Goal: Communication & Community: Answer question/provide support

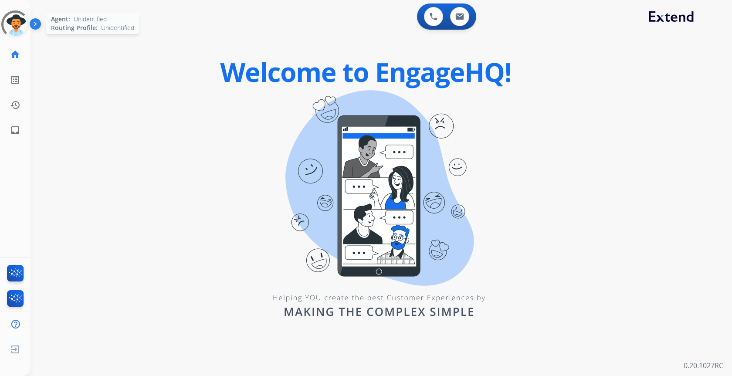
click at [21, 21] on div at bounding box center [15, 24] width 38 height 38
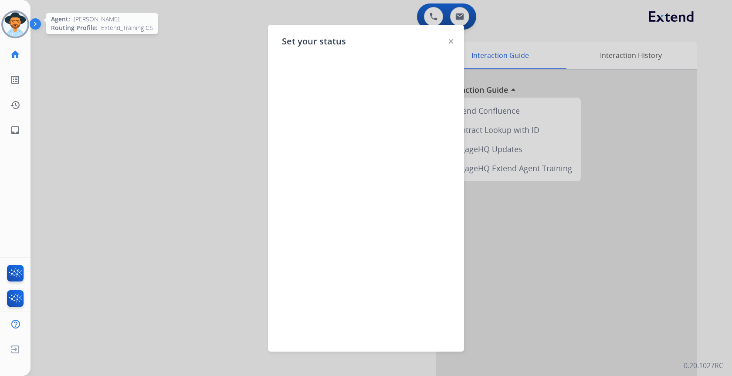
click at [449, 43] on img at bounding box center [451, 41] width 4 height 4
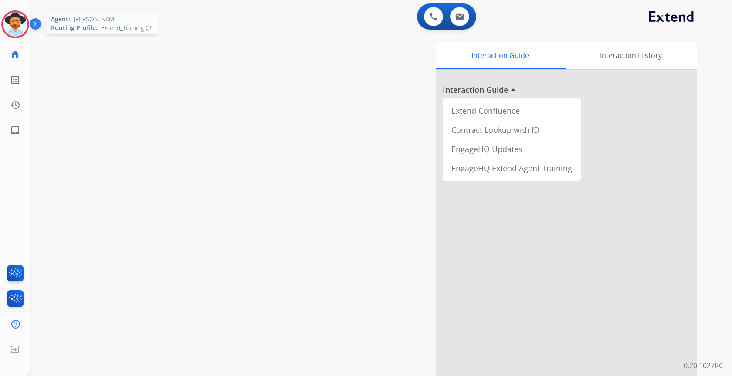
click at [17, 31] on img at bounding box center [15, 24] width 24 height 24
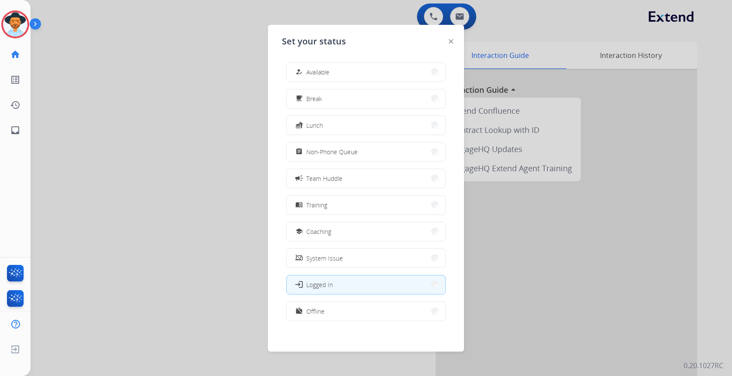
click at [380, 72] on button "how_to_reg Available" at bounding box center [366, 72] width 159 height 19
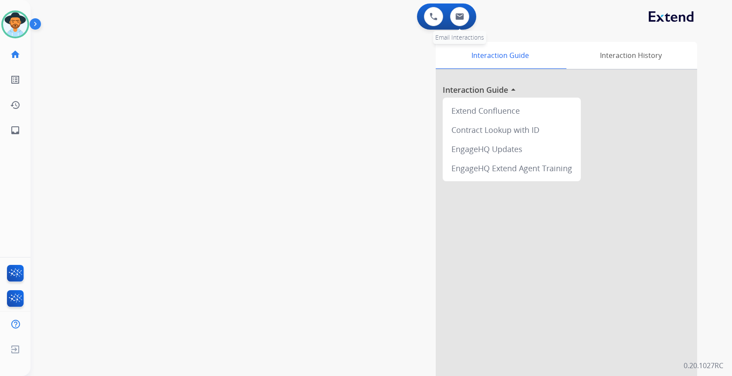
click at [450, 13] on div "0 Email Interactions" at bounding box center [460, 16] width 26 height 19
click at [457, 15] on img at bounding box center [459, 16] width 9 height 7
select select "**********"
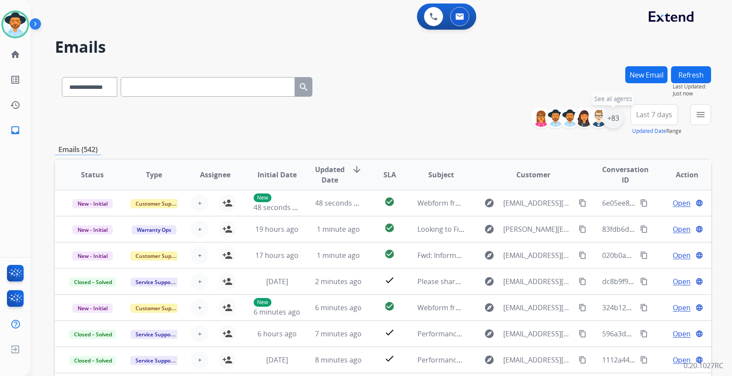
click at [611, 119] on div "+83" at bounding box center [613, 118] width 21 height 21
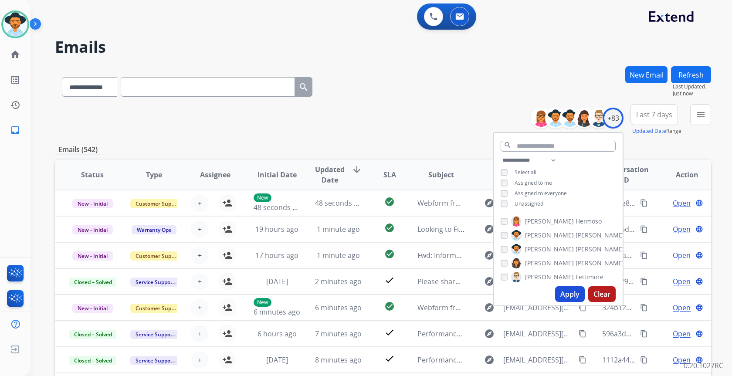
click at [531, 202] on span "Unassigned" at bounding box center [529, 203] width 29 height 7
click at [576, 294] on button "Apply" at bounding box center [570, 294] width 30 height 16
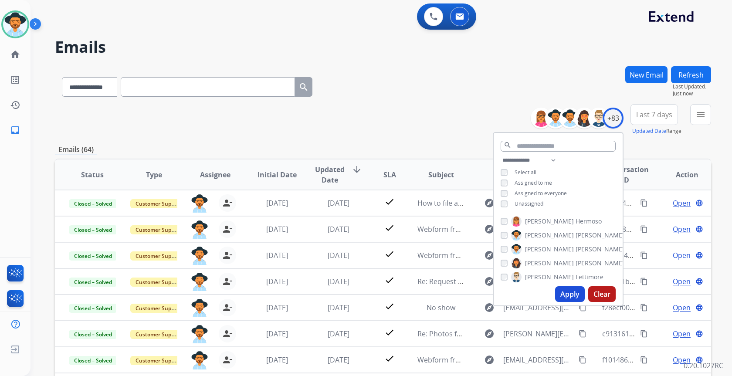
click at [572, 295] on button "Apply" at bounding box center [570, 294] width 30 height 16
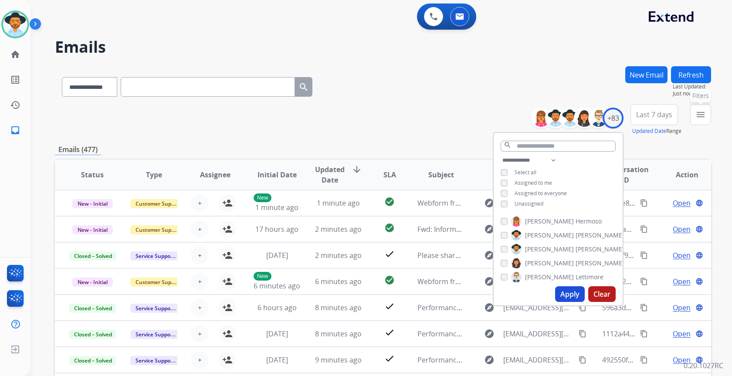
click at [698, 114] on mat-icon "menu" at bounding box center [701, 114] width 10 height 10
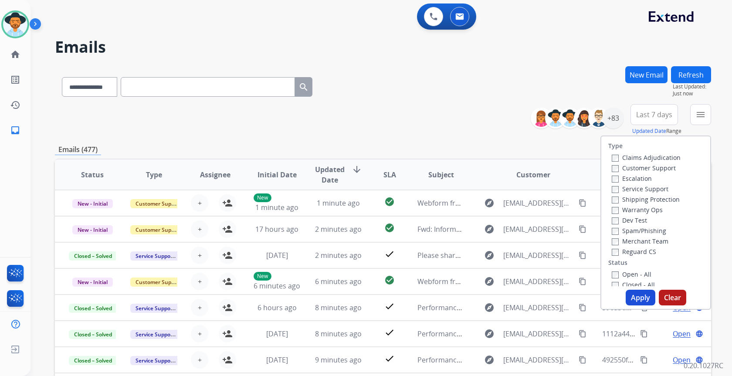
click at [623, 251] on label "Reguard CS" at bounding box center [634, 252] width 44 height 8
click at [629, 206] on label "Warranty Ops" at bounding box center [637, 210] width 51 height 8
click at [626, 206] on label "Warranty Ops" at bounding box center [637, 210] width 51 height 8
click at [629, 198] on label "Shipping Protection" at bounding box center [646, 199] width 68 height 8
click at [631, 299] on button "Apply" at bounding box center [641, 298] width 30 height 16
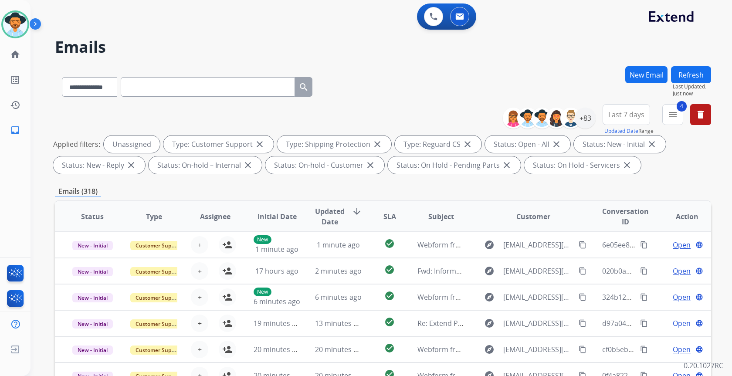
click at [390, 214] on span "SLA" at bounding box center [389, 216] width 13 height 10
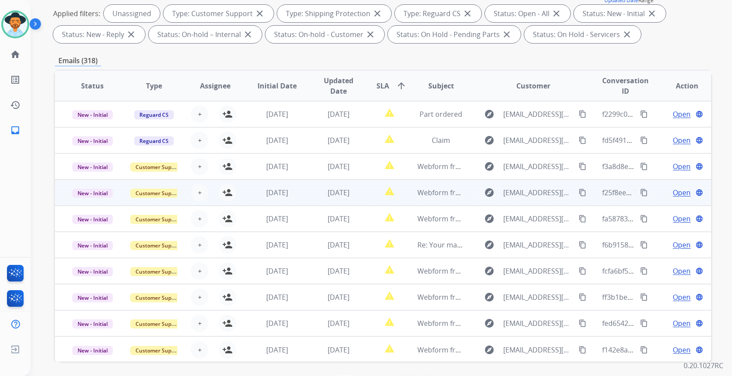
scroll to position [1, 0]
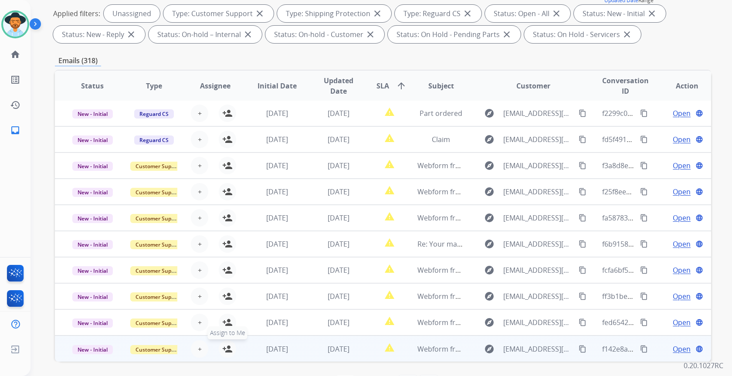
click at [225, 347] on mat-icon "person_add" at bounding box center [227, 349] width 10 height 10
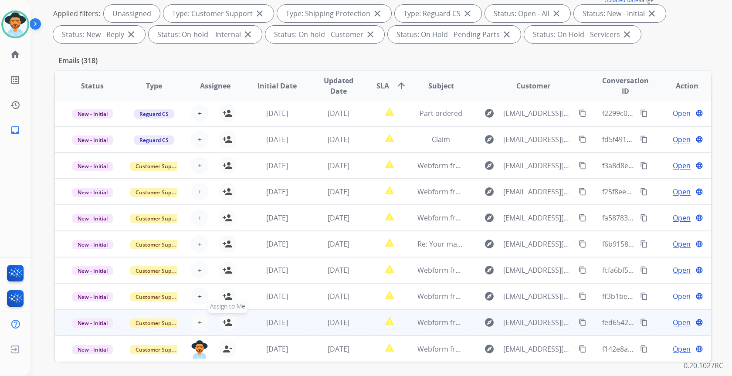
click at [228, 322] on mat-icon "person_add" at bounding box center [227, 322] width 10 height 10
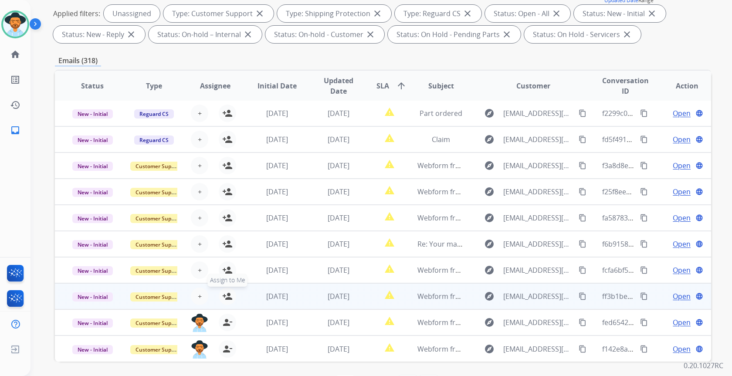
click at [229, 295] on mat-icon "person_add" at bounding box center [227, 296] width 10 height 10
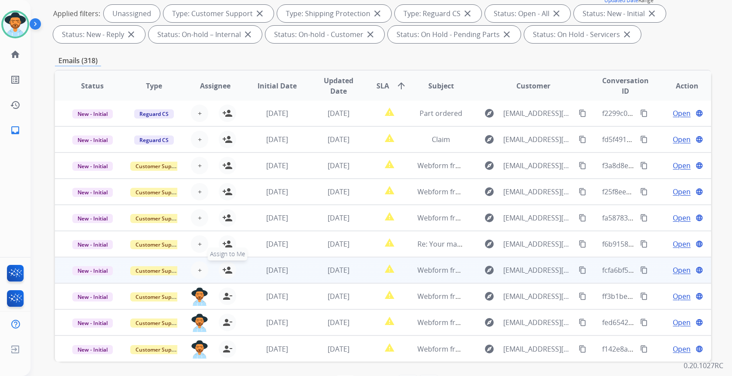
click at [230, 271] on mat-icon "person_add" at bounding box center [227, 270] width 10 height 10
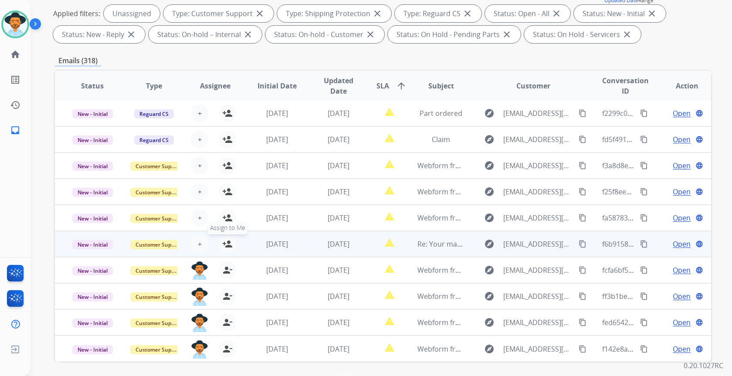
click at [230, 244] on mat-icon "person_add" at bounding box center [227, 244] width 10 height 10
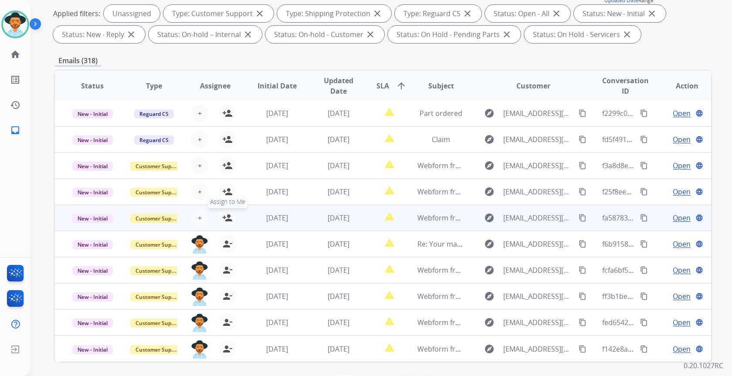
click at [231, 212] on button "person_add Assign to Me" at bounding box center [227, 217] width 17 height 17
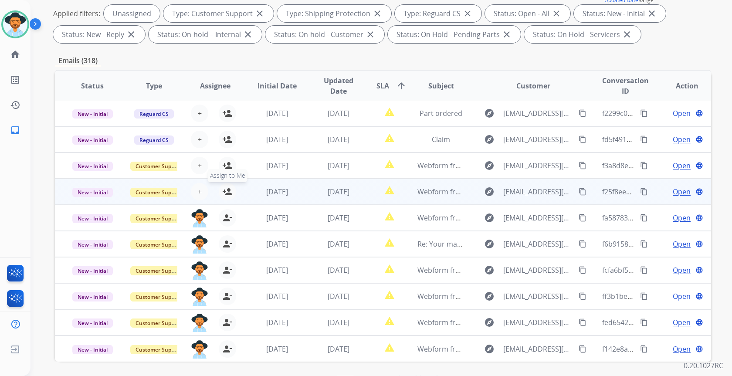
click at [231, 193] on button "person_add Assign to Me" at bounding box center [227, 191] width 17 height 17
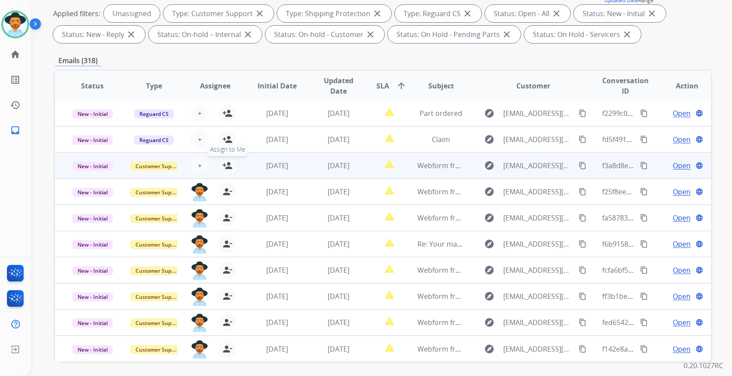
drag, startPoint x: 231, startPoint y: 166, endPoint x: 406, endPoint y: 162, distance: 175.7
click at [406, 166] on tr "New - Initial Customer Support + Select agent person_add Assign to Me 1 day ago…" at bounding box center [383, 166] width 656 height 26
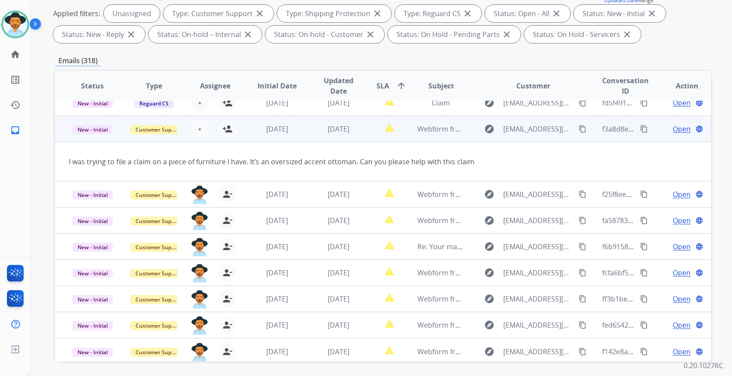
scroll to position [40, 0]
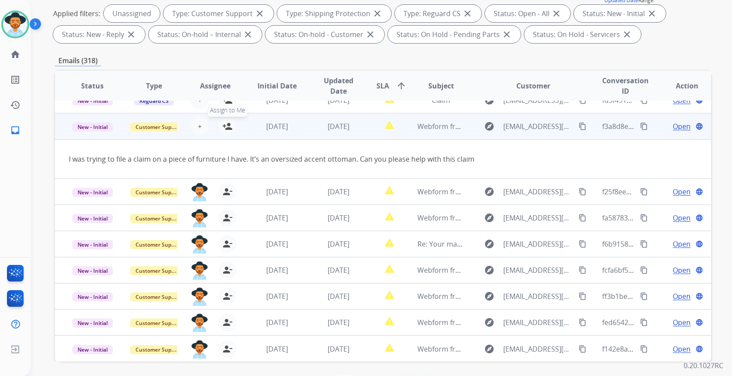
click at [227, 123] on mat-icon "person_add" at bounding box center [227, 126] width 10 height 10
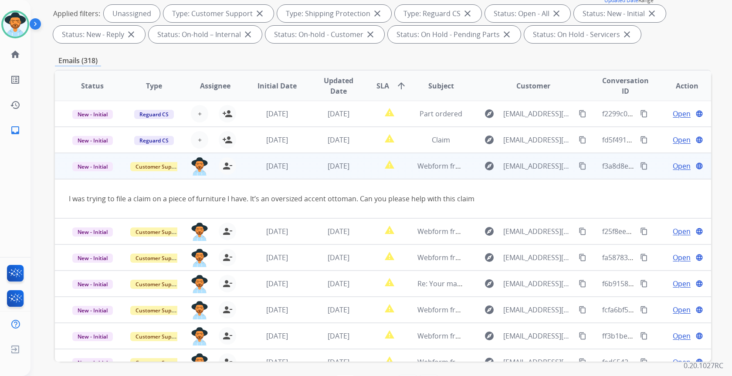
scroll to position [0, 0]
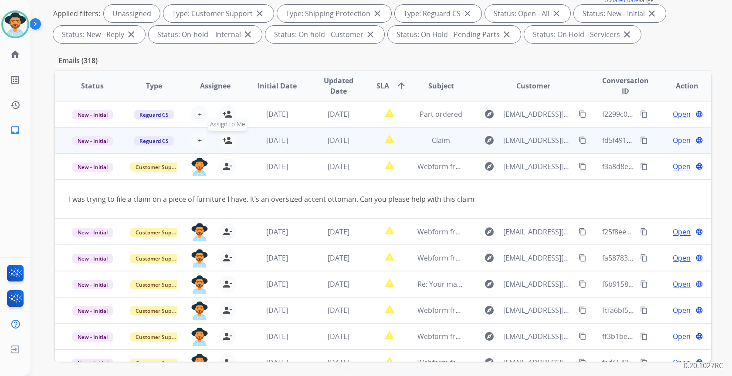
click at [225, 135] on button "person_add Assign to Me" at bounding box center [227, 140] width 17 height 17
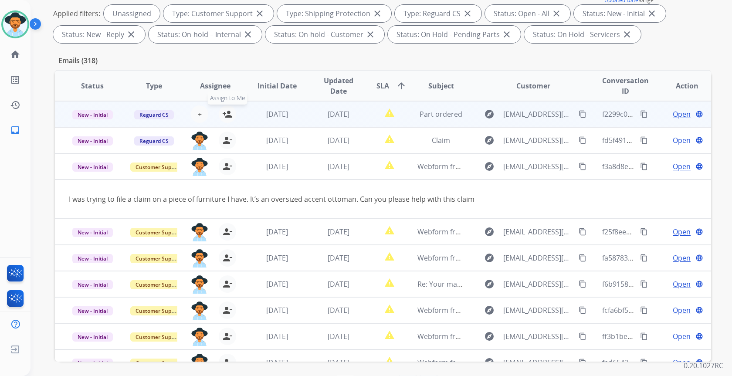
click at [227, 114] on mat-icon "person_add" at bounding box center [227, 114] width 10 height 10
click at [302, 119] on td "1 day ago" at bounding box center [331, 114] width 61 height 26
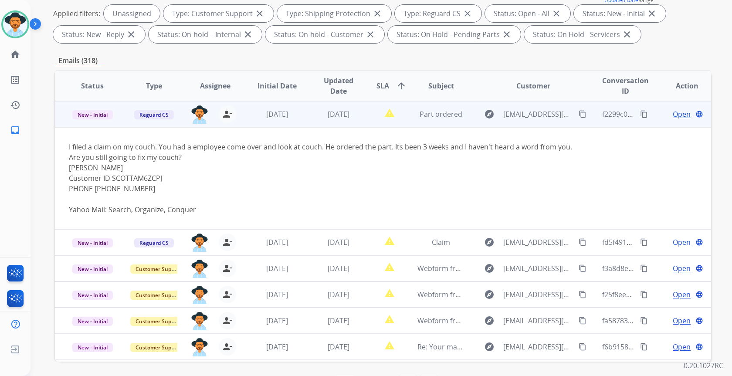
click at [579, 112] on mat-icon "content_copy" at bounding box center [583, 114] width 8 height 8
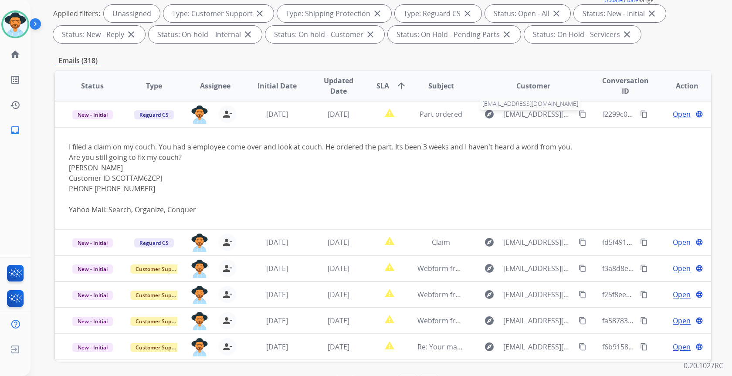
click at [532, 115] on span "tammyscott134@yahoo.com" at bounding box center [538, 114] width 70 height 10
type input "**********"
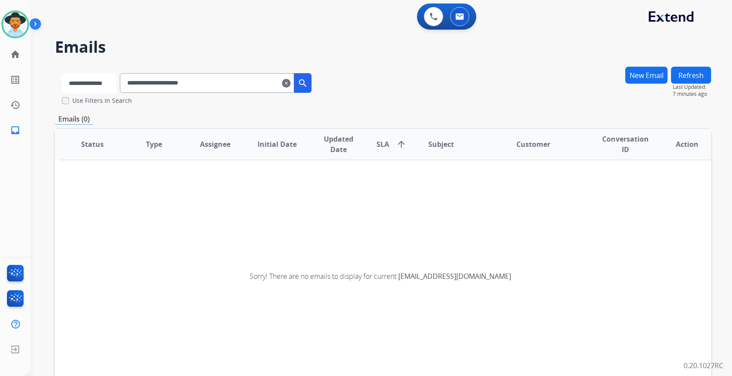
click at [96, 76] on select "**********" at bounding box center [89, 83] width 54 height 20
click at [62, 73] on select "**********" at bounding box center [89, 83] width 54 height 20
click at [309, 88] on mat-icon "search" at bounding box center [304, 83] width 10 height 10
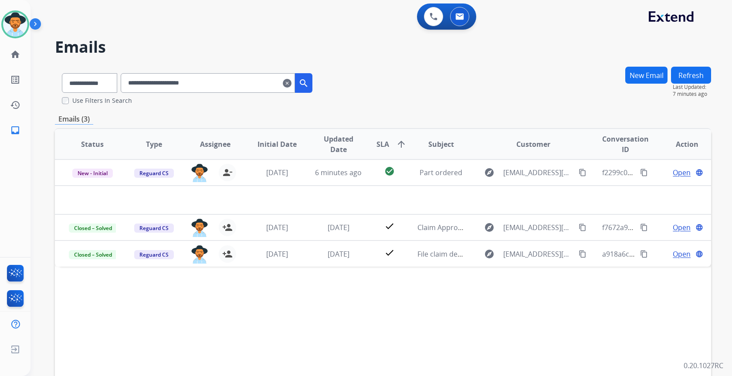
click at [292, 86] on mat-icon "clear" at bounding box center [287, 83] width 9 height 10
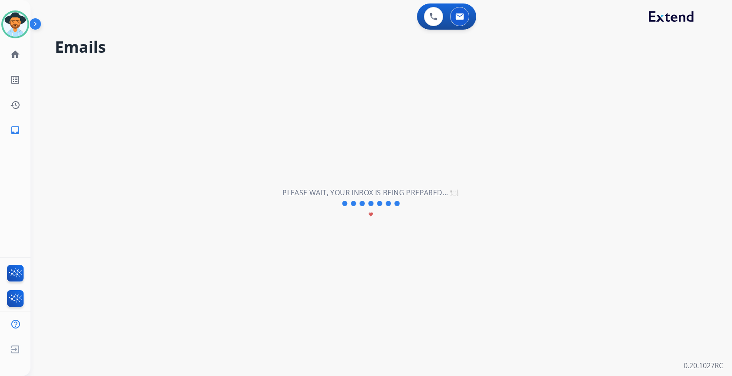
select select "**********"
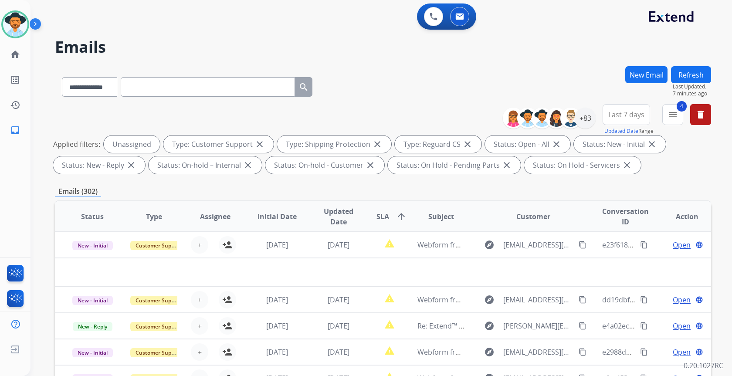
drag, startPoint x: 698, startPoint y: 64, endPoint x: 696, endPoint y: 69, distance: 5.7
click at [696, 67] on div "**********" at bounding box center [371, 219] width 681 height 376
click at [693, 75] on button "Refresh" at bounding box center [691, 74] width 40 height 17
click at [586, 114] on div "+83" at bounding box center [585, 118] width 21 height 21
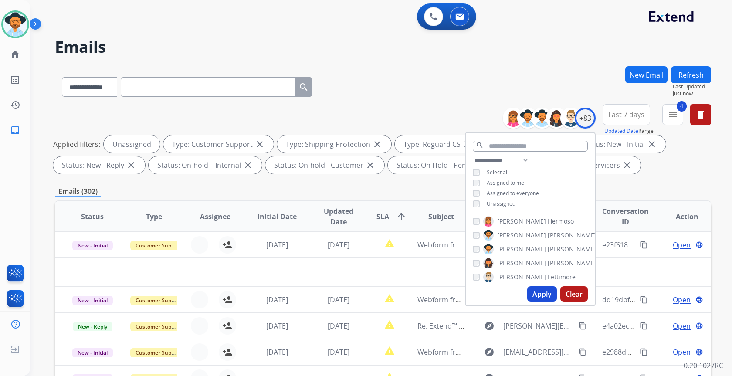
click at [495, 205] on span "Unassigned" at bounding box center [501, 203] width 29 height 7
click at [496, 181] on span "Assigned to me" at bounding box center [505, 182] width 37 height 7
click at [535, 293] on button "Apply" at bounding box center [542, 294] width 30 height 16
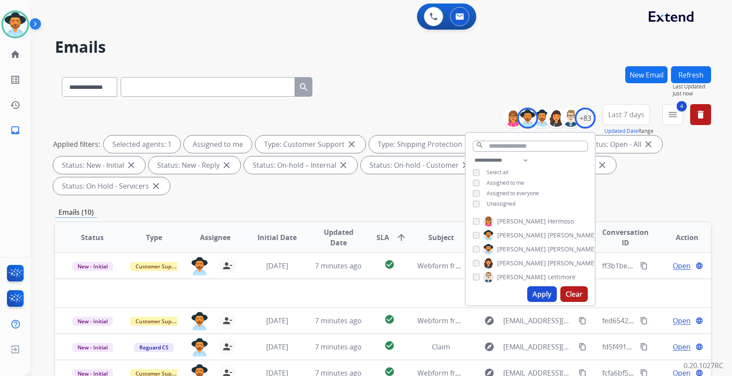
click at [670, 180] on div "Applied filters: Selected agents: 1 Assigned to me Type: Customer Support close…" at bounding box center [381, 165] width 656 height 59
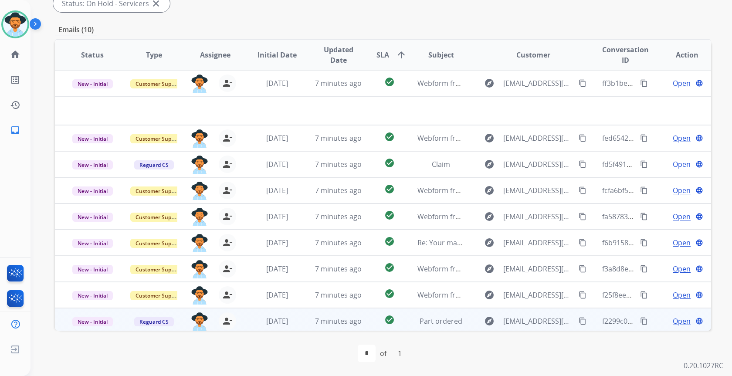
click at [675, 321] on span "Open" at bounding box center [682, 321] width 18 height 10
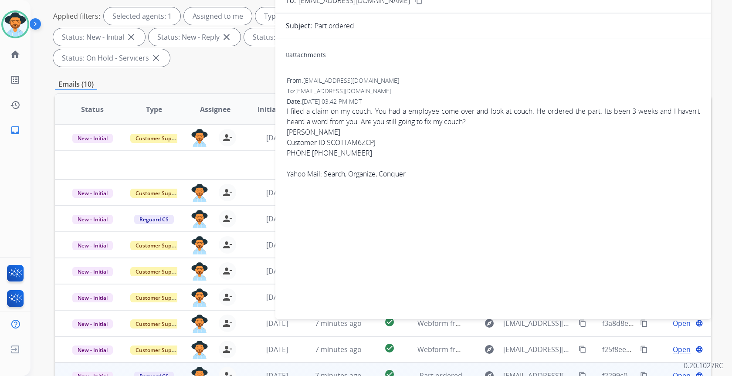
scroll to position [8, 0]
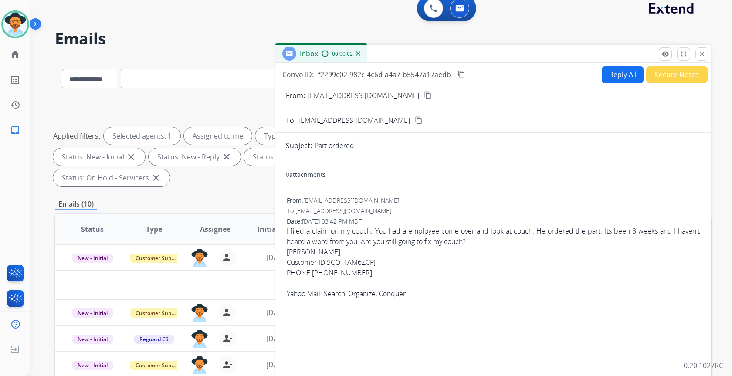
click at [613, 73] on button "Reply All" at bounding box center [623, 74] width 42 height 17
select select "**********"
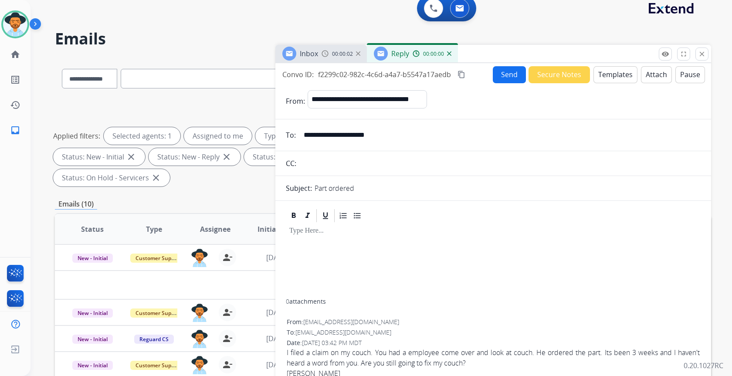
click at [607, 78] on button "Templates" at bounding box center [616, 74] width 44 height 17
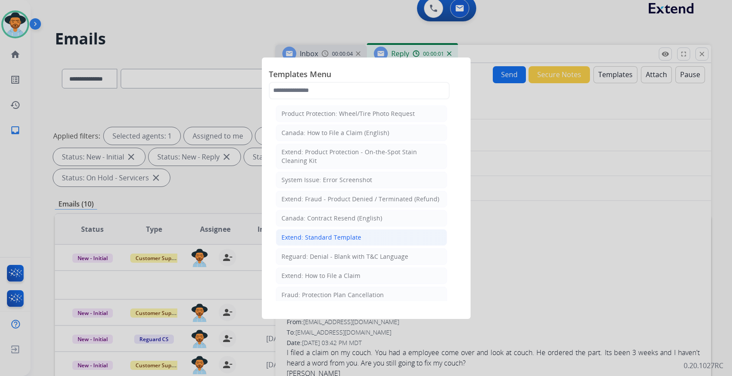
click at [335, 238] on div "Extend: Standard Template" at bounding box center [322, 237] width 80 height 9
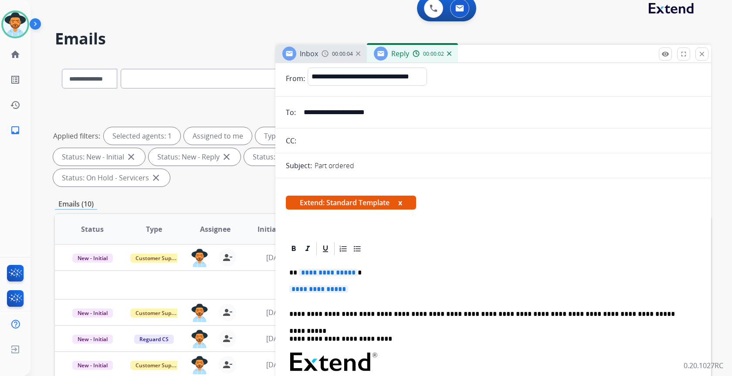
scroll to position [44, 0]
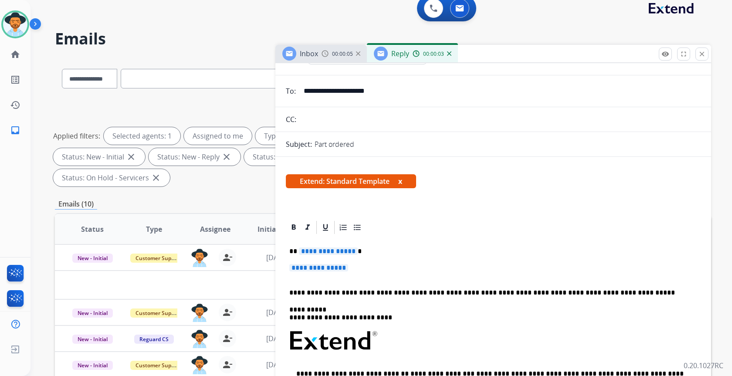
click at [335, 265] on span "**********" at bounding box center [318, 267] width 59 height 7
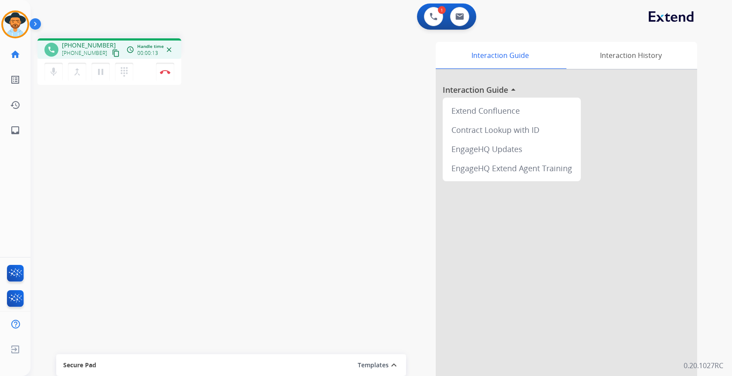
click at [112, 55] on mat-icon "content_copy" at bounding box center [116, 53] width 8 height 8
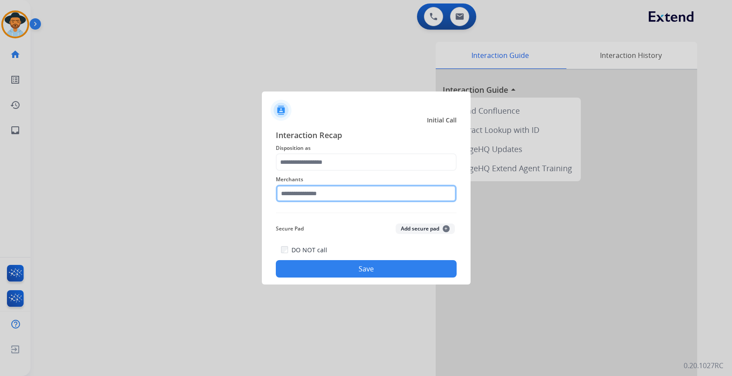
click at [307, 195] on input "text" at bounding box center [366, 193] width 181 height 17
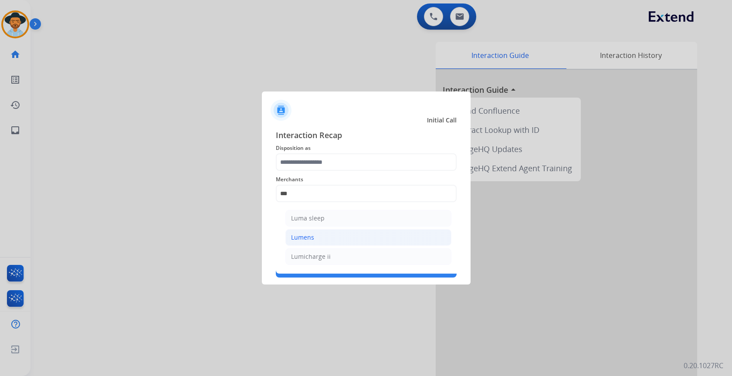
click at [327, 238] on li "Lumens" at bounding box center [368, 237] width 166 height 17
type input "******"
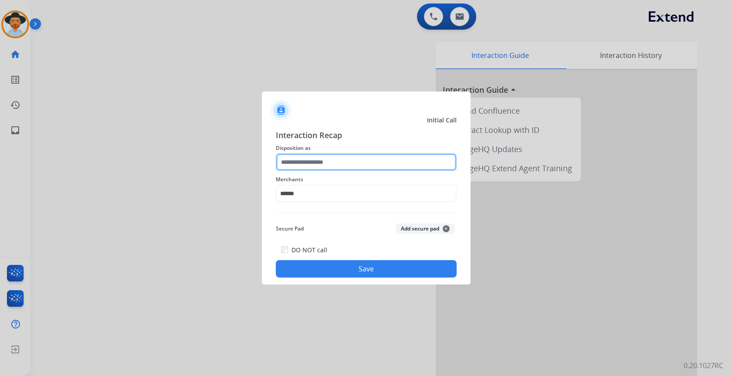
click at [313, 165] on input "text" at bounding box center [366, 161] width 181 height 17
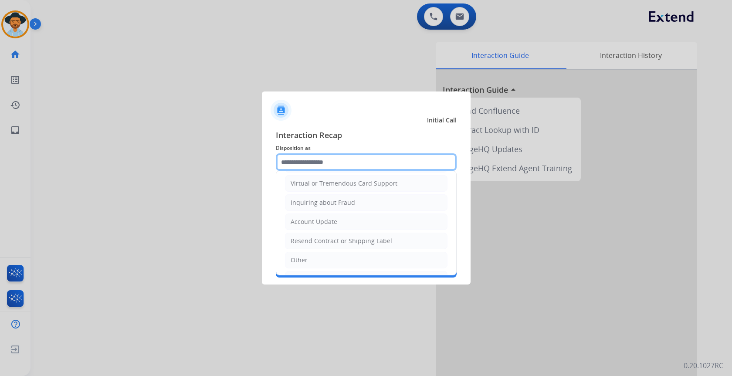
scroll to position [136, 0]
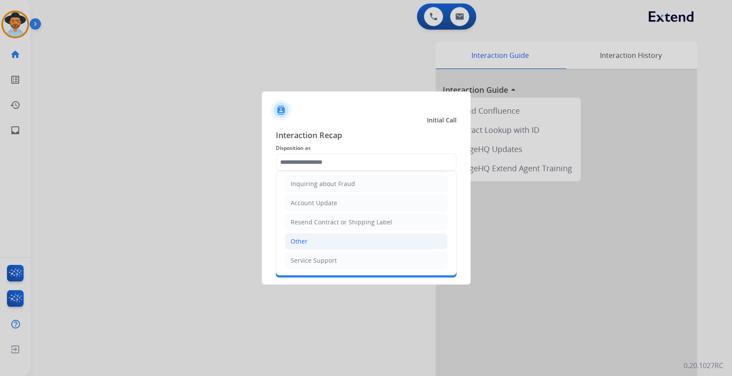
click at [317, 242] on li "Other" at bounding box center [366, 241] width 163 height 17
type input "*****"
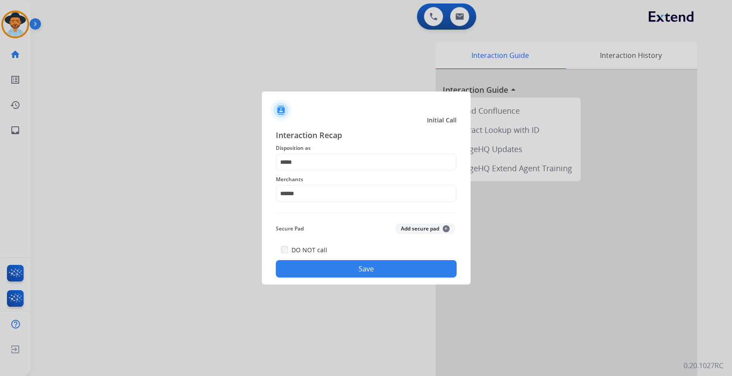
click at [348, 271] on button "Save" at bounding box center [366, 268] width 181 height 17
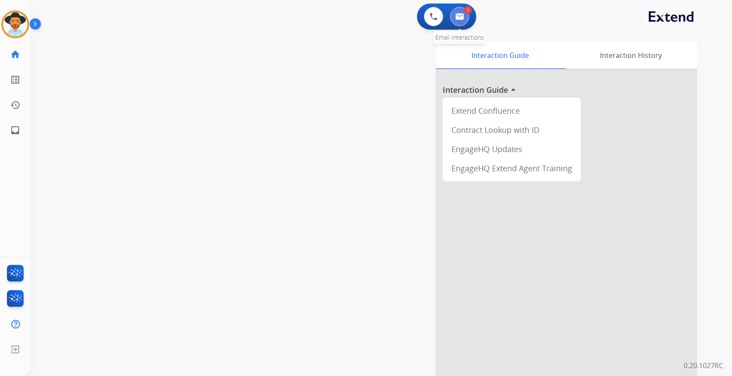
click at [463, 17] on img at bounding box center [459, 16] width 9 height 7
select select "**********"
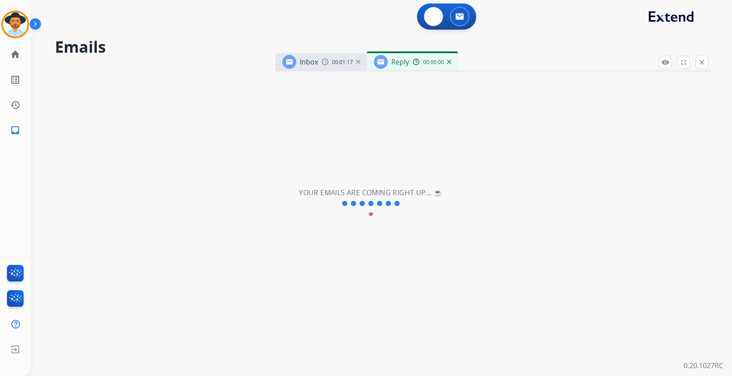
select select "**********"
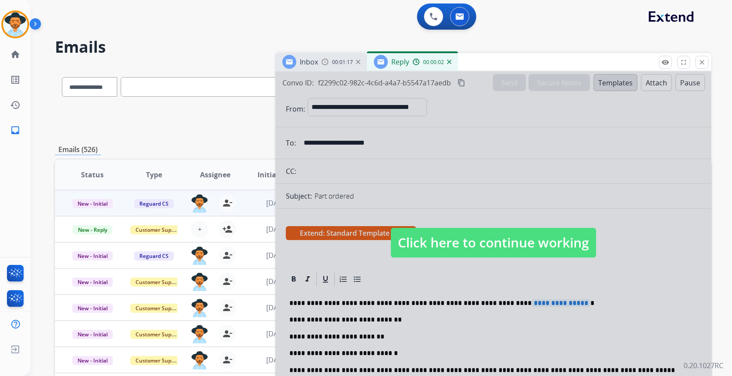
click at [471, 242] on span "Click here to continue working" at bounding box center [493, 243] width 205 height 30
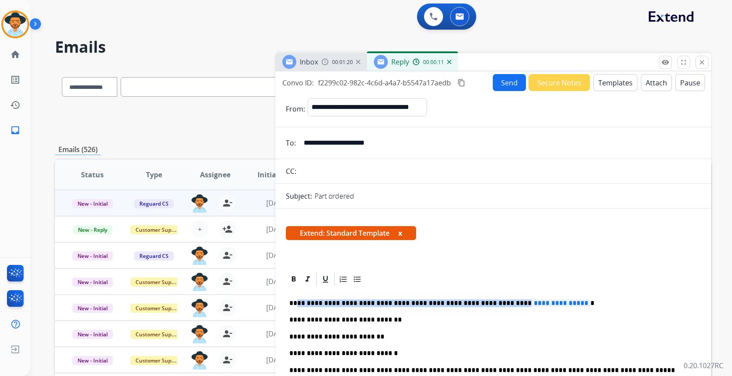
drag, startPoint x: 494, startPoint y: 303, endPoint x: 296, endPoint y: 301, distance: 197.4
click at [296, 301] on p "**********" at bounding box center [489, 303] width 401 height 8
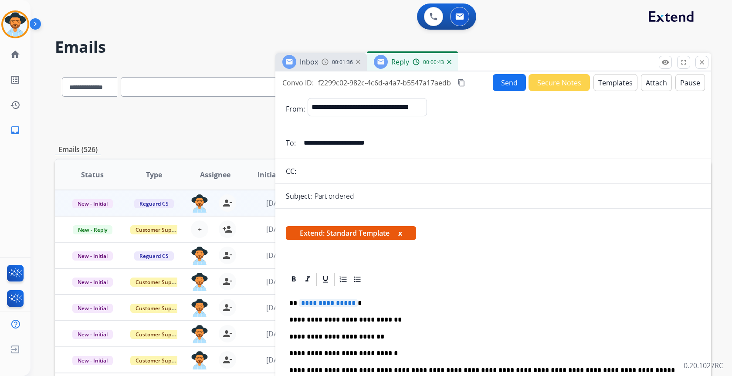
click at [317, 302] on span "**********" at bounding box center [328, 302] width 59 height 7
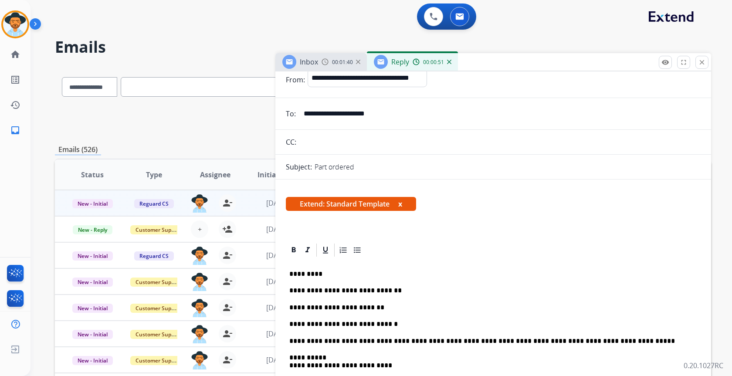
scroll to position [44, 0]
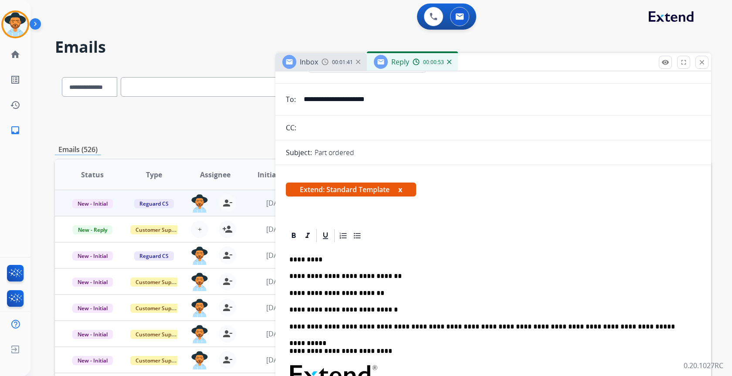
click at [394, 308] on p "**********" at bounding box center [489, 310] width 401 height 8
drag, startPoint x: 409, startPoint y: 305, endPoint x: 394, endPoint y: 308, distance: 15.6
click at [394, 308] on p "**********" at bounding box center [489, 310] width 401 height 8
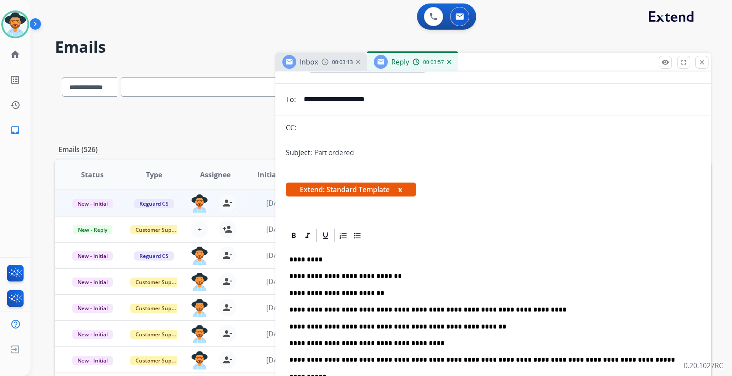
drag, startPoint x: 509, startPoint y: 310, endPoint x: 535, endPoint y: 121, distance: 190.9
click at [535, 121] on input "text" at bounding box center [500, 127] width 402 height 17
click at [472, 344] on p "**********" at bounding box center [489, 343] width 401 height 8
click at [370, 342] on p "**********" at bounding box center [489, 343] width 401 height 8
click at [371, 342] on p "**********" at bounding box center [489, 343] width 401 height 8
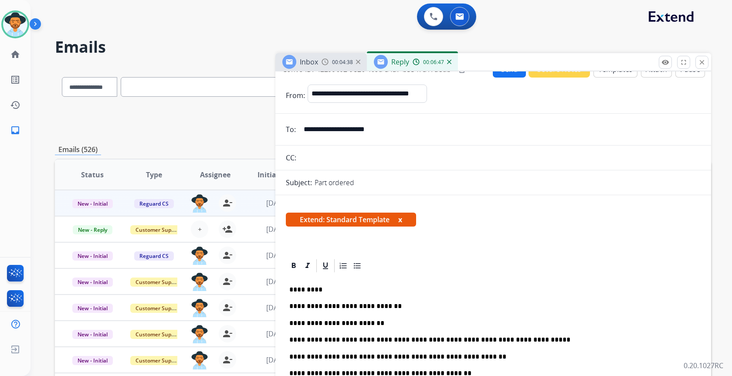
scroll to position [0, 0]
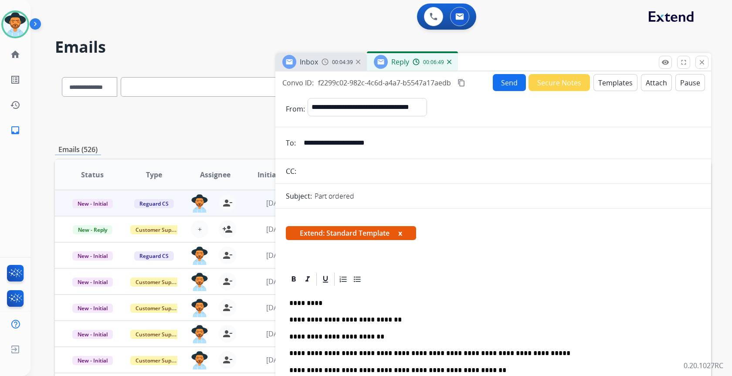
click at [495, 82] on button "Send" at bounding box center [509, 82] width 33 height 17
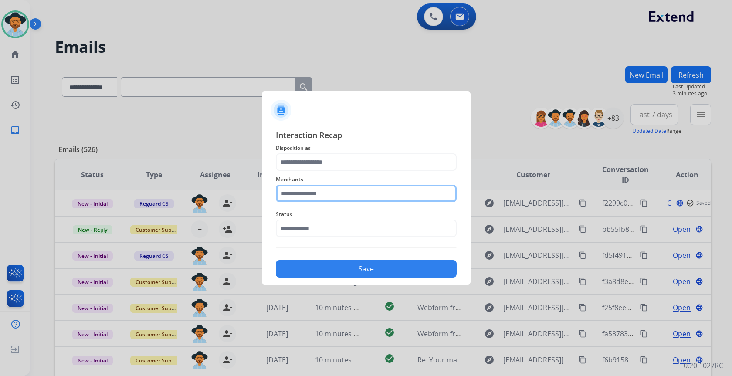
click at [393, 196] on input "text" at bounding box center [366, 193] width 181 height 17
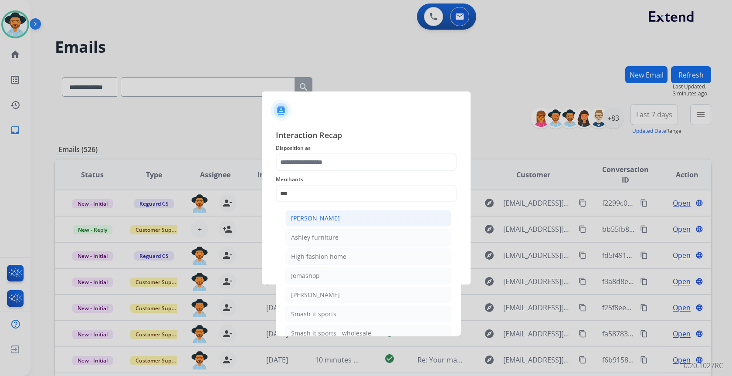
click at [346, 219] on li "[PERSON_NAME]" at bounding box center [368, 218] width 166 height 17
type input "**********"
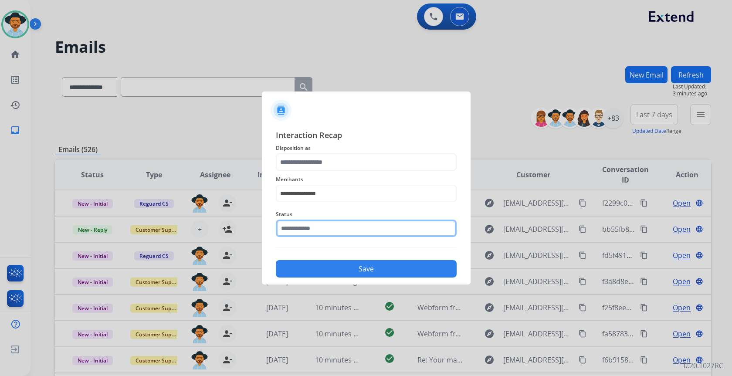
click at [346, 225] on input "text" at bounding box center [366, 228] width 181 height 17
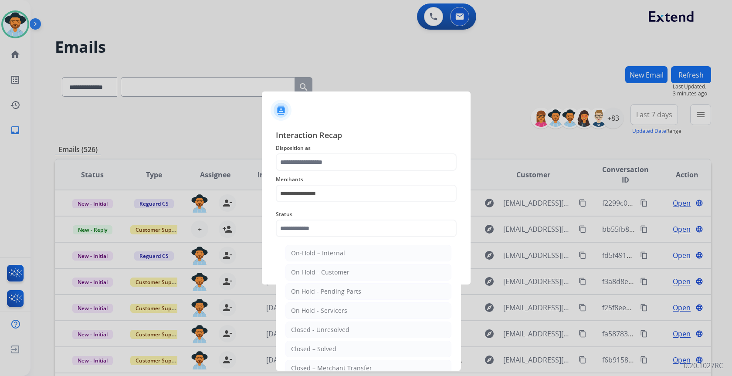
click at [356, 345] on li "Closed – Solved" at bounding box center [368, 349] width 166 height 17
type input "**********"
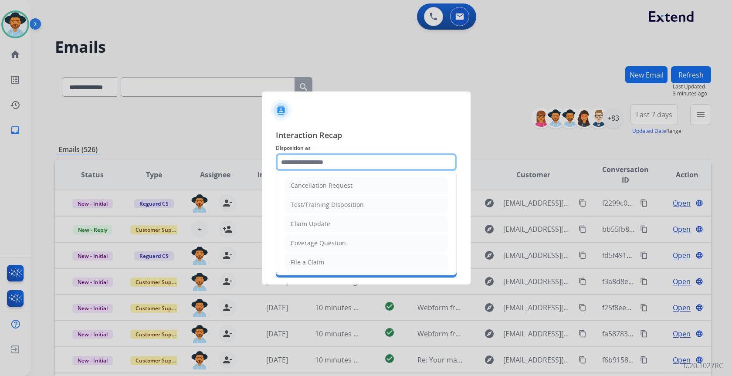
click at [344, 160] on input "text" at bounding box center [366, 161] width 181 height 17
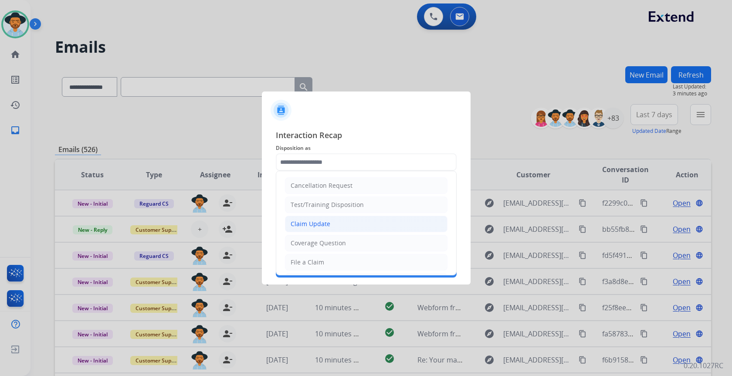
click at [339, 226] on li "Claim Update" at bounding box center [366, 224] width 163 height 17
type input "**********"
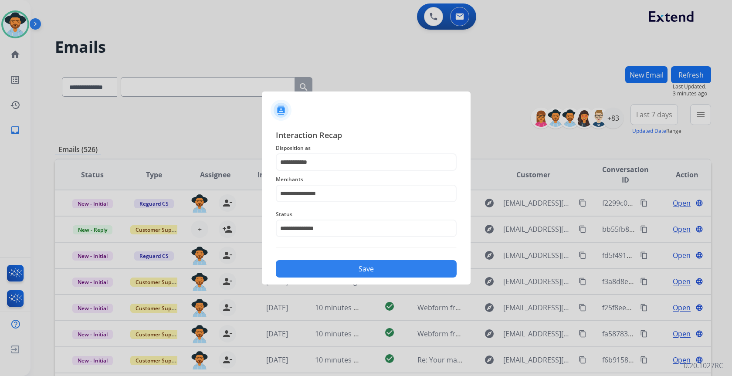
click at [369, 269] on button "Save" at bounding box center [366, 268] width 181 height 17
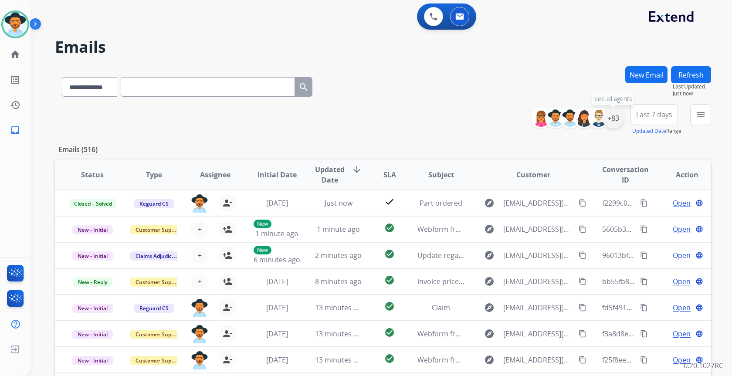
click at [611, 116] on div "+83" at bounding box center [613, 118] width 21 height 21
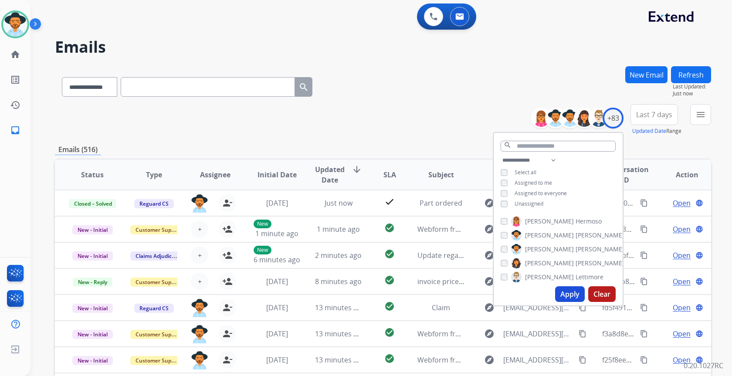
click at [531, 204] on span "Unassigned" at bounding box center [529, 203] width 29 height 7
click at [563, 288] on button "Apply" at bounding box center [570, 294] width 30 height 16
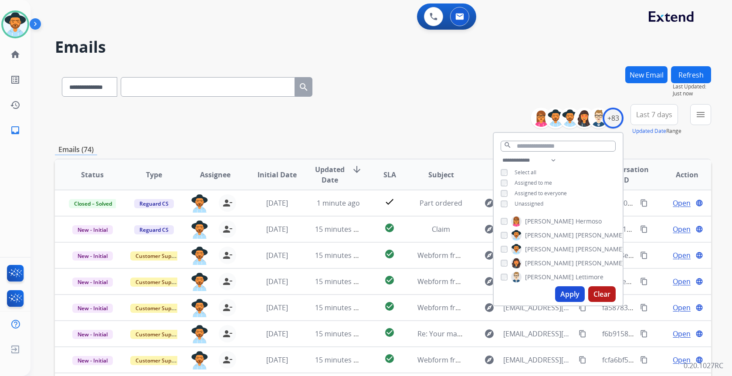
click at [417, 99] on div "**********" at bounding box center [383, 85] width 656 height 38
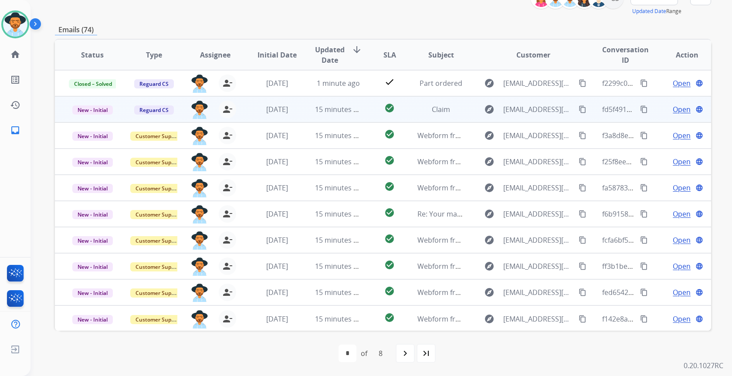
click at [465, 112] on td "explore garciasea@gmail.com content_copy" at bounding box center [526, 109] width 123 height 26
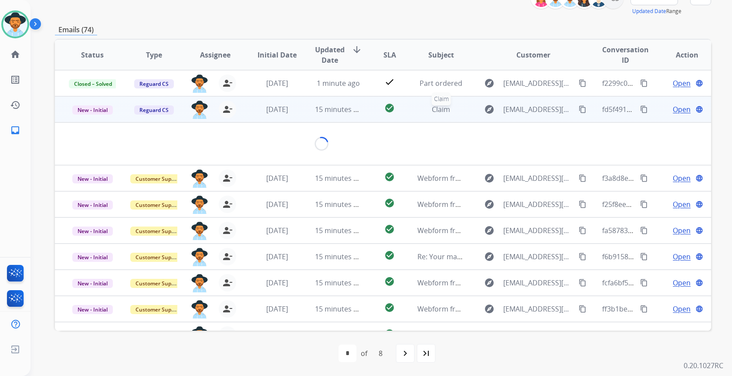
scroll to position [26, 0]
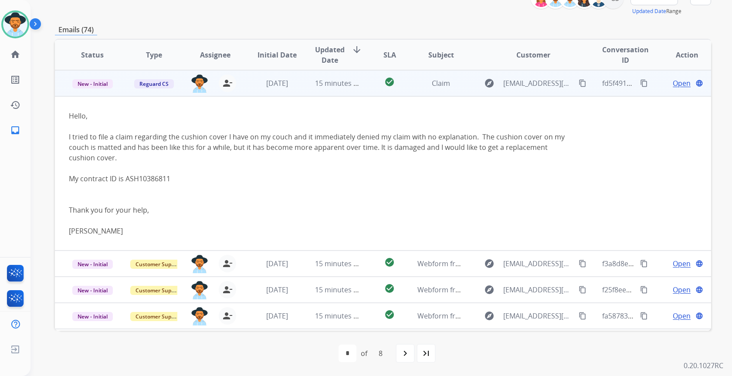
click at [579, 83] on mat-icon "content_copy" at bounding box center [583, 83] width 8 height 8
click at [677, 83] on span "Open" at bounding box center [682, 83] width 18 height 10
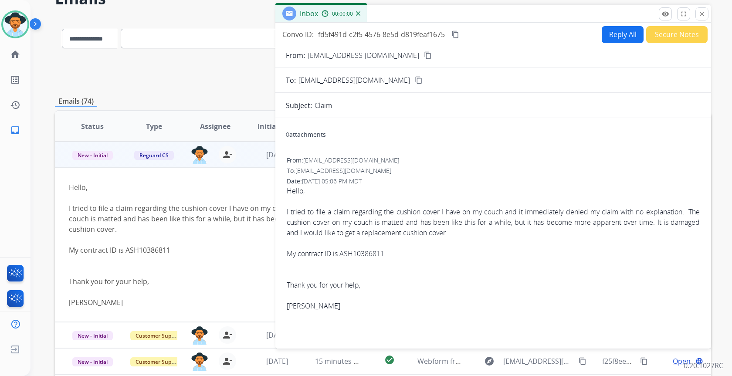
scroll to position [0, 0]
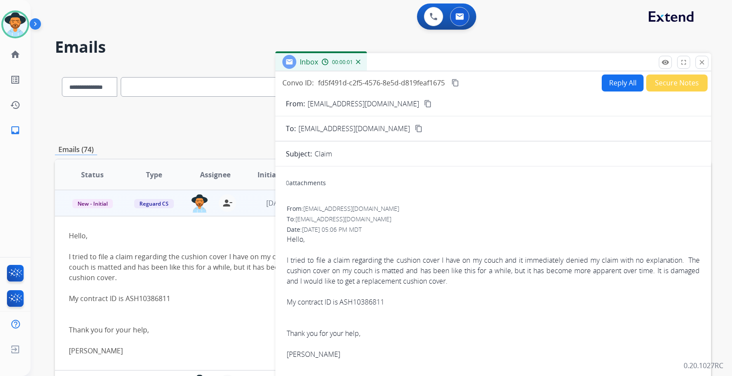
click at [627, 83] on button "Reply All" at bounding box center [623, 83] width 42 height 17
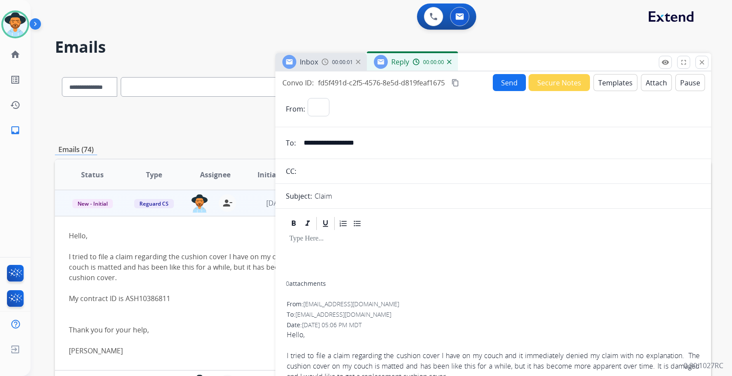
select select "**********"
click at [617, 84] on button "Templates" at bounding box center [616, 82] width 44 height 17
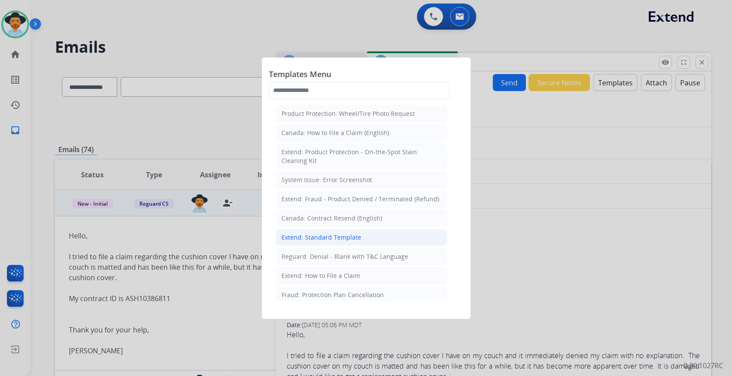
click at [306, 233] on div "Extend: Standard Template" at bounding box center [322, 237] width 80 height 9
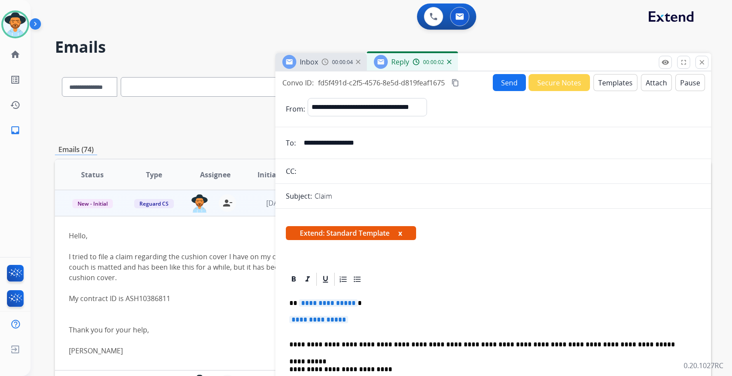
click at [314, 319] on span "**********" at bounding box center [318, 319] width 59 height 7
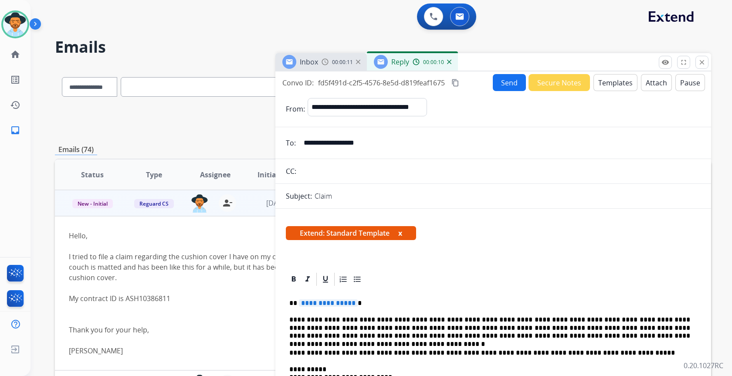
click at [614, 80] on button "Templates" at bounding box center [616, 82] width 44 height 17
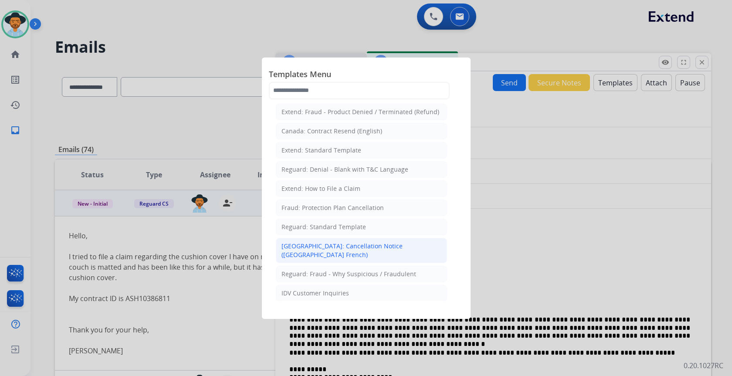
scroll to position [44, 0]
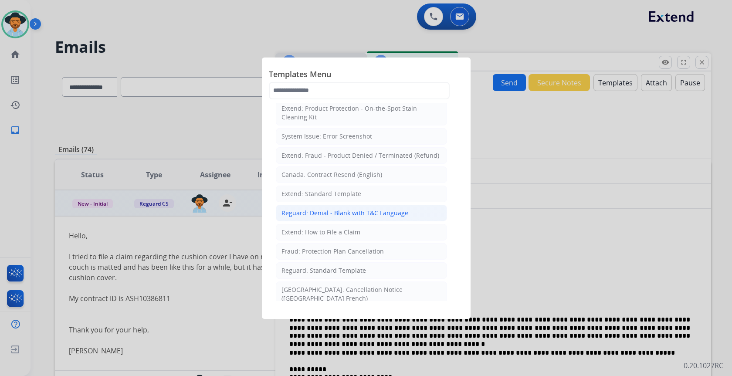
click at [390, 209] on div "Reguard: Denial - Blank with T&C Language" at bounding box center [345, 213] width 127 height 9
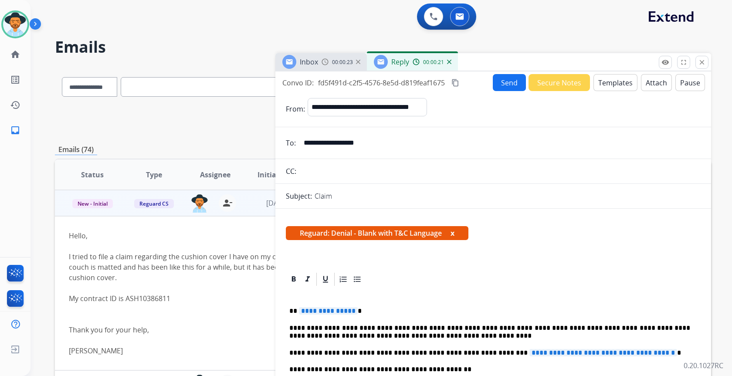
click at [529, 350] on span "**********" at bounding box center [603, 352] width 148 height 7
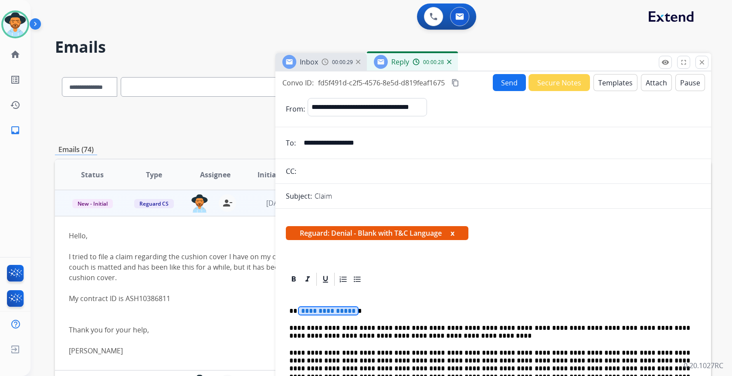
click at [341, 310] on span "**********" at bounding box center [328, 310] width 59 height 7
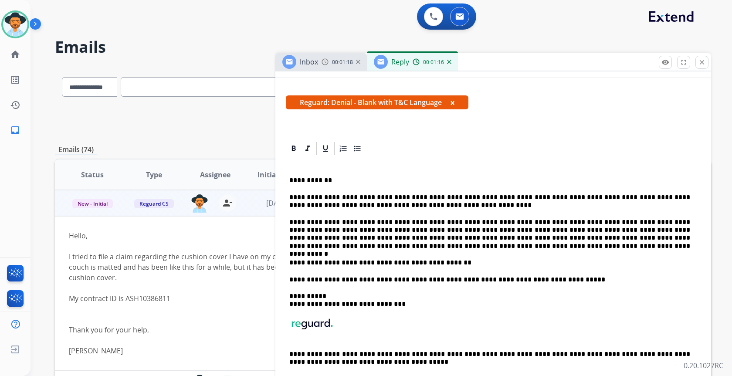
scroll to position [0, 0]
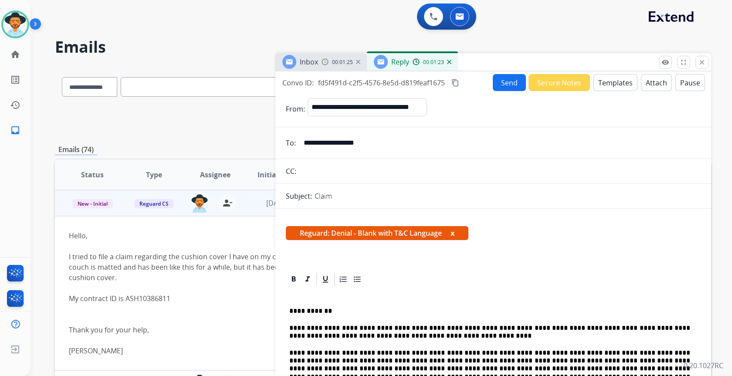
click at [650, 83] on button "Attach" at bounding box center [656, 82] width 31 height 17
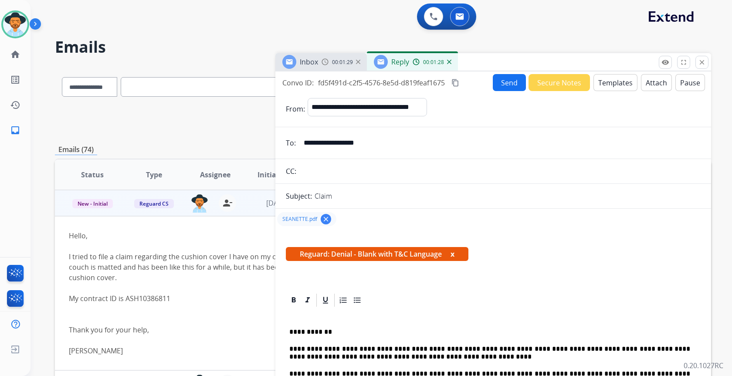
click at [502, 80] on button "Send" at bounding box center [509, 82] width 33 height 17
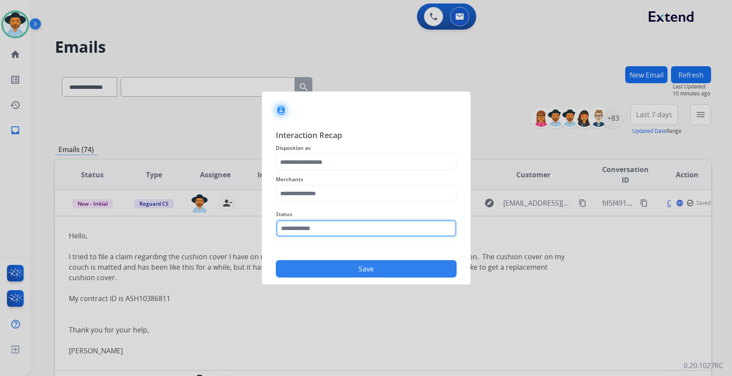
click at [308, 233] on input "text" at bounding box center [366, 228] width 181 height 17
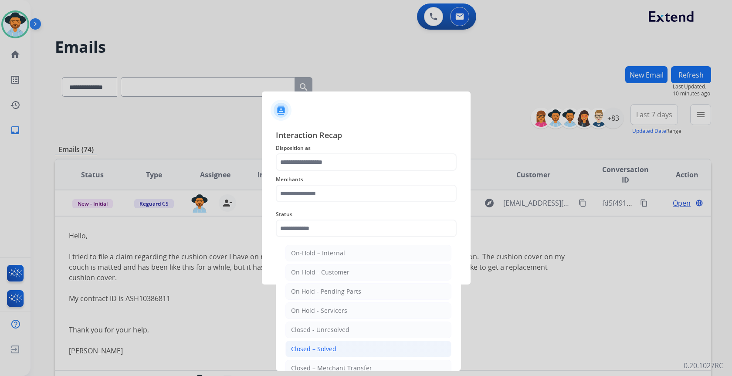
click at [359, 347] on li "Closed – Solved" at bounding box center [368, 349] width 166 height 17
type input "**********"
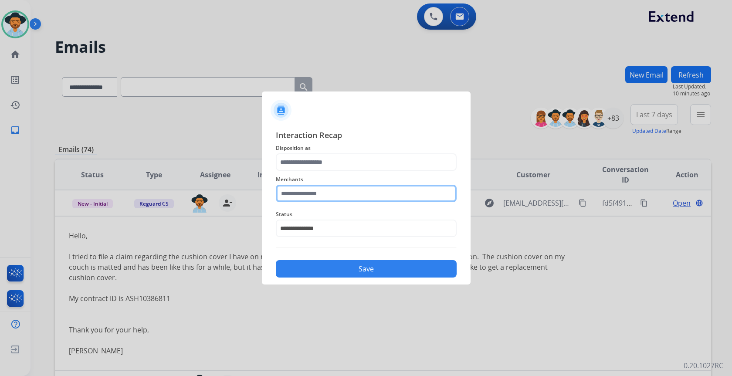
click at [323, 201] on input "text" at bounding box center [366, 193] width 181 height 17
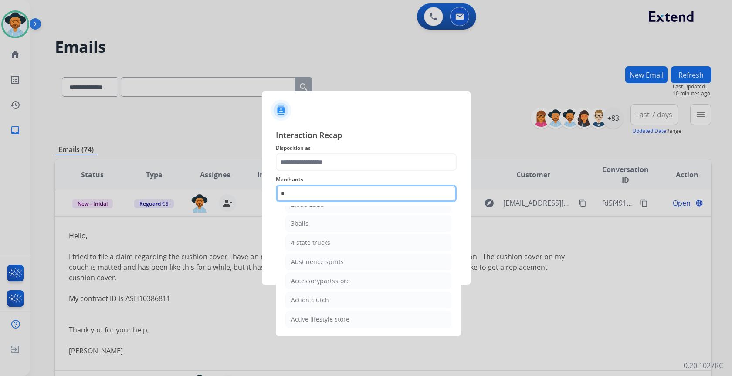
scroll to position [71, 0]
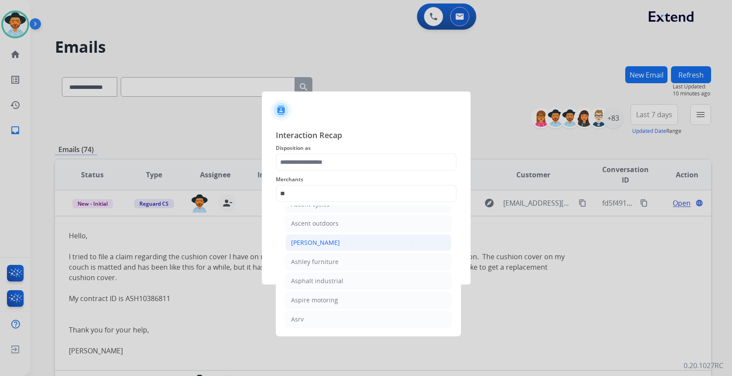
click at [334, 245] on div "[PERSON_NAME]" at bounding box center [315, 242] width 49 height 9
type input "**********"
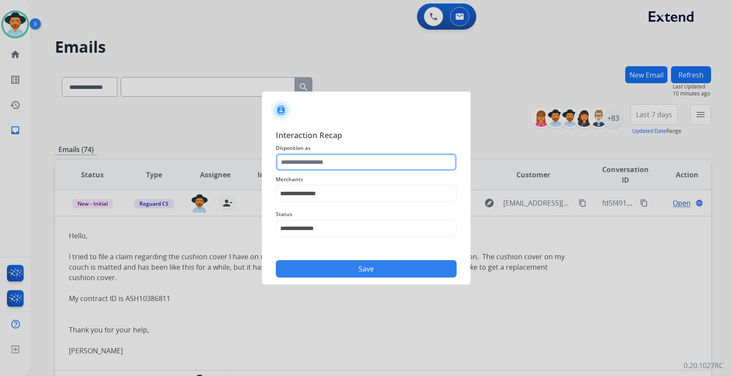
click at [343, 157] on input "text" at bounding box center [366, 161] width 181 height 17
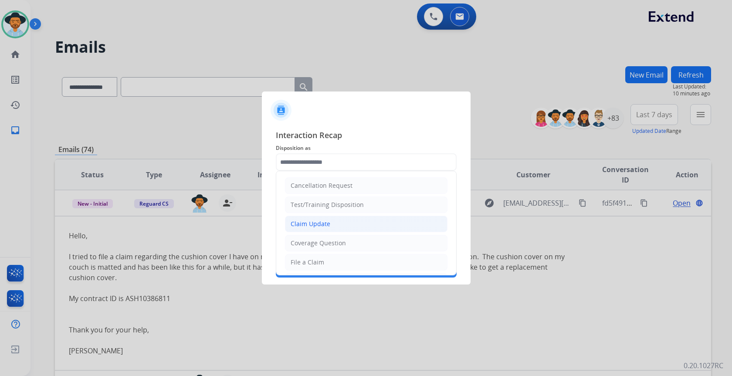
click at [314, 226] on div "Claim Update" at bounding box center [311, 224] width 40 height 9
type input "**********"
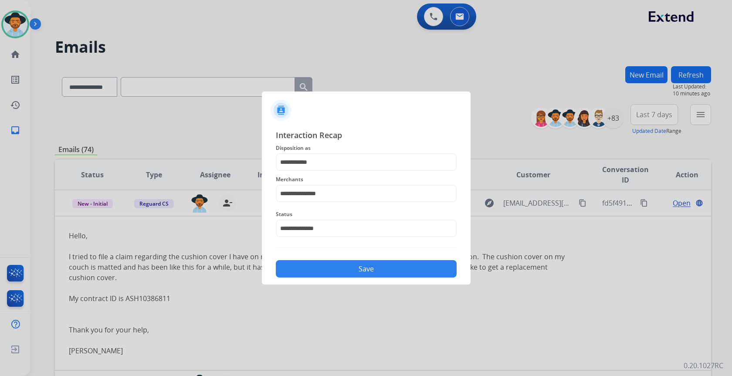
click at [363, 266] on button "Save" at bounding box center [366, 268] width 181 height 17
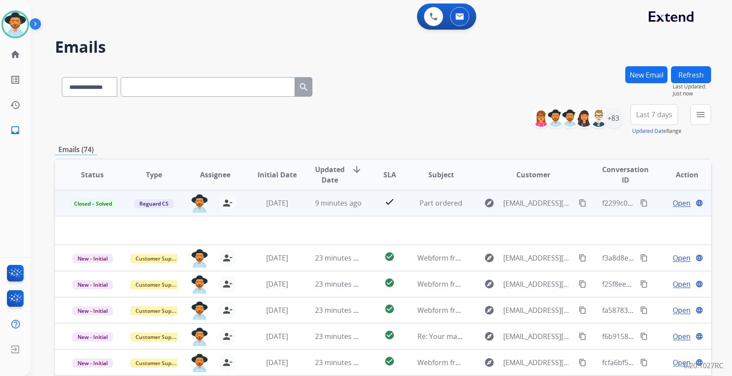
click at [579, 204] on mat-icon "content_copy" at bounding box center [583, 203] width 8 height 8
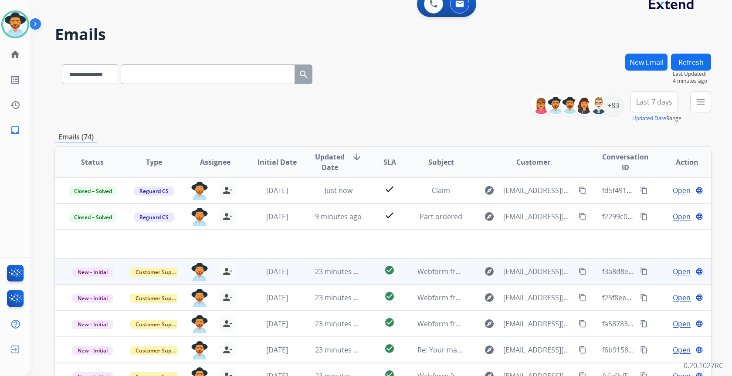
scroll to position [0, 0]
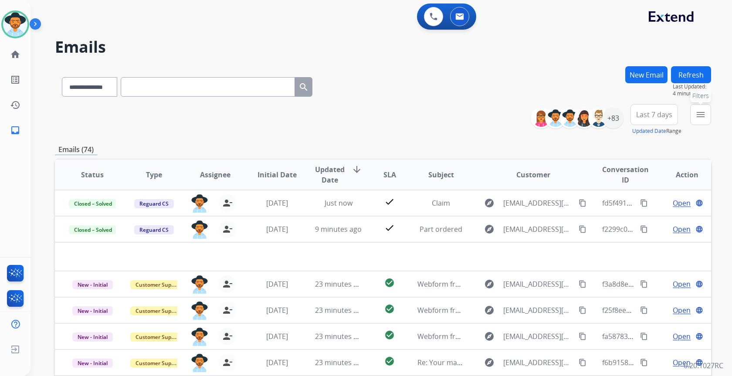
click at [696, 119] on mat-icon "menu" at bounding box center [701, 114] width 10 height 10
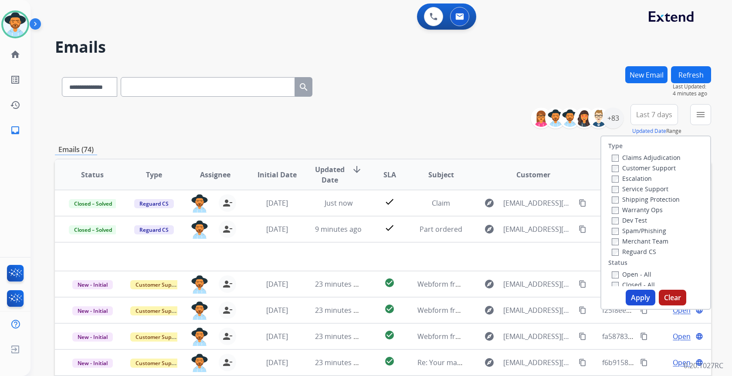
click at [635, 273] on label "Open - All" at bounding box center [632, 274] width 40 height 8
click at [638, 301] on button "Apply" at bounding box center [641, 298] width 30 height 16
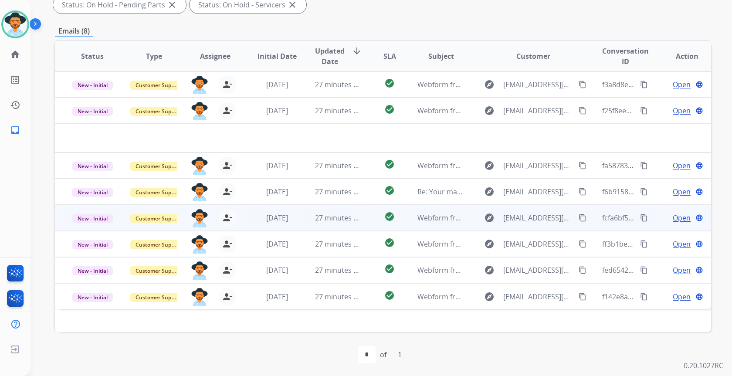
scroll to position [162, 0]
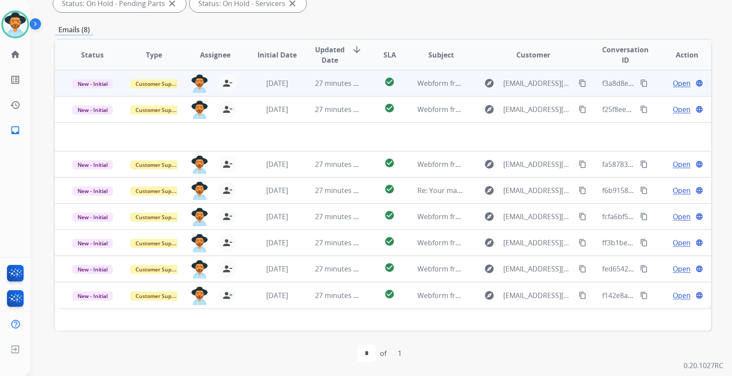
click at [424, 78] on td "Webform from Johnnypadilla200@outlook.com on 10/11/2025" at bounding box center [434, 83] width 61 height 26
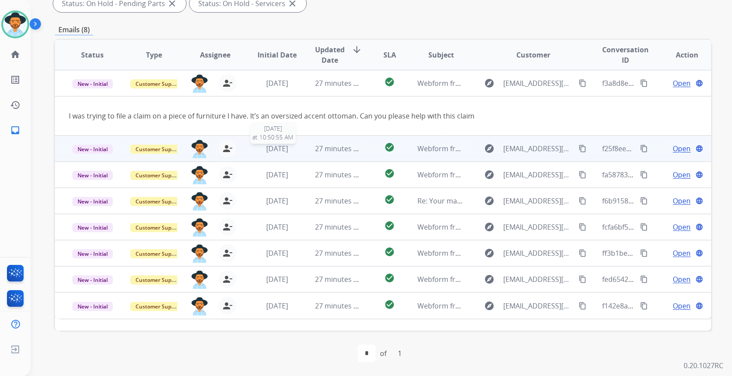
click at [286, 148] on span "1 day ago" at bounding box center [277, 149] width 22 height 10
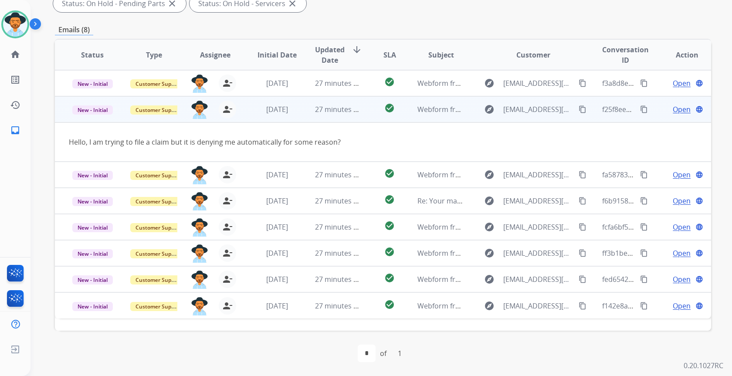
click at [579, 110] on mat-icon "content_copy" at bounding box center [583, 109] width 8 height 8
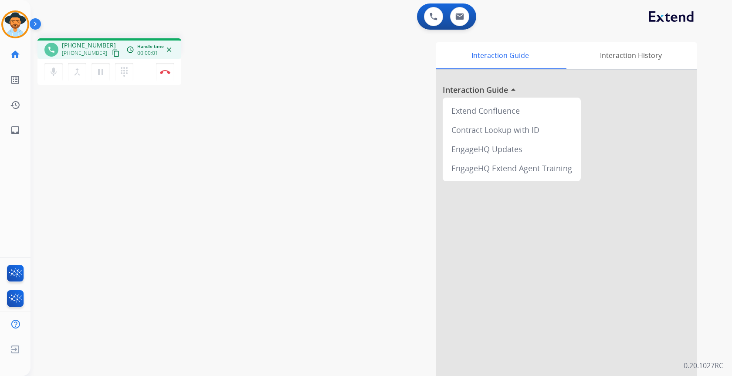
click at [112, 55] on mat-icon "content_copy" at bounding box center [116, 53] width 8 height 8
click at [165, 69] on button "Disconnect" at bounding box center [165, 72] width 18 height 18
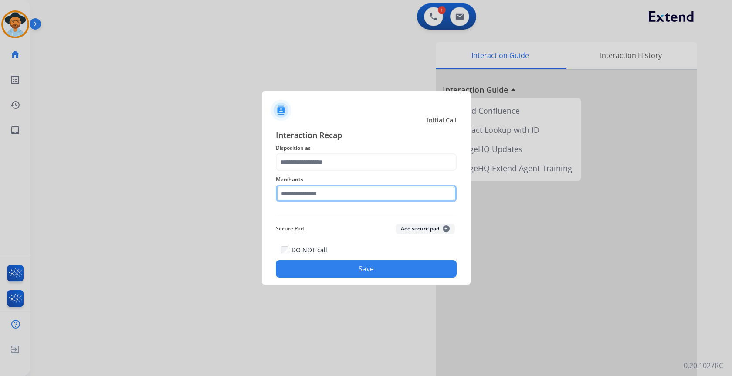
click at [288, 197] on input "text" at bounding box center [366, 193] width 181 height 17
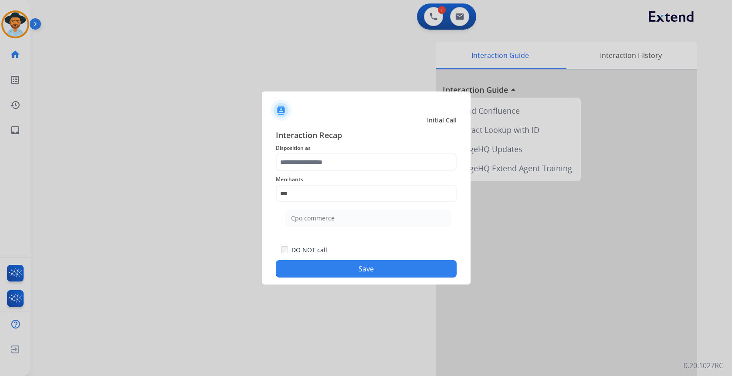
click at [366, 215] on li "Cpo commerce" at bounding box center [368, 218] width 166 height 17
type input "**********"
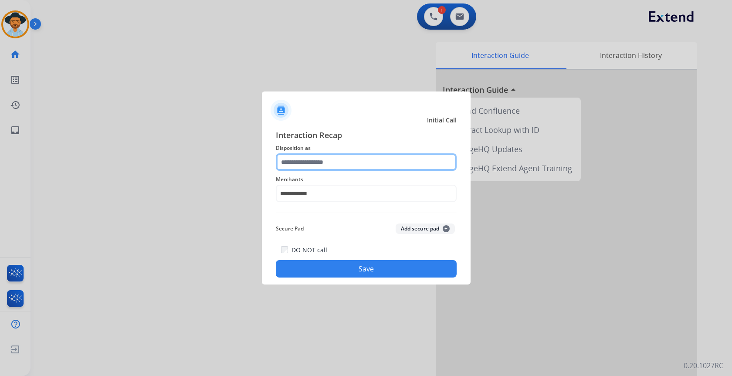
click at [344, 159] on input "text" at bounding box center [366, 161] width 181 height 17
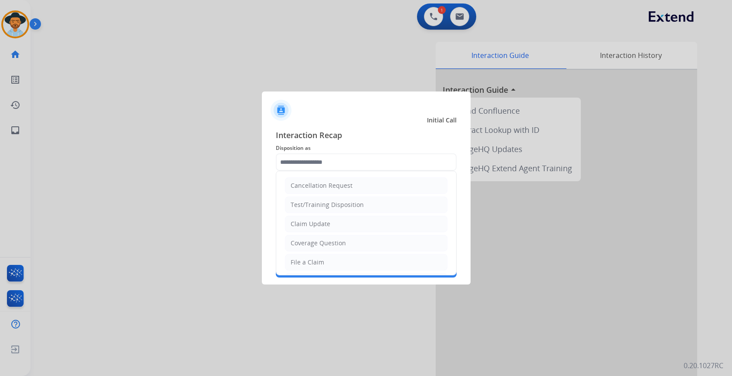
click at [338, 261] on li "File a Claim" at bounding box center [366, 262] width 163 height 17
type input "**********"
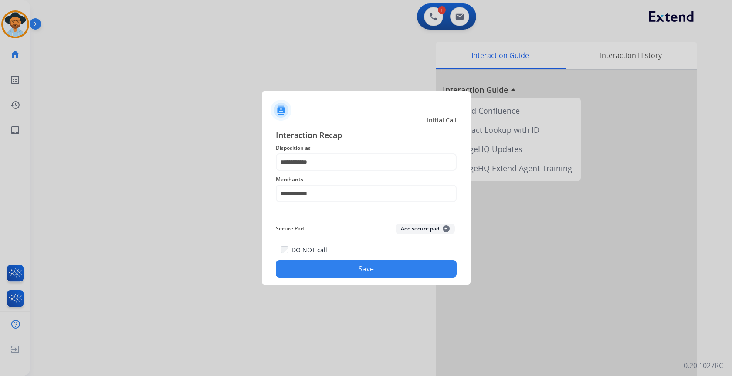
click at [368, 271] on button "Save" at bounding box center [366, 268] width 181 height 17
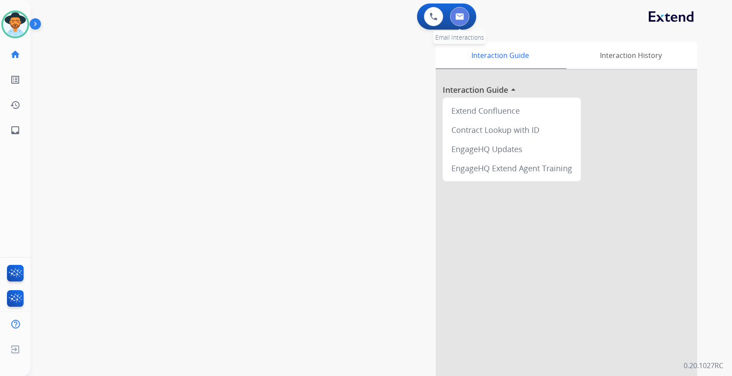
click at [461, 20] on button at bounding box center [459, 16] width 19 height 19
select select "**********"
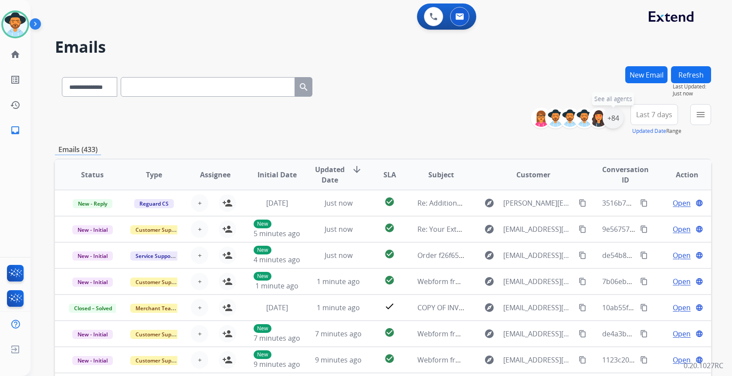
click at [616, 125] on div "+84" at bounding box center [613, 118] width 21 height 21
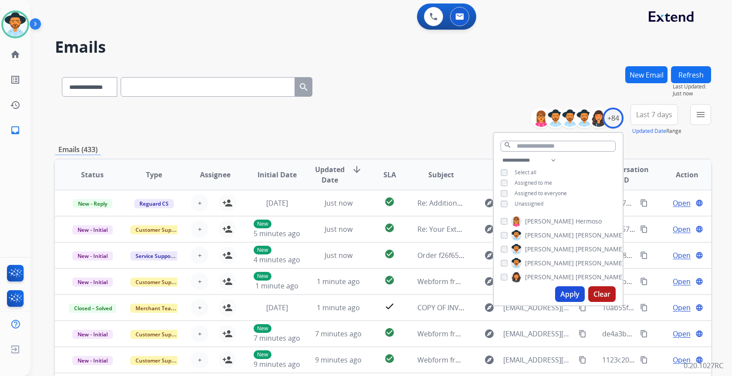
click at [533, 204] on span "Unassigned" at bounding box center [529, 203] width 29 height 7
click at [570, 296] on button "Apply" at bounding box center [570, 294] width 30 height 16
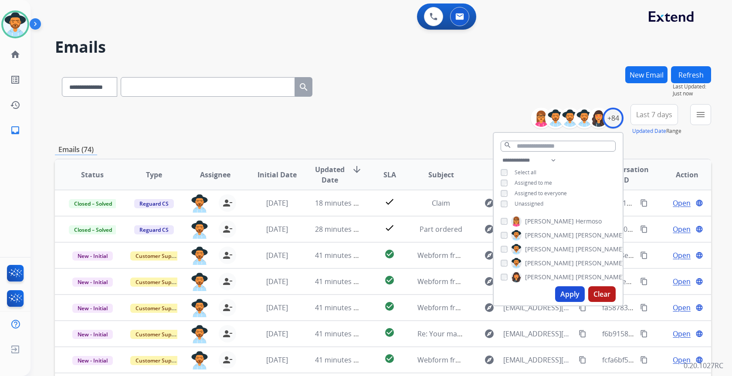
click at [424, 121] on div "**********" at bounding box center [383, 119] width 656 height 31
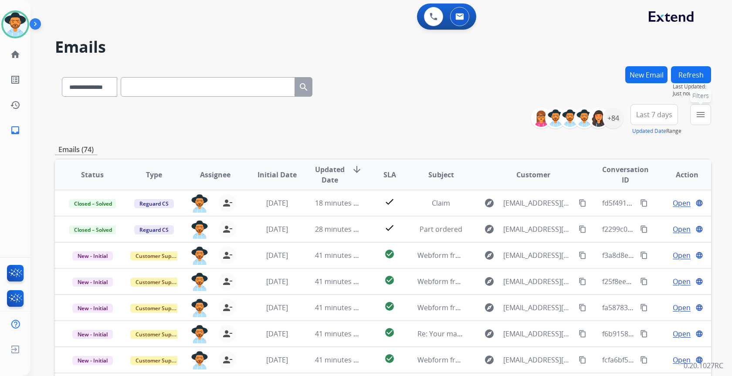
click at [700, 113] on mat-icon "menu" at bounding box center [701, 114] width 10 height 10
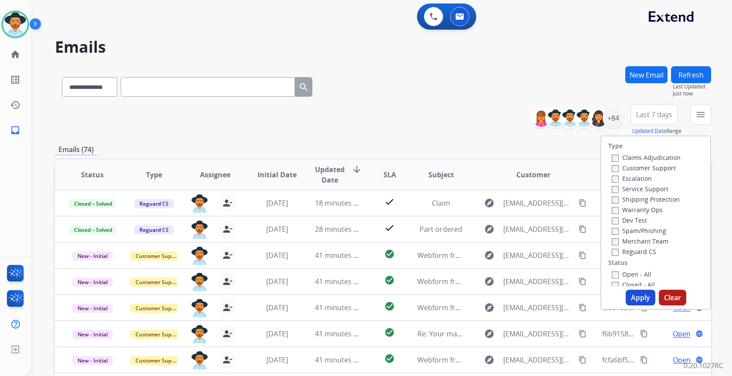
click at [637, 274] on label "Open - All" at bounding box center [632, 274] width 40 height 8
drag, startPoint x: 638, startPoint y: 294, endPoint x: 630, endPoint y: 285, distance: 12.3
click at [639, 295] on button "Apply" at bounding box center [641, 298] width 30 height 16
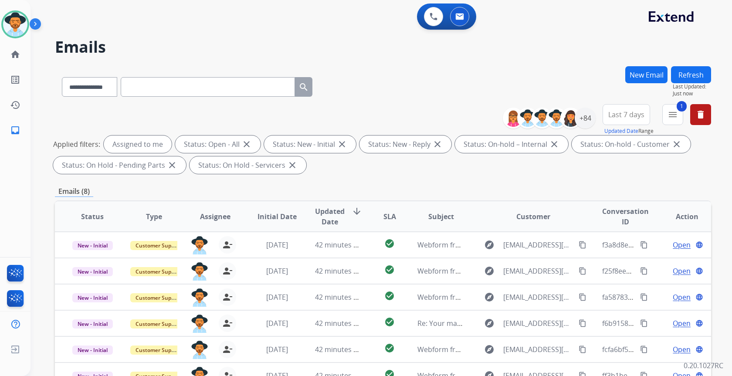
scroll to position [131, 0]
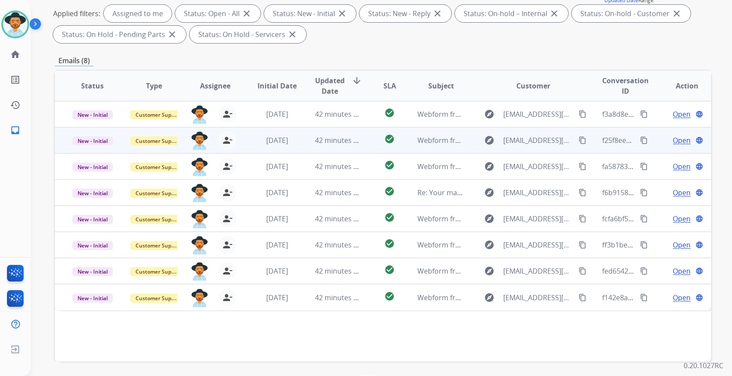
click at [288, 146] on td "1 day ago" at bounding box center [270, 140] width 61 height 26
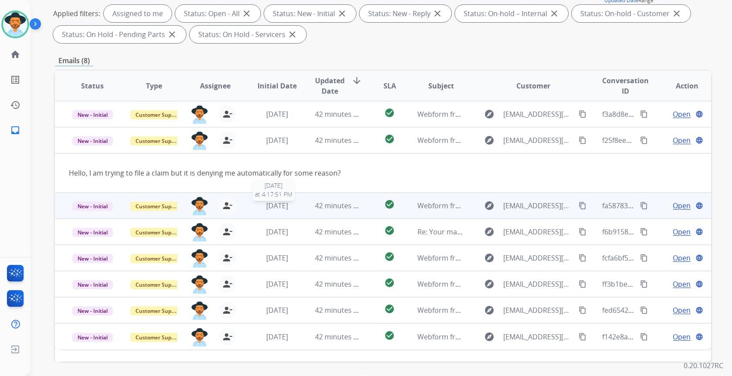
click at [271, 210] on span "1 day ago" at bounding box center [277, 206] width 22 height 10
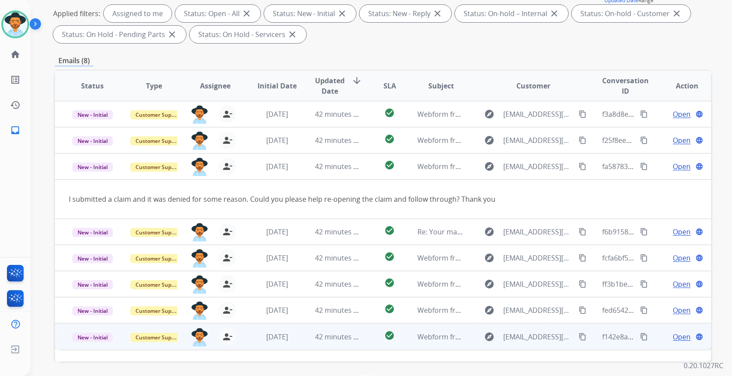
click at [303, 338] on td "42 minutes ago" at bounding box center [331, 336] width 61 height 26
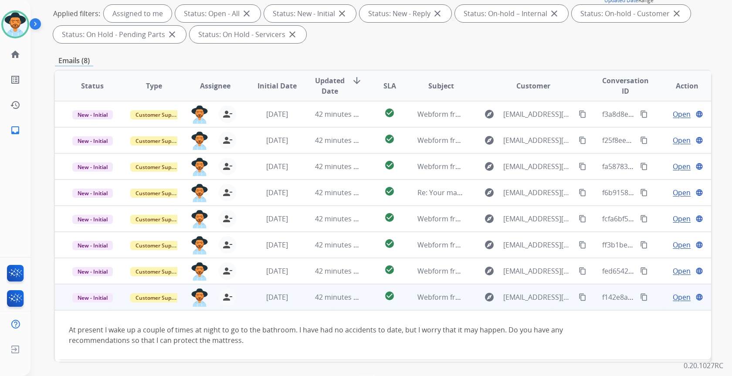
click at [677, 295] on span "Open" at bounding box center [682, 297] width 18 height 10
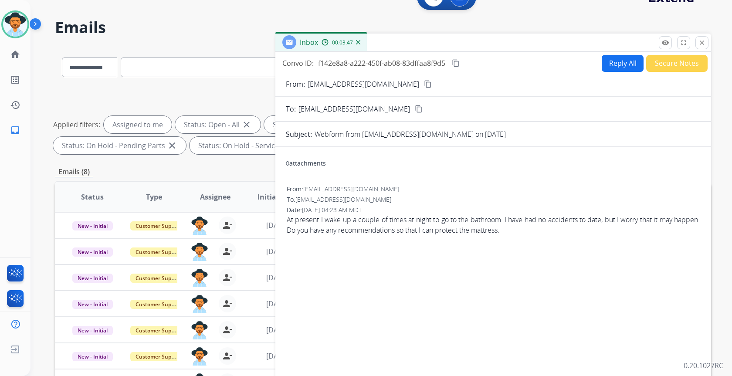
scroll to position [0, 0]
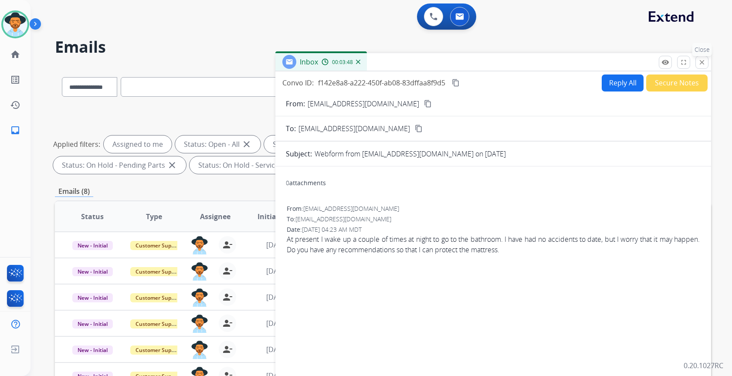
click at [703, 65] on mat-icon "close" at bounding box center [702, 62] width 8 height 8
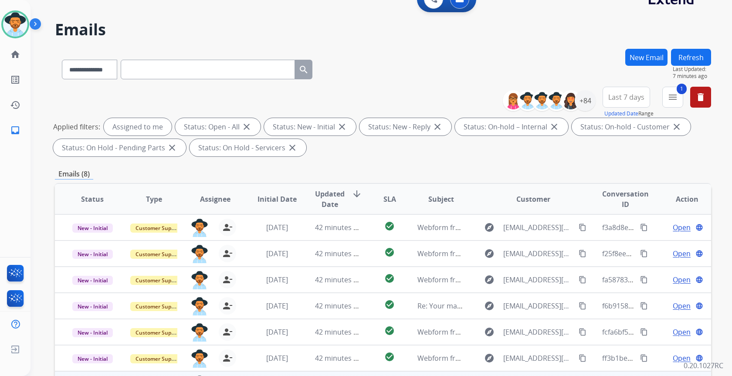
scroll to position [162, 0]
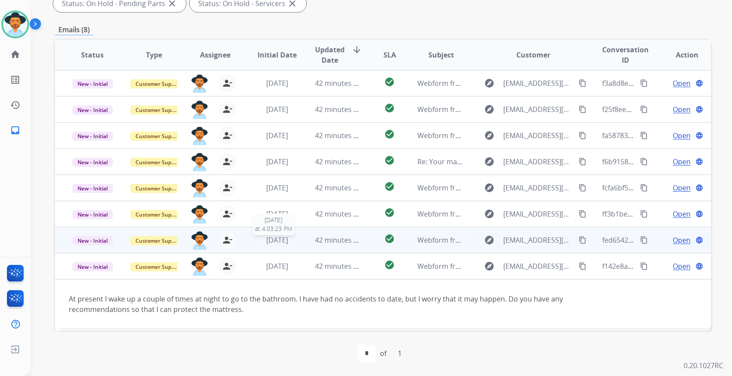
click at [296, 237] on div "1 day ago" at bounding box center [277, 240] width 47 height 10
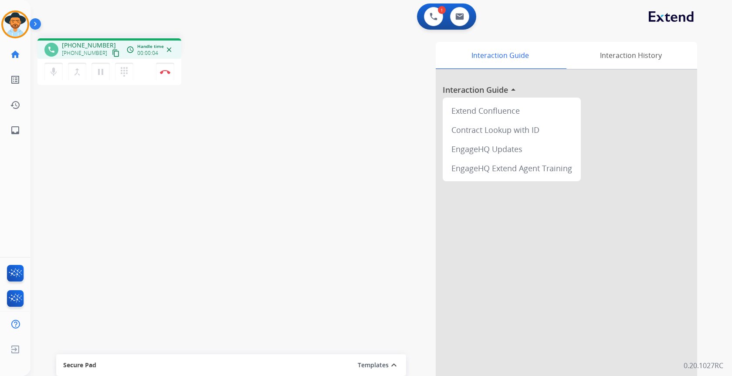
click at [112, 54] on mat-icon "content_copy" at bounding box center [116, 53] width 8 height 8
click at [160, 73] on img at bounding box center [165, 72] width 10 height 4
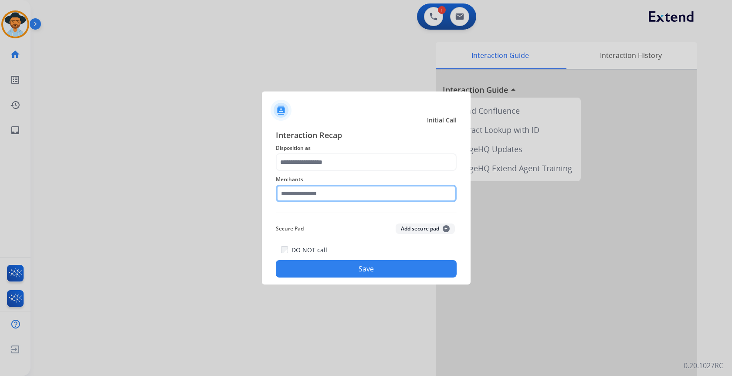
click at [326, 197] on input "text" at bounding box center [366, 193] width 181 height 17
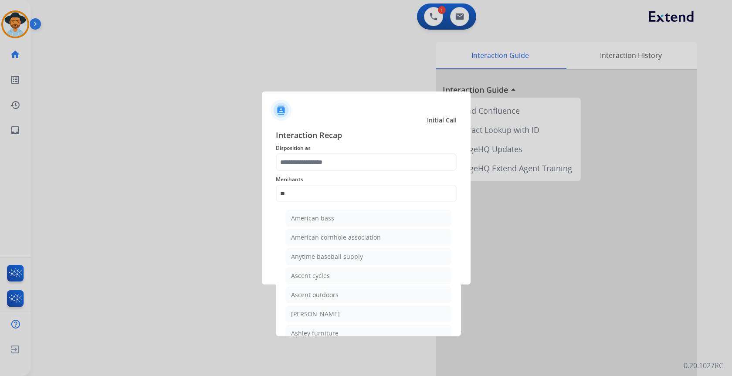
click at [315, 332] on div "Ashley furniture" at bounding box center [315, 333] width 48 height 9
type input "**********"
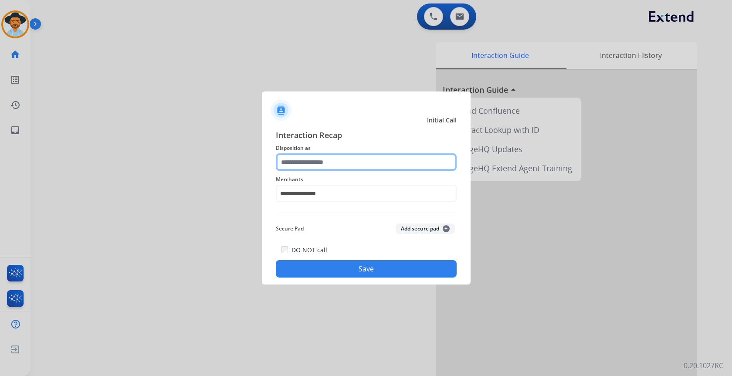
click at [360, 155] on input "text" at bounding box center [366, 161] width 181 height 17
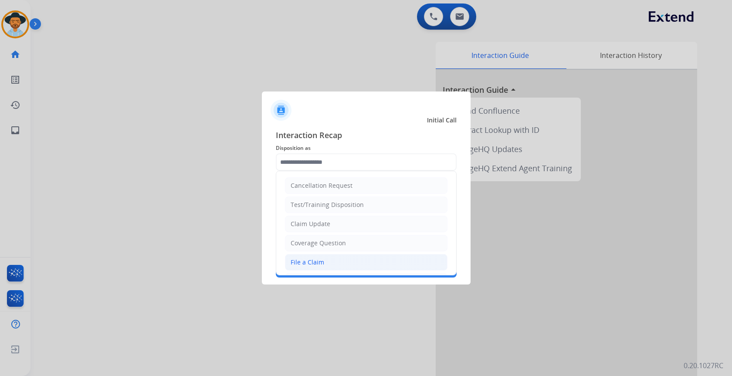
click at [331, 259] on li "File a Claim" at bounding box center [366, 262] width 163 height 17
type input "**********"
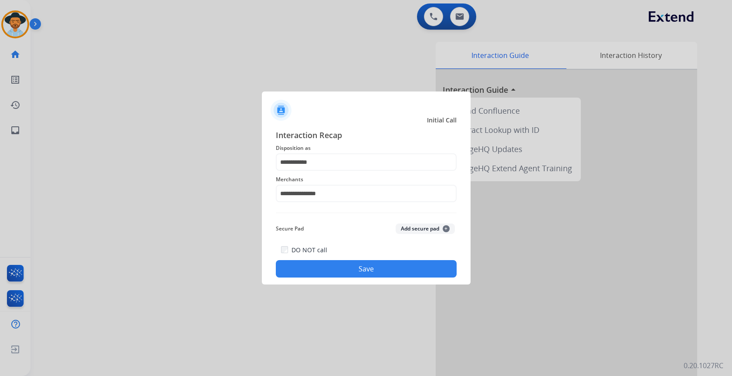
click at [350, 275] on button "Save" at bounding box center [366, 268] width 181 height 17
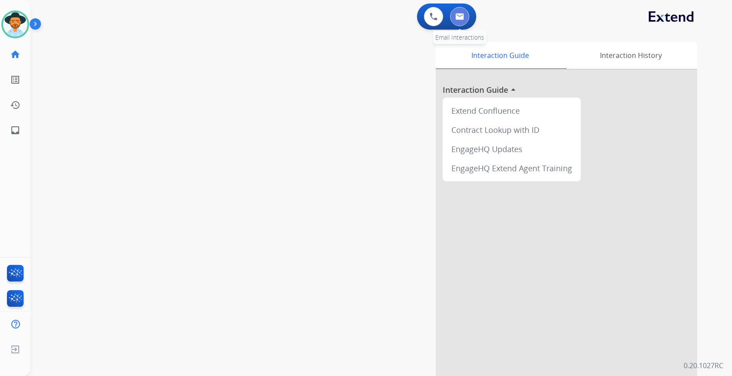
click at [455, 24] on button at bounding box center [459, 16] width 19 height 19
select select "**********"
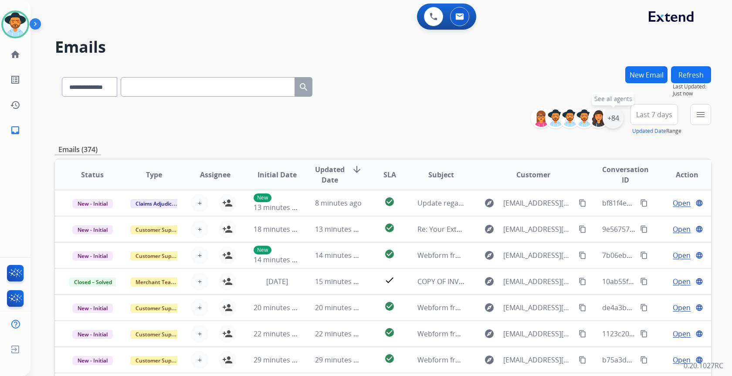
click at [621, 115] on div "+84" at bounding box center [613, 118] width 21 height 21
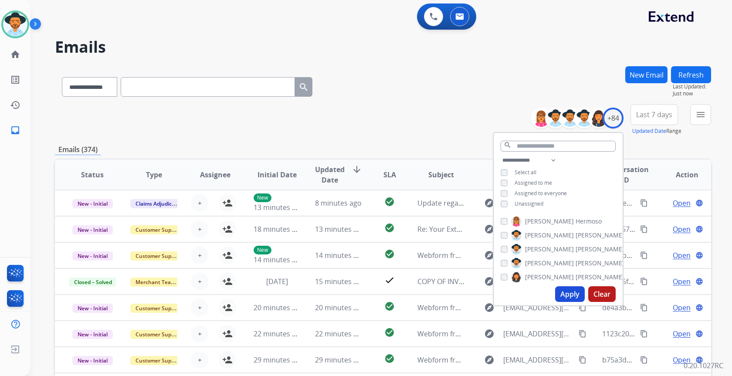
click at [536, 202] on span "Unassigned" at bounding box center [529, 203] width 29 height 7
click at [572, 300] on button "Apply" at bounding box center [570, 294] width 30 height 16
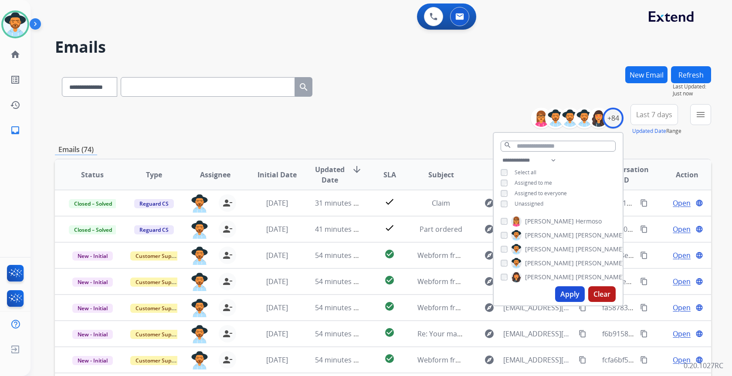
click at [568, 299] on button "Apply" at bounding box center [570, 294] width 30 height 16
click at [372, 117] on div "**********" at bounding box center [383, 119] width 656 height 31
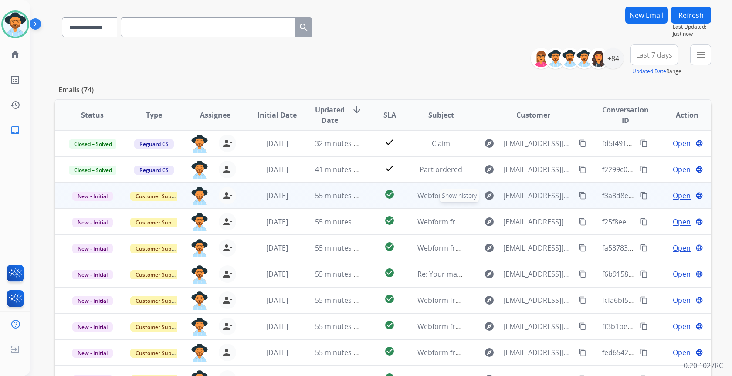
scroll to position [33, 0]
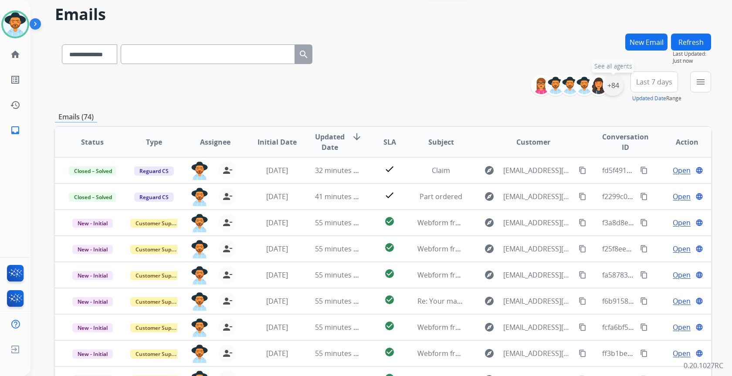
click at [609, 86] on div "+84" at bounding box center [613, 85] width 21 height 21
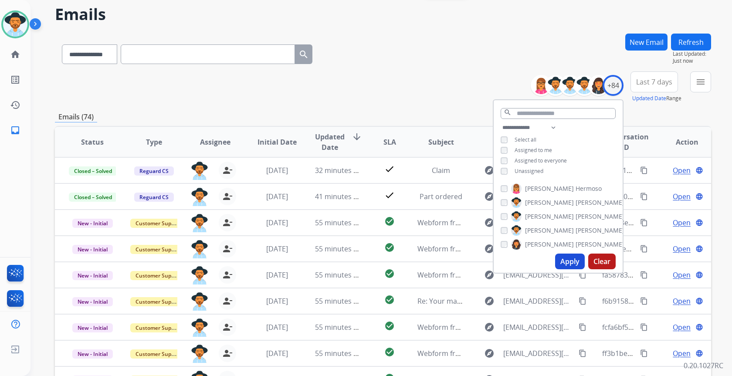
click at [466, 100] on div "**********" at bounding box center [383, 86] width 656 height 31
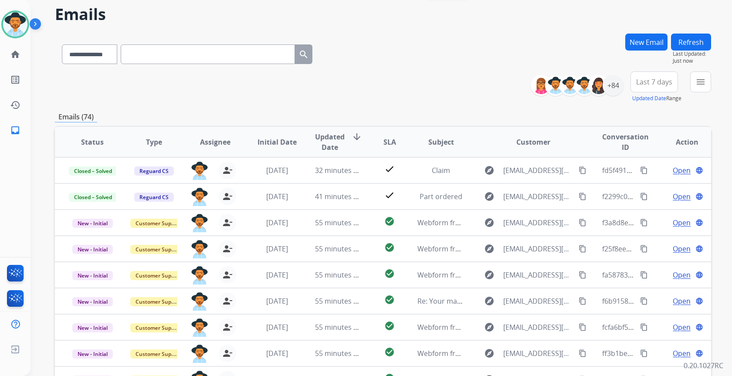
click at [714, 81] on div "**********" at bounding box center [382, 188] width 702 height 376
click at [706, 82] on mat-icon "menu" at bounding box center [701, 82] width 10 height 10
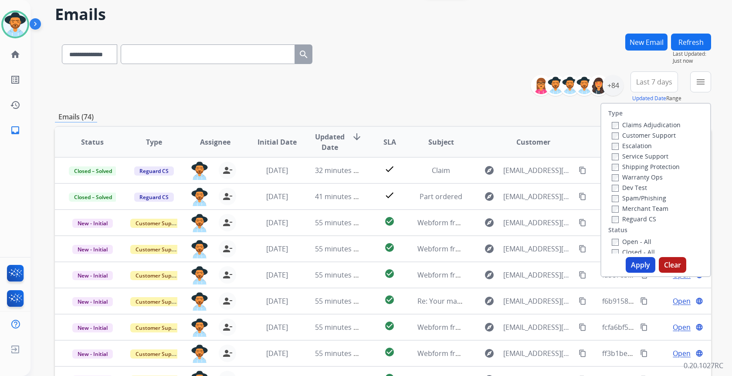
click at [631, 241] on label "Open - All" at bounding box center [632, 242] width 40 height 8
click at [629, 260] on button "Apply" at bounding box center [641, 265] width 30 height 16
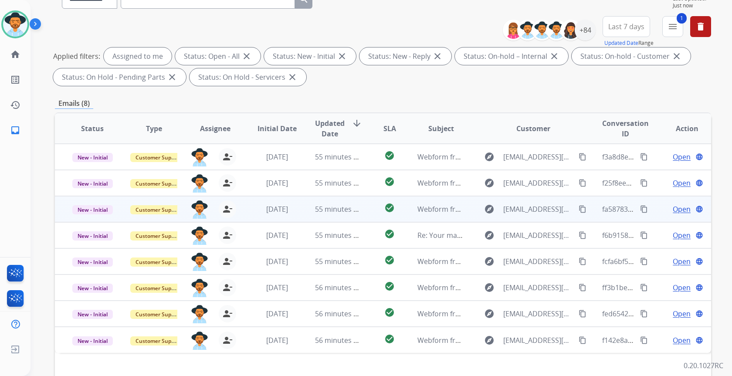
scroll to position [162, 0]
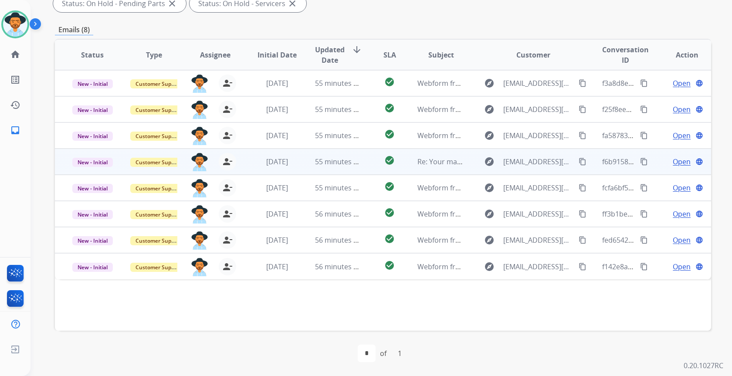
click at [305, 159] on td "55 minutes ago" at bounding box center [331, 162] width 61 height 26
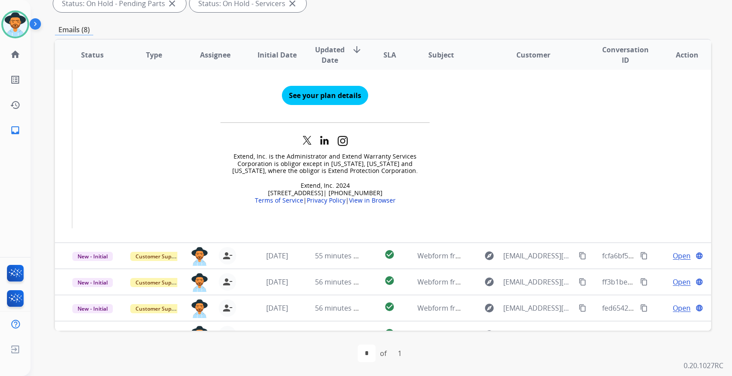
scroll to position [497, 0]
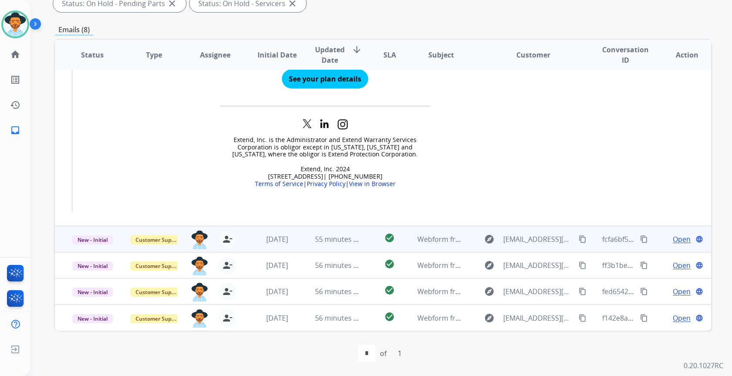
click at [308, 244] on td "55 minutes ago" at bounding box center [331, 239] width 61 height 26
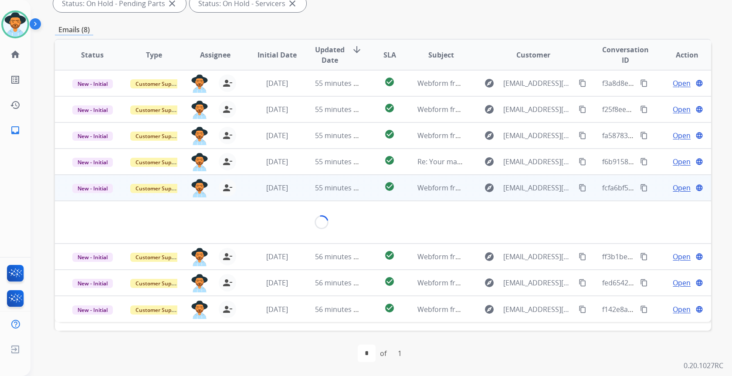
scroll to position [0, 0]
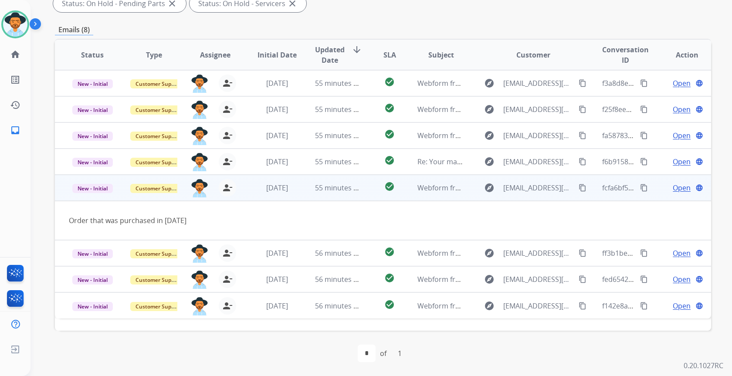
click at [579, 190] on mat-icon "content_copy" at bounding box center [583, 188] width 8 height 8
click at [674, 186] on span "Open" at bounding box center [682, 188] width 18 height 10
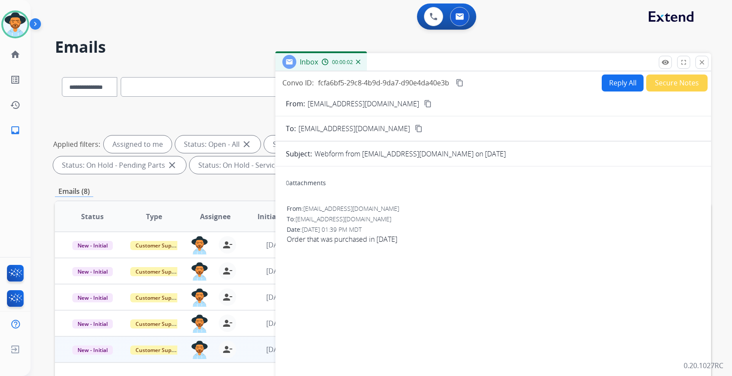
click at [621, 86] on button "Reply All" at bounding box center [623, 83] width 42 height 17
select select "**********"
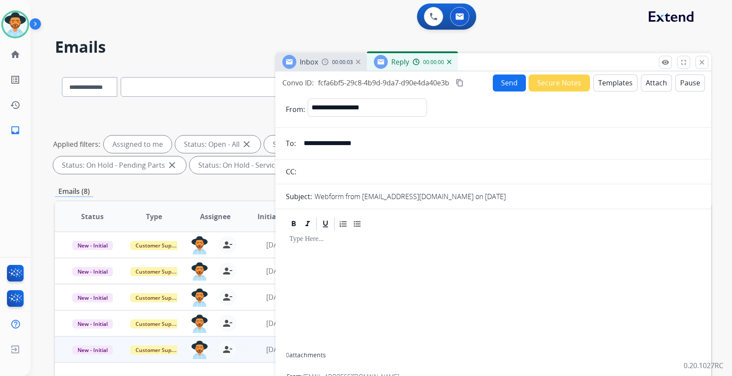
click at [611, 85] on button "Templates" at bounding box center [616, 83] width 44 height 17
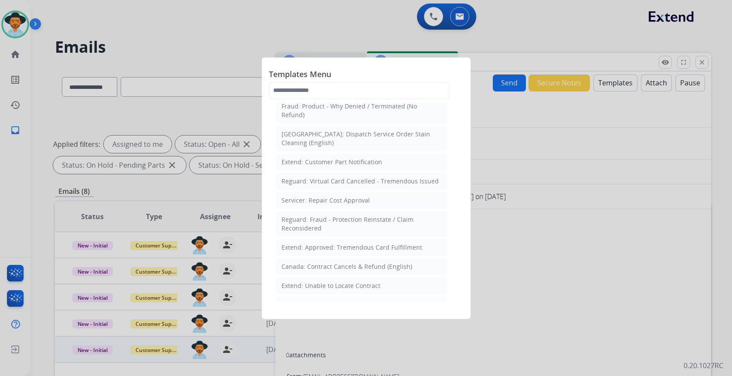
scroll to position [305, 0]
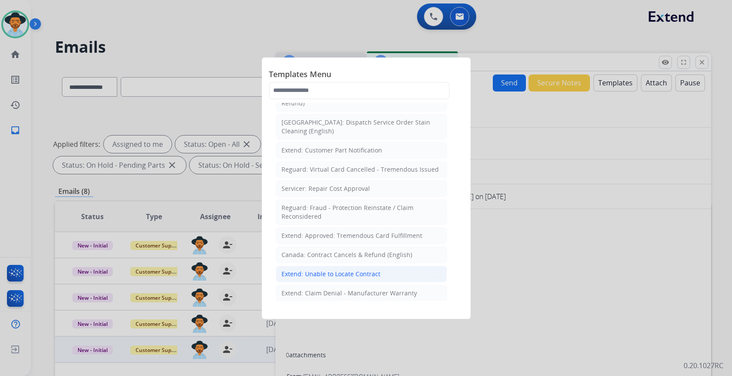
click at [369, 270] on li "Extend: Unable to Locate Contract" at bounding box center [361, 274] width 171 height 17
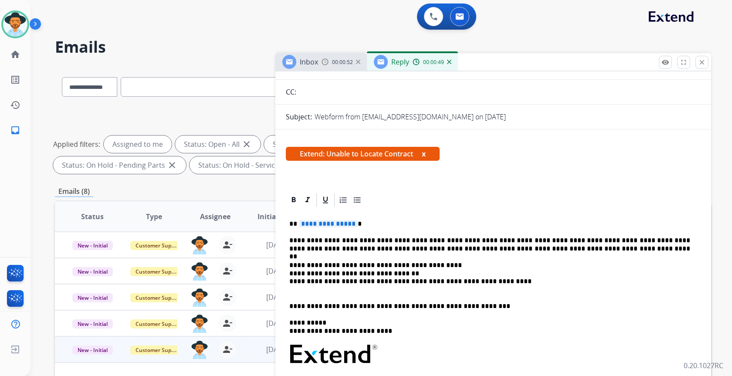
scroll to position [87, 0]
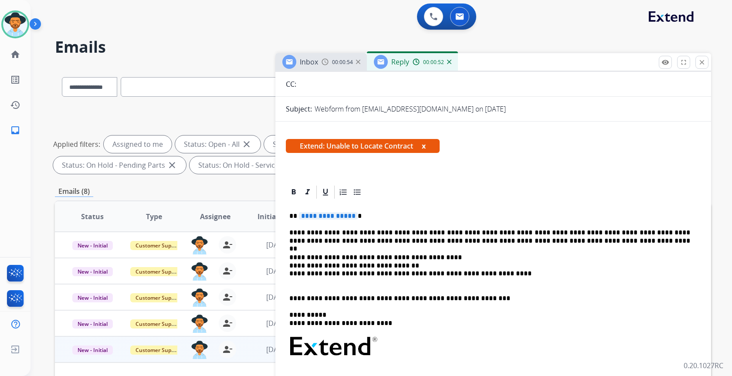
click at [332, 258] on p "**********" at bounding box center [489, 270] width 401 height 32
click at [331, 218] on span "**********" at bounding box center [328, 215] width 59 height 7
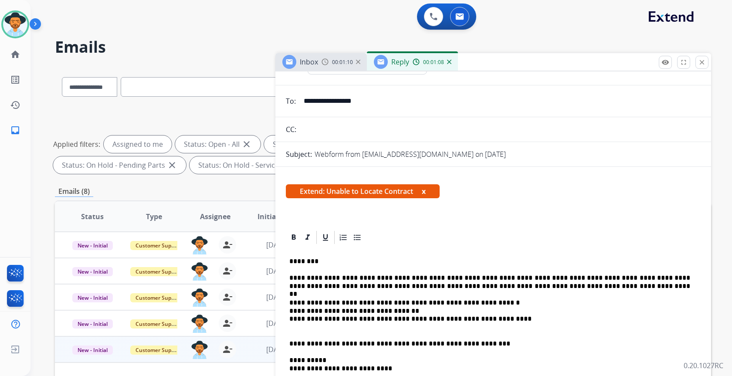
scroll to position [0, 0]
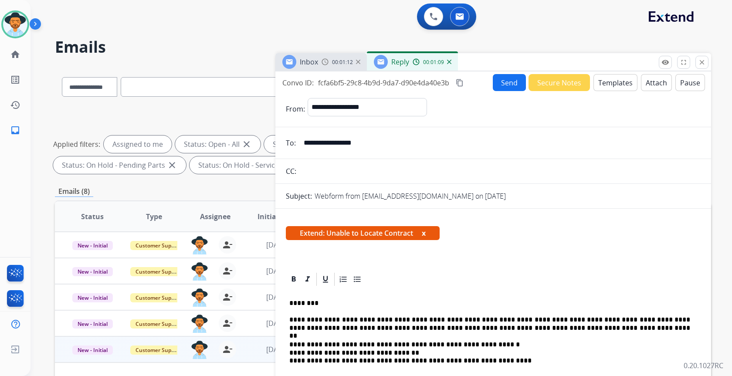
click at [501, 86] on button "Send" at bounding box center [509, 82] width 33 height 17
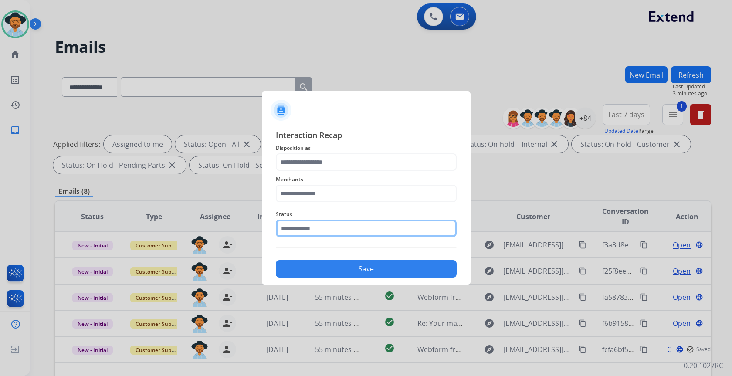
click at [394, 222] on input "text" at bounding box center [366, 228] width 181 height 17
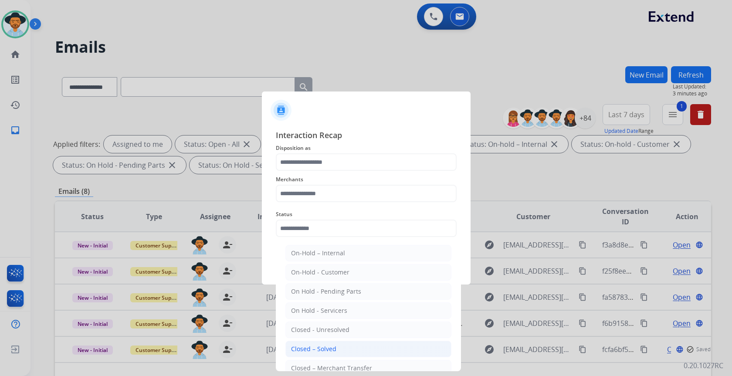
click at [315, 348] on div "Closed – Solved" at bounding box center [313, 349] width 45 height 9
type input "**********"
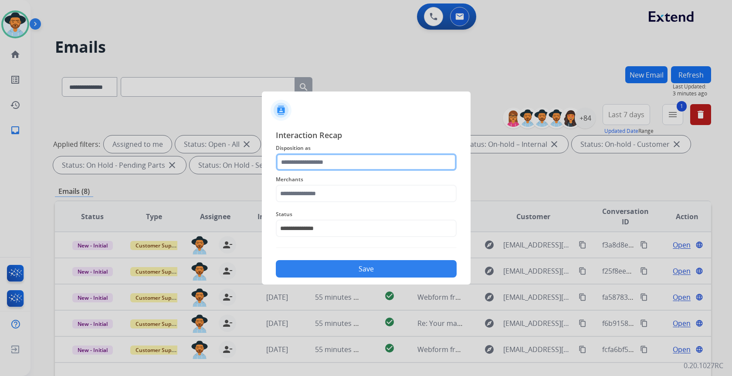
click at [345, 162] on input "text" at bounding box center [366, 161] width 181 height 17
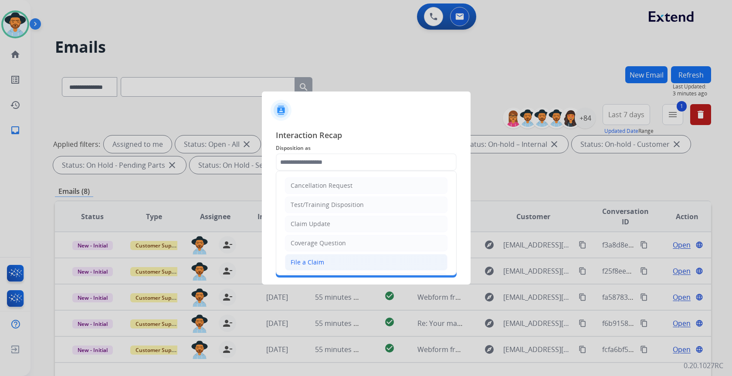
click at [338, 258] on li "File a Claim" at bounding box center [366, 262] width 163 height 17
type input "**********"
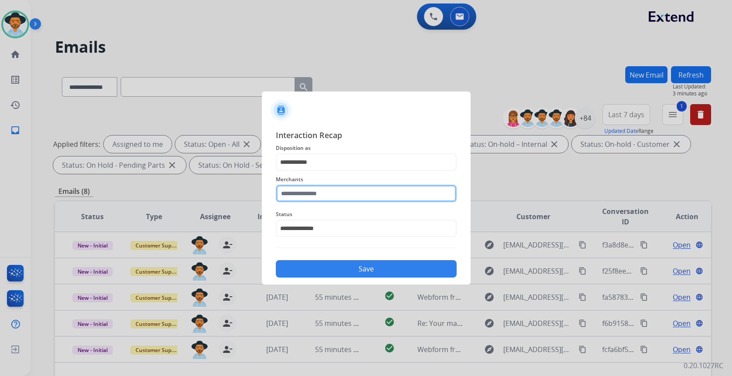
click at [346, 192] on input "text" at bounding box center [366, 193] width 181 height 17
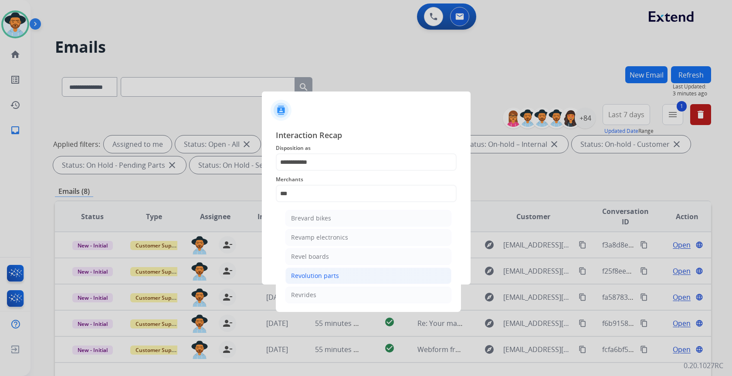
click at [323, 275] on div "Revolution parts" at bounding box center [315, 275] width 48 height 9
type input "**********"
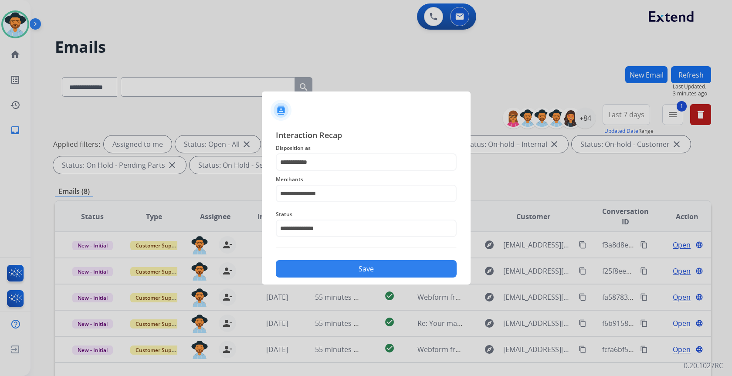
click at [350, 273] on button "Save" at bounding box center [366, 268] width 181 height 17
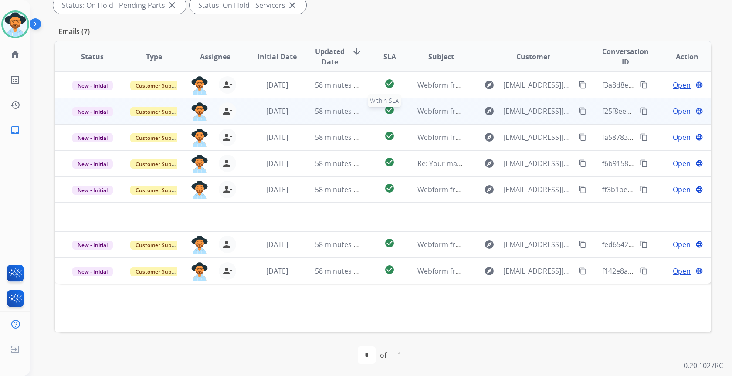
scroll to position [162, 0]
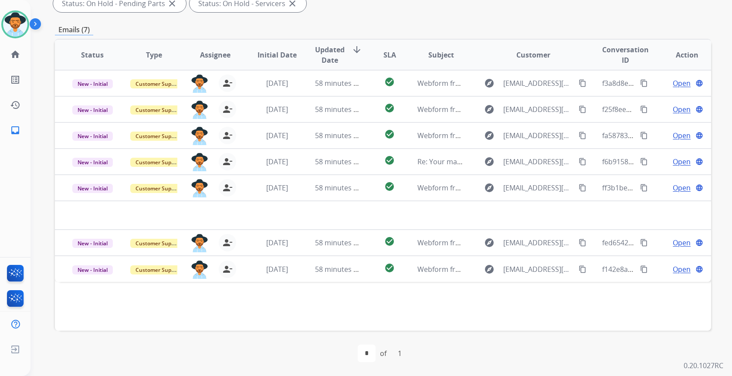
click at [371, 363] on div "first_page navigate_before * of 1 navigate_next last_page" at bounding box center [383, 353] width 656 height 45
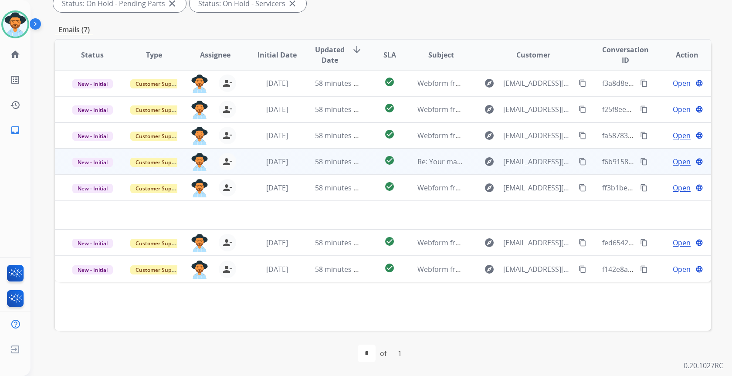
click at [430, 168] on td "Re: Your manufacturer's warranty may still be active" at bounding box center [434, 162] width 61 height 26
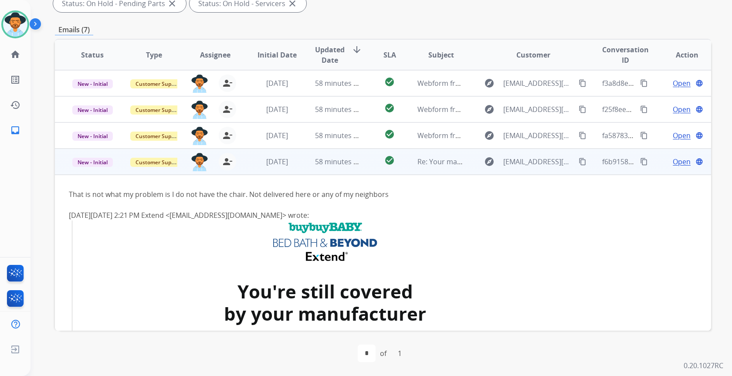
scroll to position [78, 0]
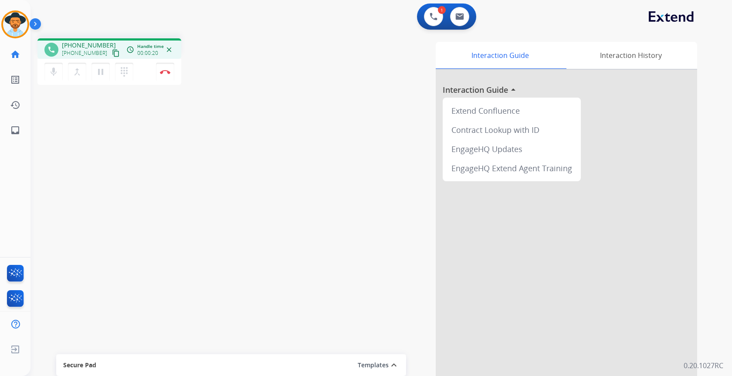
click at [112, 52] on mat-icon "content_copy" at bounding box center [116, 53] width 8 height 8
click at [112, 54] on mat-icon "content_copy" at bounding box center [116, 53] width 8 height 8
click at [168, 72] on img at bounding box center [165, 72] width 10 height 4
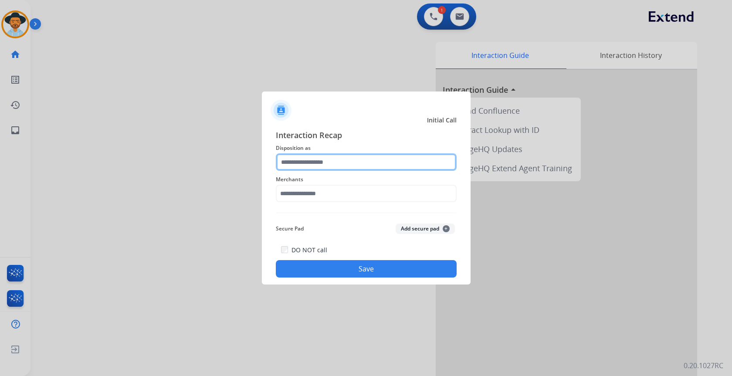
click at [379, 162] on input "text" at bounding box center [366, 161] width 181 height 17
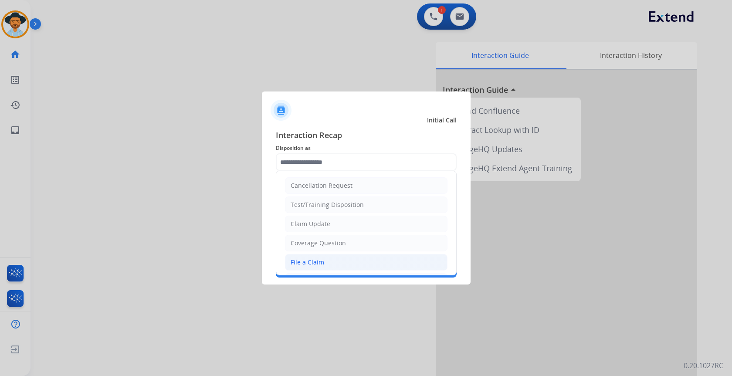
click at [347, 257] on li "File a Claim" at bounding box center [366, 262] width 163 height 17
type input "**********"
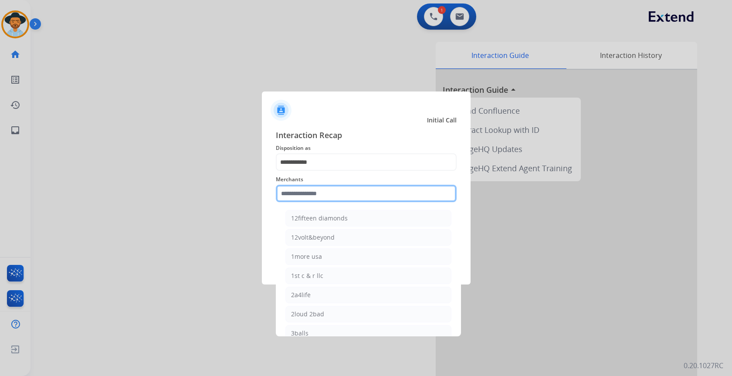
click at [336, 189] on input "text" at bounding box center [366, 193] width 181 height 17
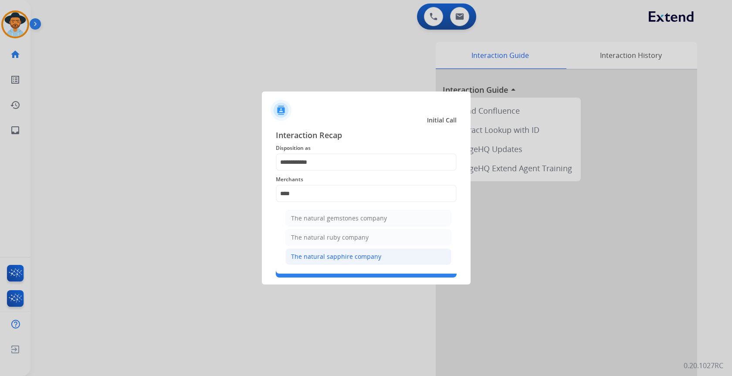
click at [379, 255] on li "The natural sapphire company" at bounding box center [368, 256] width 166 height 17
type input "**********"
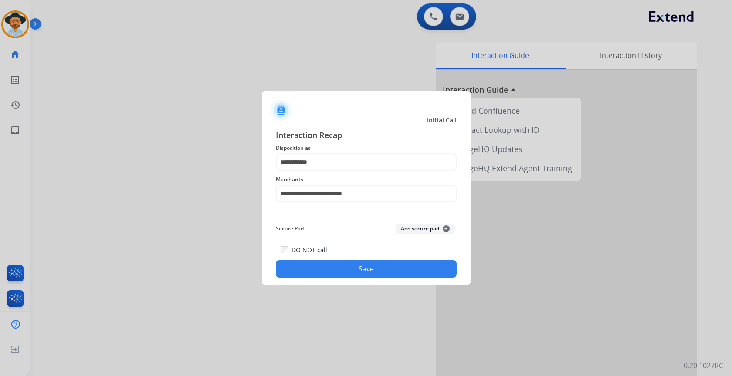
click at [380, 271] on button "Save" at bounding box center [366, 268] width 181 height 17
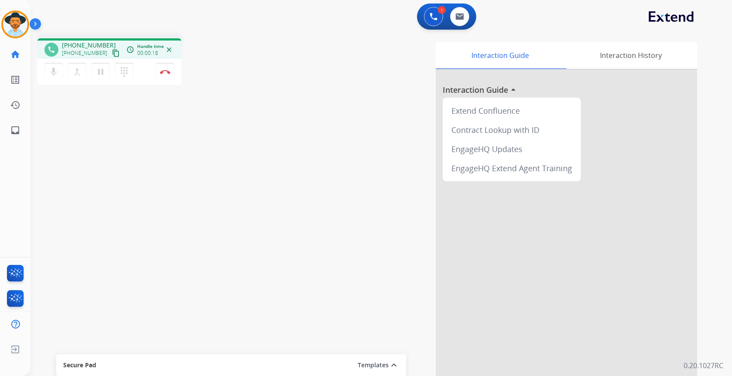
click at [112, 53] on mat-icon "content_copy" at bounding box center [116, 53] width 8 height 8
click at [166, 75] on button "Disconnect" at bounding box center [165, 72] width 18 height 18
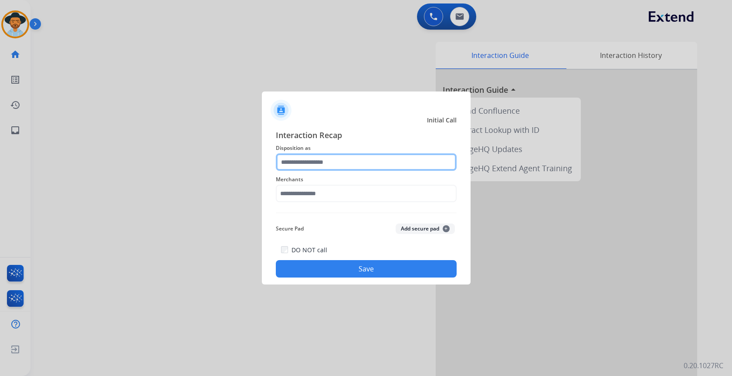
click at [296, 159] on input "text" at bounding box center [366, 161] width 181 height 17
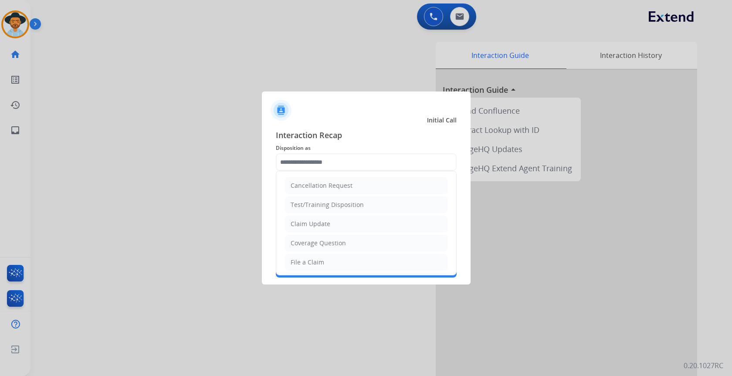
click at [334, 262] on li "File a Claim" at bounding box center [366, 262] width 163 height 17
type input "**********"
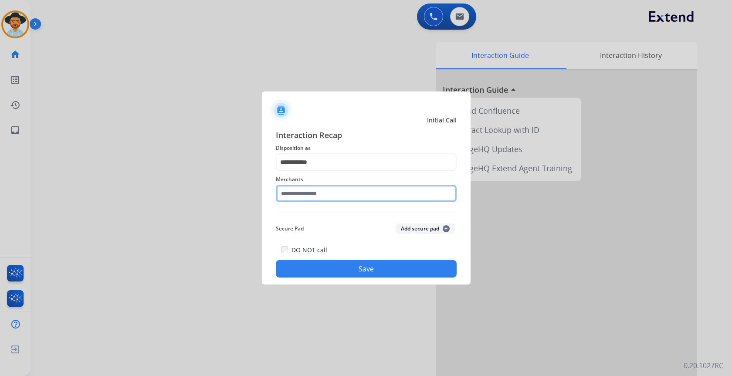
click at [339, 197] on input "text" at bounding box center [366, 193] width 181 height 17
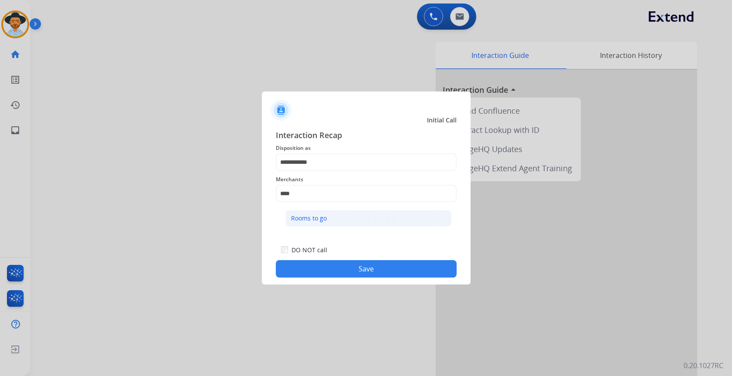
click at [337, 214] on li "Rooms to go" at bounding box center [368, 218] width 166 height 17
type input "**********"
click at [352, 266] on button "Save" at bounding box center [366, 268] width 181 height 17
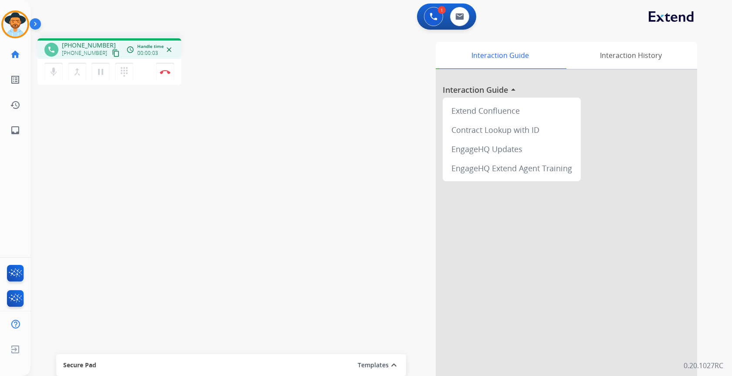
click at [112, 51] on mat-icon "content_copy" at bounding box center [116, 53] width 8 height 8
click at [112, 53] on mat-icon "content_copy" at bounding box center [116, 53] width 8 height 8
click at [166, 70] on img at bounding box center [165, 72] width 10 height 4
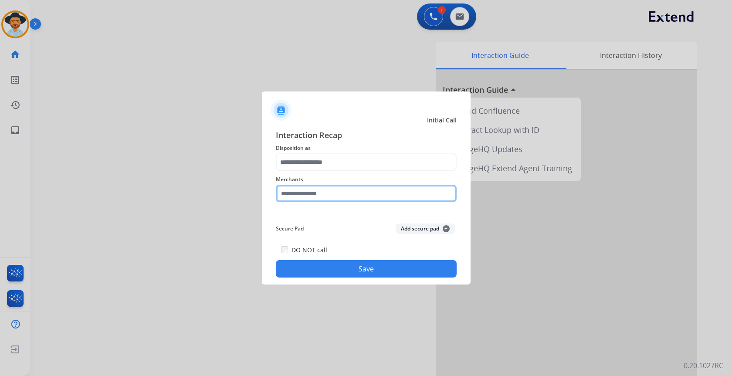
click at [369, 187] on input "text" at bounding box center [366, 193] width 181 height 17
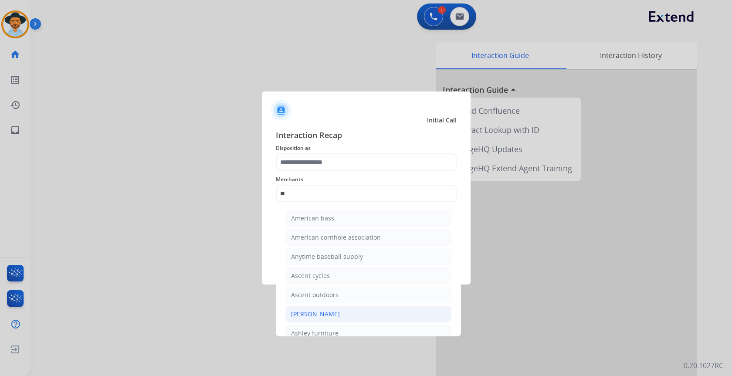
click at [329, 315] on div "[PERSON_NAME]" at bounding box center [315, 314] width 49 height 9
type input "**********"
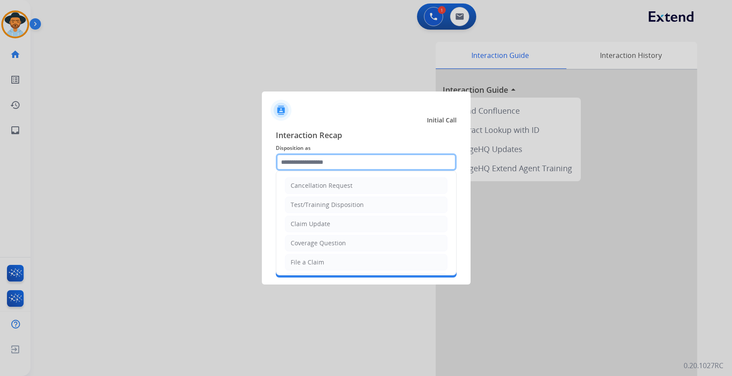
click at [341, 163] on input "text" at bounding box center [366, 161] width 181 height 17
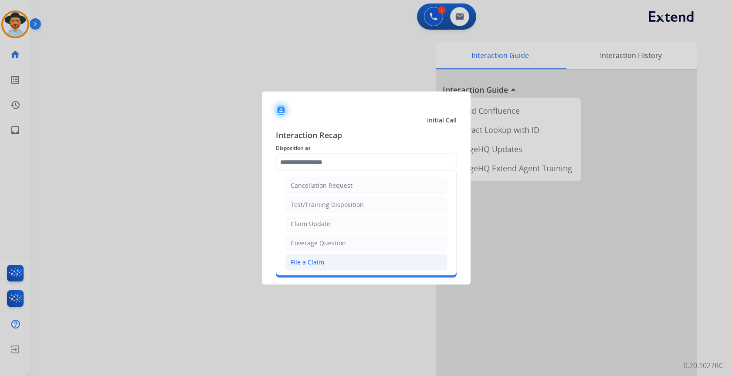
click at [342, 261] on li "File a Claim" at bounding box center [366, 262] width 163 height 17
type input "**********"
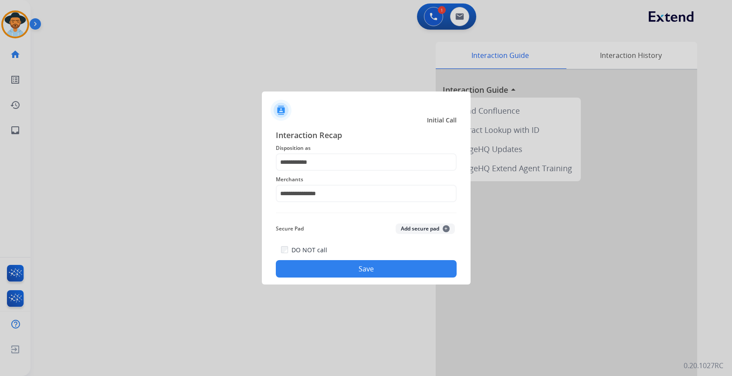
click at [369, 269] on button "Save" at bounding box center [366, 268] width 181 height 17
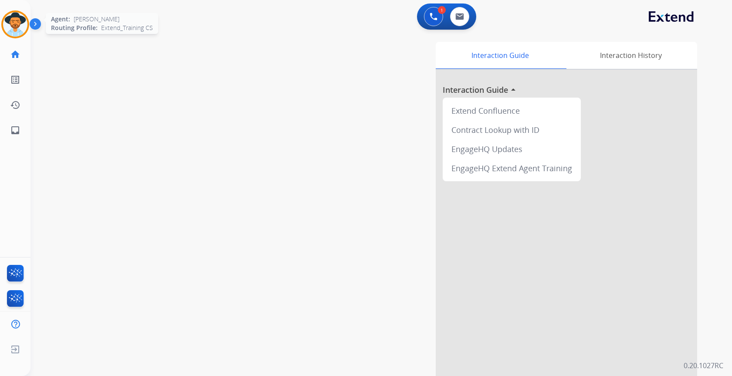
click at [15, 23] on img at bounding box center [15, 24] width 24 height 24
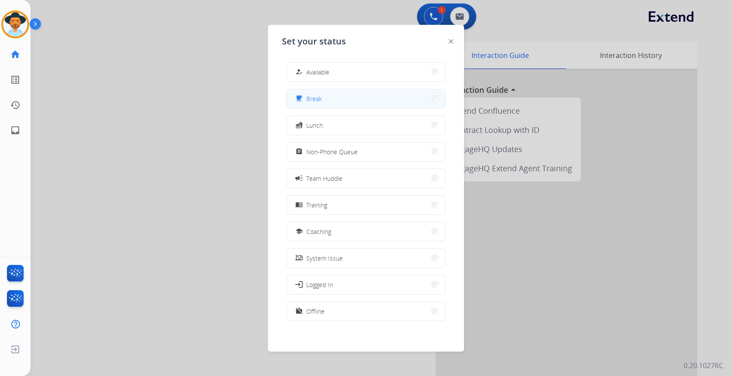
click at [359, 102] on button "free_breakfast Break" at bounding box center [366, 98] width 159 height 19
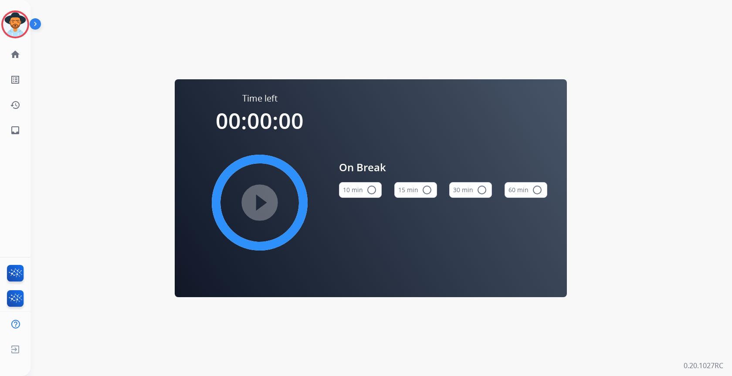
click at [357, 190] on button "10 min radio_button_unchecked" at bounding box center [360, 190] width 43 height 16
click at [23, 23] on img at bounding box center [15, 24] width 24 height 24
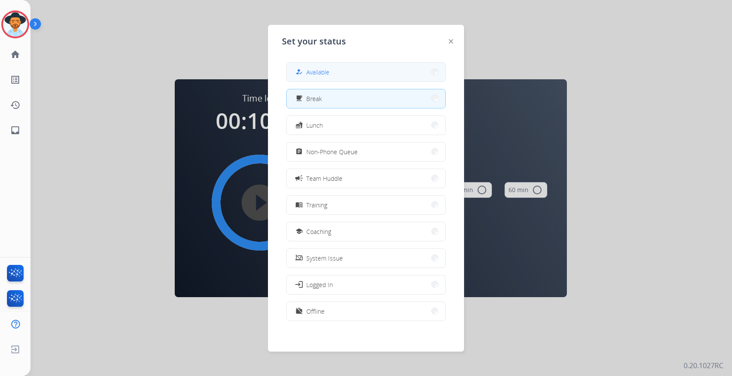
click at [358, 71] on button "how_to_reg Available" at bounding box center [366, 72] width 159 height 19
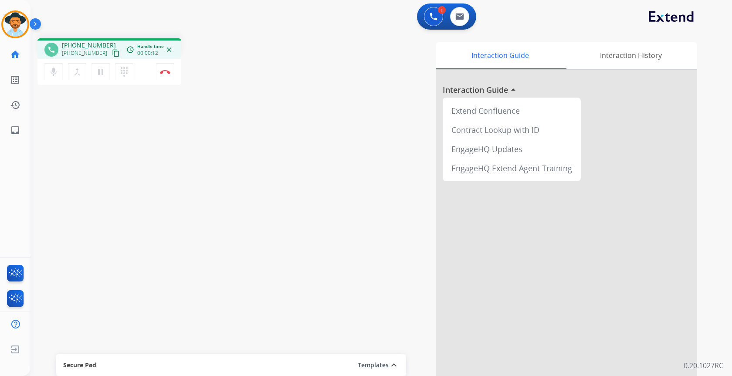
click at [112, 53] on mat-icon "content_copy" at bounding box center [116, 53] width 8 height 8
click at [98, 72] on mat-icon "pause" at bounding box center [100, 72] width 10 height 10
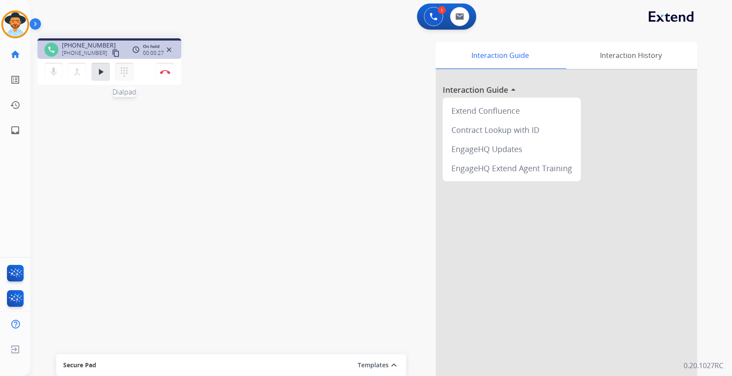
click at [124, 70] on mat-icon "dialpad" at bounding box center [124, 72] width 10 height 10
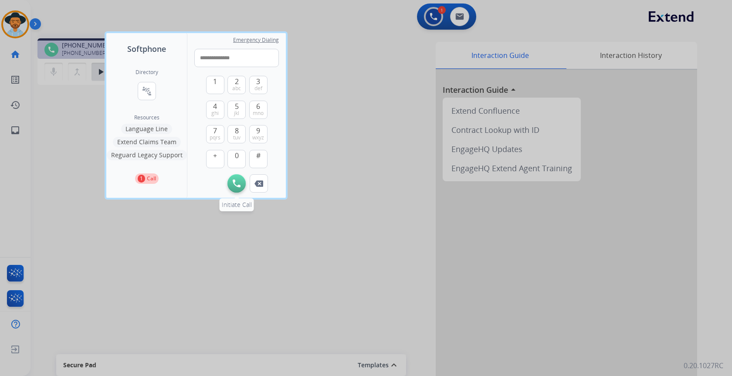
type input "**********"
click at [237, 179] on button "Initiate Call" at bounding box center [236, 183] width 18 height 18
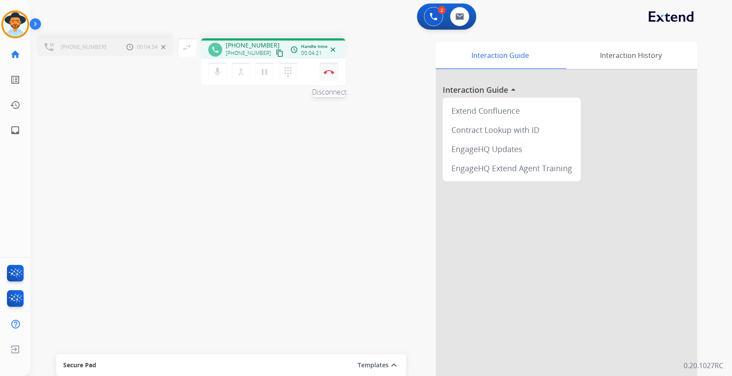
click at [331, 72] on img at bounding box center [329, 72] width 10 height 4
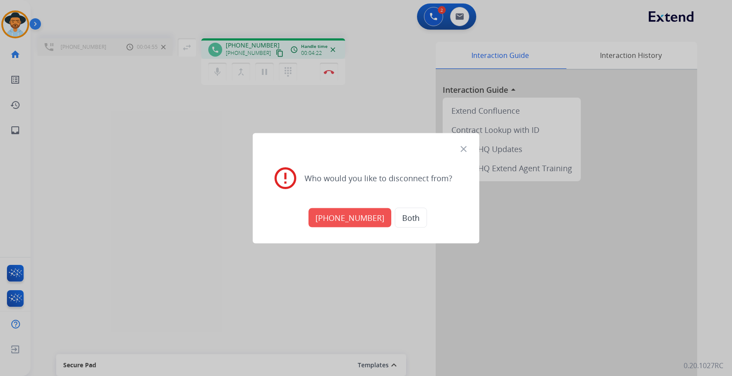
click at [366, 214] on button "+18773842903" at bounding box center [350, 217] width 83 height 19
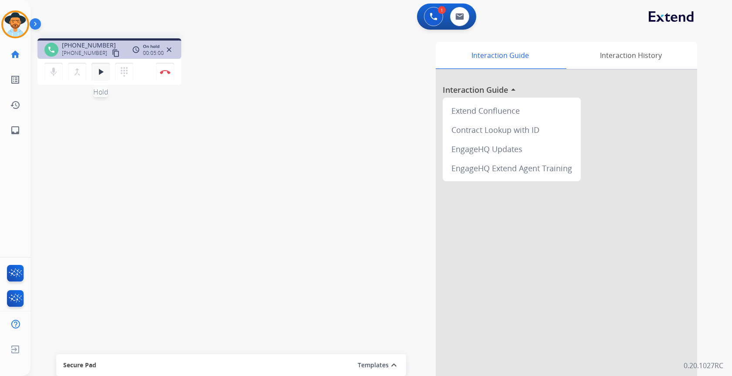
click at [100, 74] on mat-icon "play_arrow" at bounding box center [100, 72] width 10 height 10
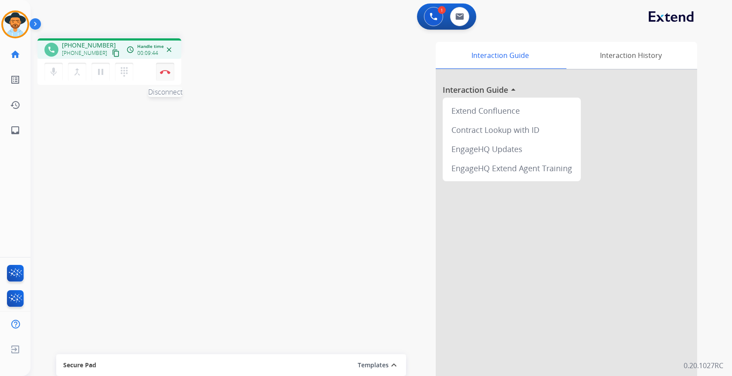
click at [162, 71] on img at bounding box center [165, 72] width 10 height 4
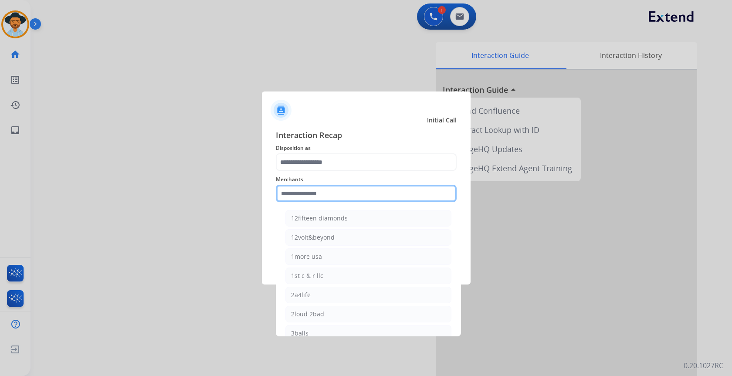
click at [352, 198] on input "text" at bounding box center [366, 193] width 181 height 17
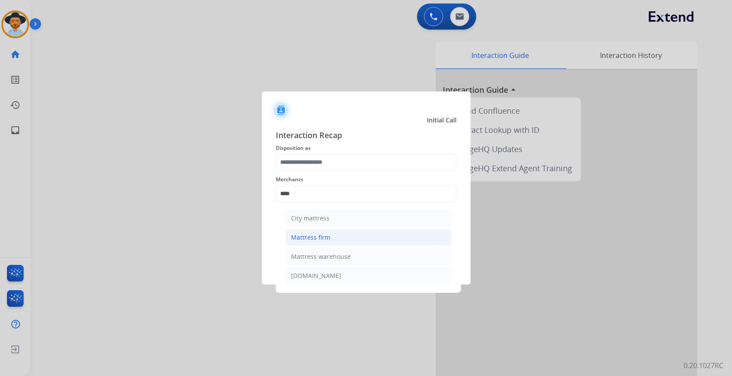
click at [334, 240] on li "Mattress firm" at bounding box center [368, 237] width 166 height 17
type input "**********"
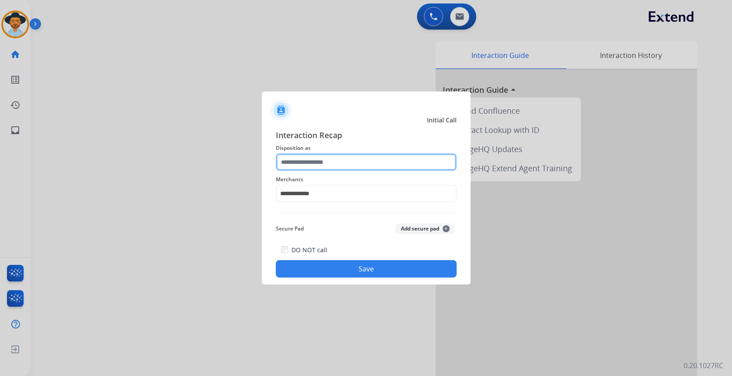
click at [331, 160] on input "text" at bounding box center [366, 161] width 181 height 17
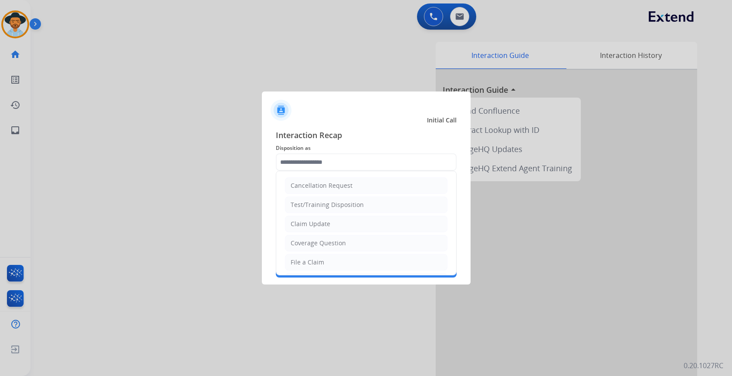
click at [323, 261] on li "File a Claim" at bounding box center [366, 262] width 163 height 17
type input "**********"
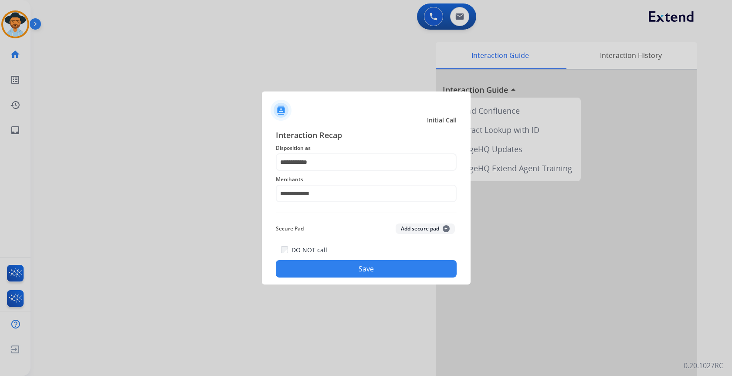
click at [351, 266] on button "Save" at bounding box center [366, 268] width 181 height 17
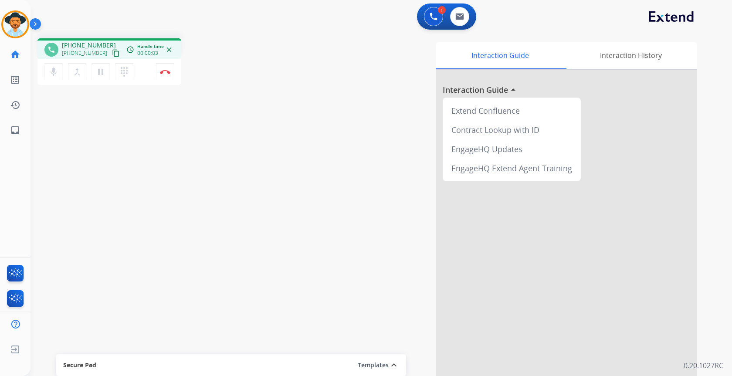
click at [112, 55] on mat-icon "content_copy" at bounding box center [116, 53] width 8 height 8
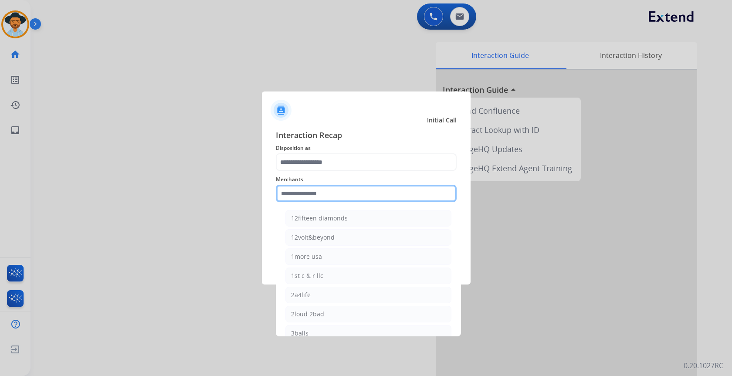
click at [378, 189] on input "text" at bounding box center [366, 193] width 181 height 17
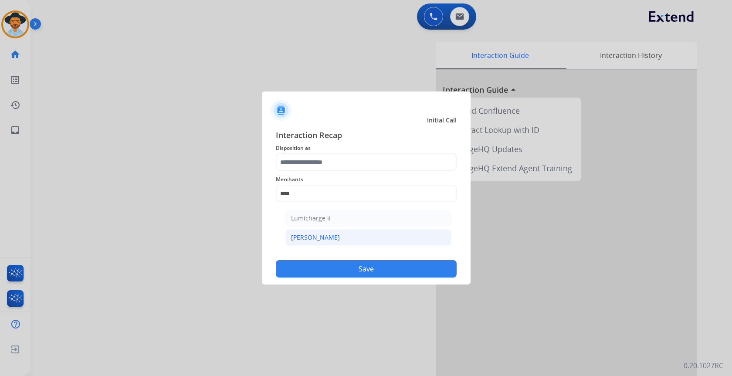
click at [390, 238] on li "[PERSON_NAME]" at bounding box center [368, 237] width 166 height 17
type input "********"
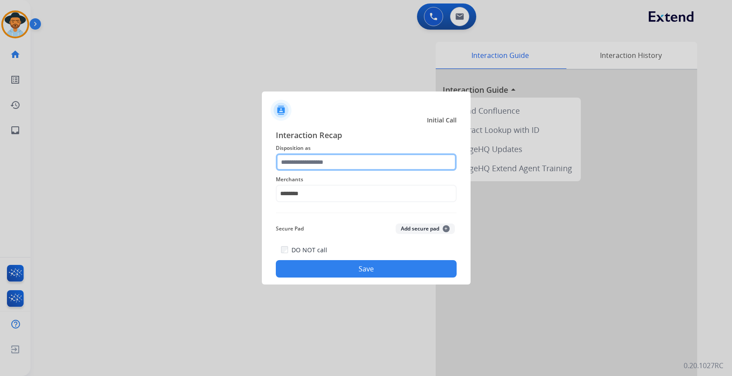
click at [366, 160] on input "text" at bounding box center [366, 161] width 181 height 17
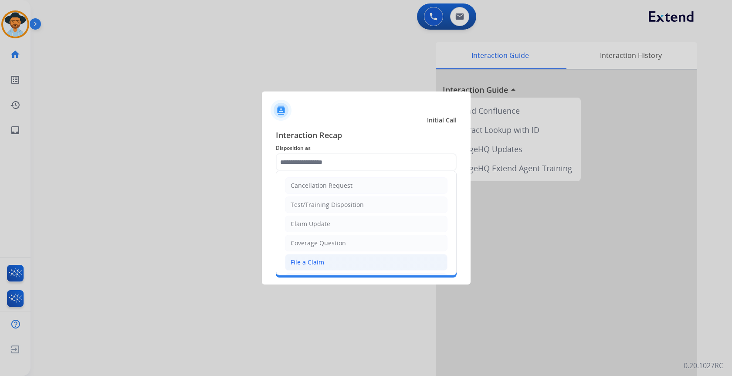
click at [325, 258] on li "File a Claim" at bounding box center [366, 262] width 163 height 17
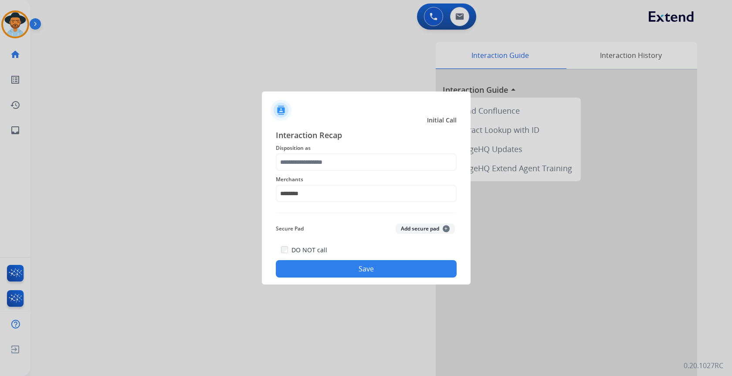
type input "**********"
click at [356, 275] on button "Save" at bounding box center [366, 268] width 181 height 17
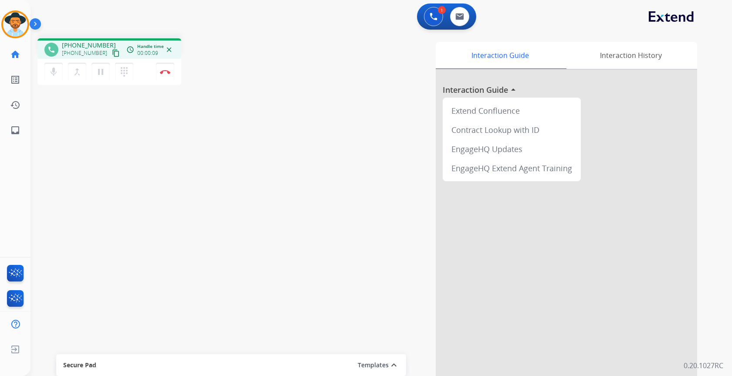
click at [112, 51] on mat-icon "content_copy" at bounding box center [116, 53] width 8 height 8
click at [164, 75] on button "Disconnect" at bounding box center [165, 72] width 18 height 18
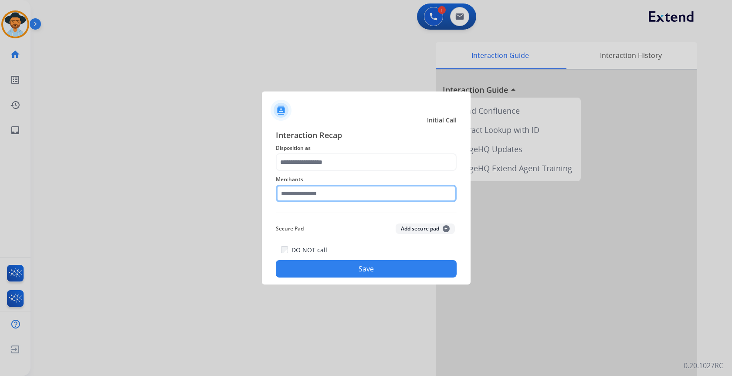
click at [302, 191] on input "text" at bounding box center [366, 193] width 181 height 17
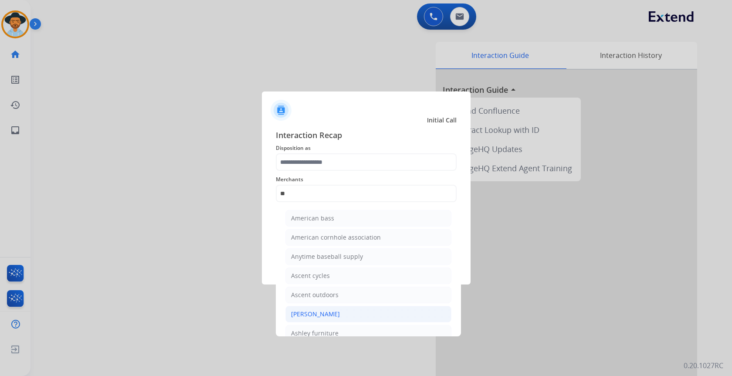
click at [331, 311] on div "[PERSON_NAME]" at bounding box center [315, 314] width 49 height 9
type input "**********"
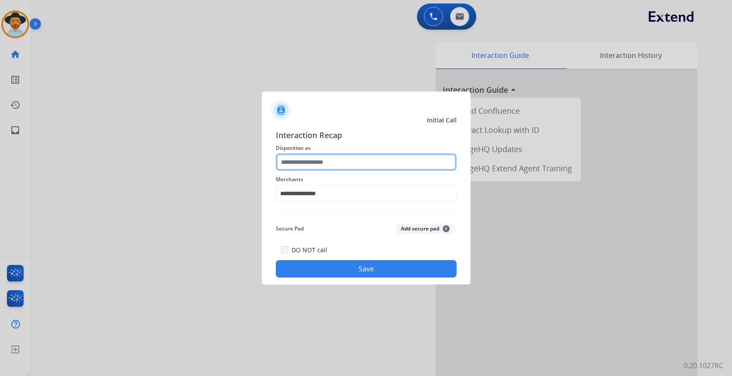
click at [324, 156] on input "text" at bounding box center [366, 161] width 181 height 17
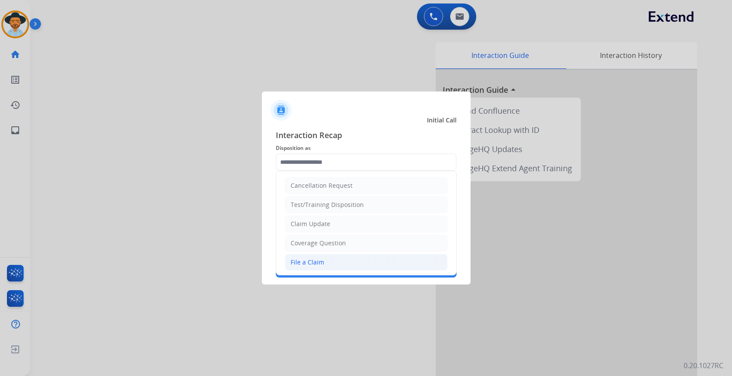
click at [339, 258] on li "File a Claim" at bounding box center [366, 262] width 163 height 17
type input "**********"
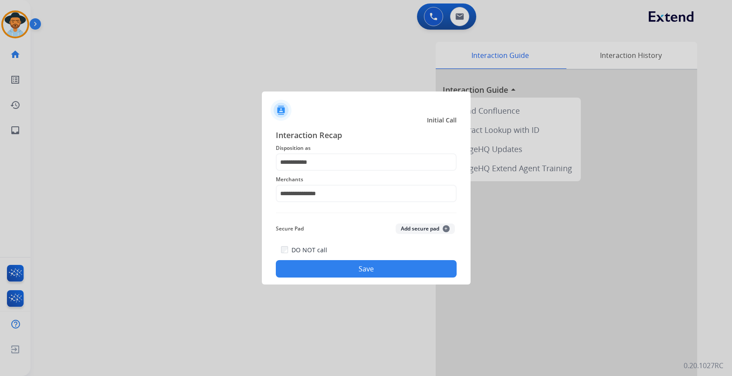
click at [367, 265] on button "Save" at bounding box center [366, 268] width 181 height 17
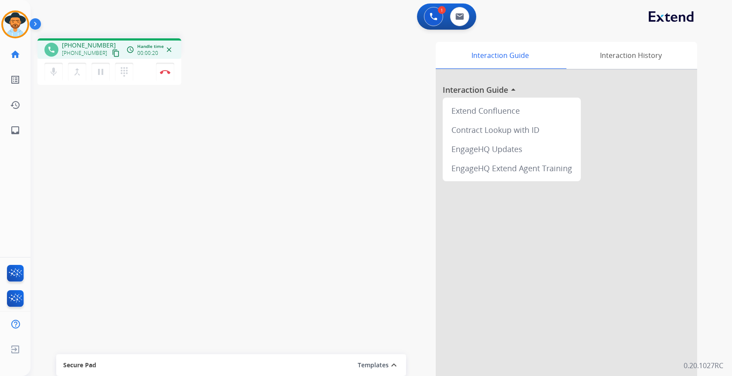
click at [112, 53] on mat-icon "content_copy" at bounding box center [116, 53] width 8 height 8
click at [102, 74] on mat-icon "pause" at bounding box center [100, 72] width 10 height 10
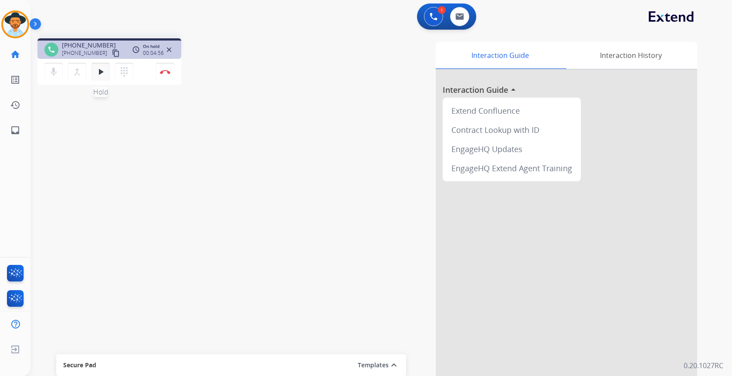
click at [99, 74] on mat-icon "play_arrow" at bounding box center [100, 72] width 10 height 10
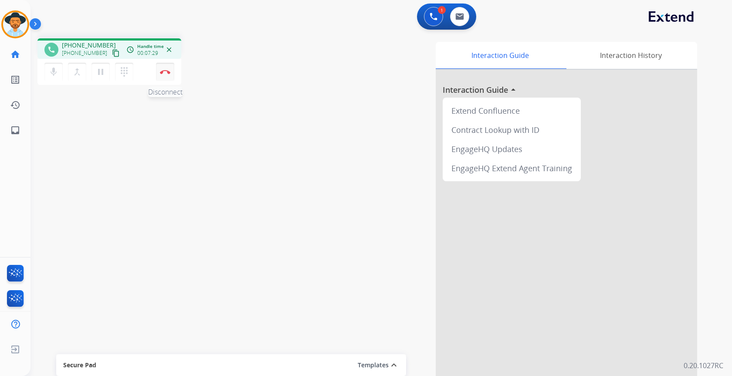
click at [166, 70] on img at bounding box center [165, 72] width 10 height 4
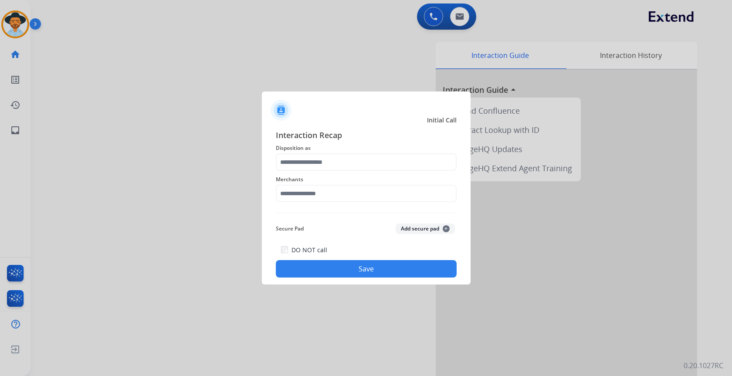
click at [346, 181] on span "Merchants" at bounding box center [366, 179] width 181 height 10
click at [352, 193] on input "text" at bounding box center [366, 193] width 181 height 17
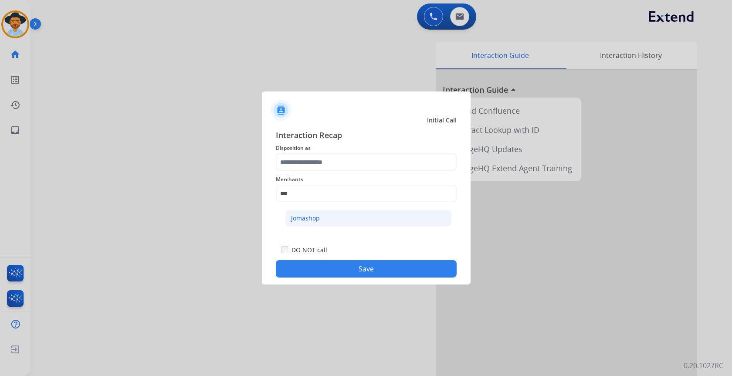
click at [375, 223] on li "Jomashop" at bounding box center [368, 218] width 166 height 17
type input "********"
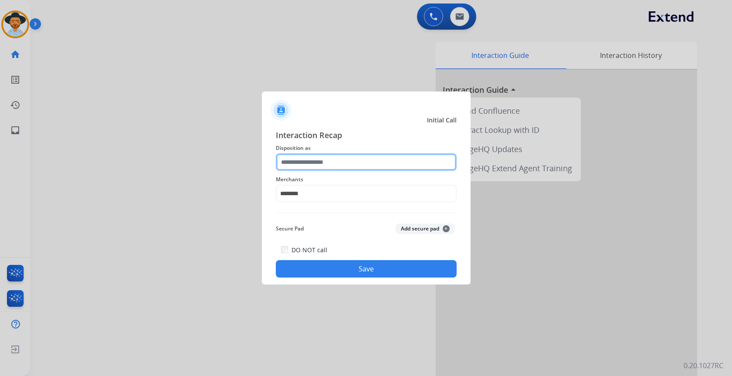
click at [346, 170] on input "text" at bounding box center [366, 161] width 181 height 17
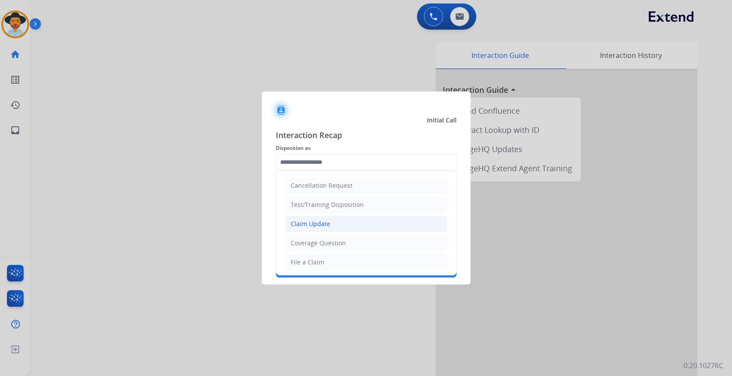
click at [320, 224] on div "Claim Update" at bounding box center [311, 224] width 40 height 9
type input "**********"
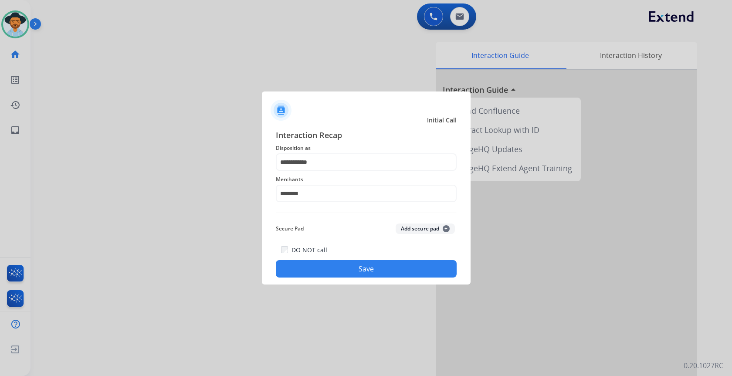
click at [345, 278] on div "**********" at bounding box center [366, 203] width 209 height 163
click at [345, 273] on button "Save" at bounding box center [366, 268] width 181 height 17
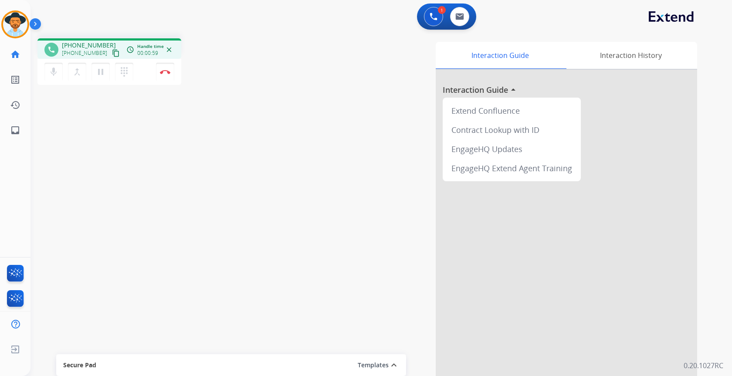
click at [112, 55] on mat-icon "content_copy" at bounding box center [116, 53] width 8 height 8
click at [165, 74] on img at bounding box center [165, 72] width 10 height 4
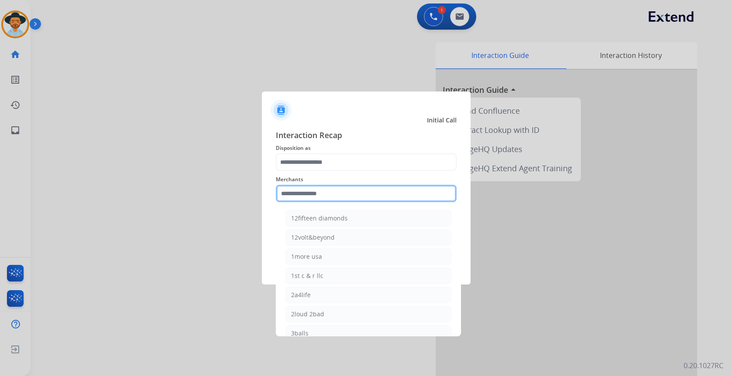
click at [314, 191] on input "text" at bounding box center [366, 193] width 181 height 17
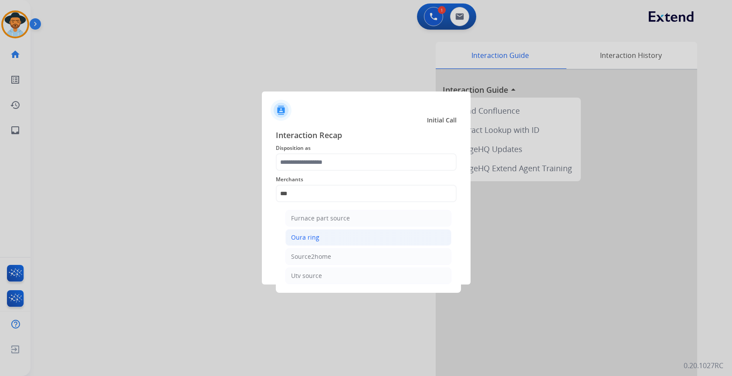
click at [317, 235] on div "Oura ring" at bounding box center [305, 237] width 28 height 9
type input "*********"
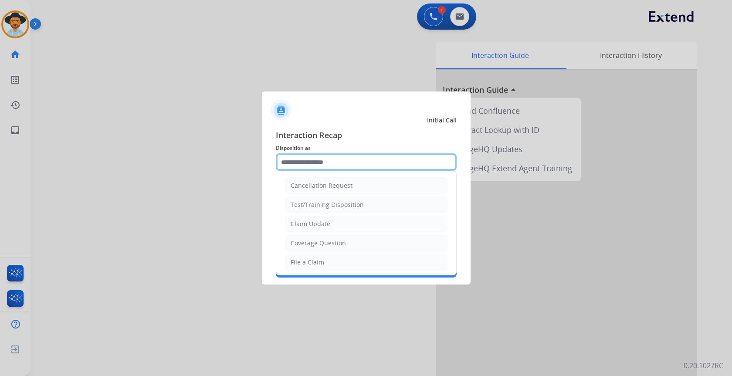
click at [318, 164] on input "text" at bounding box center [366, 161] width 181 height 17
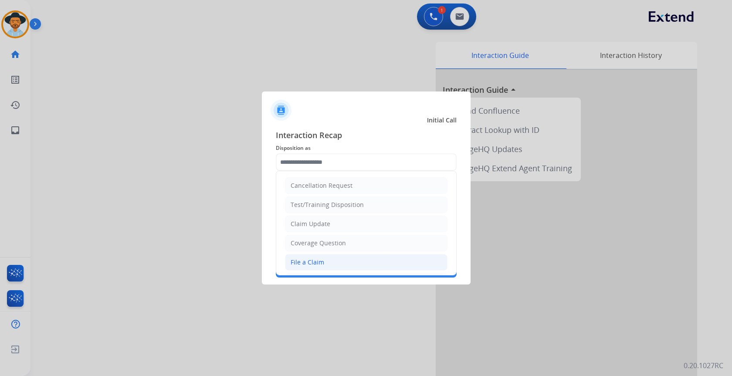
click at [327, 258] on li "File a Claim" at bounding box center [366, 262] width 163 height 17
type input "**********"
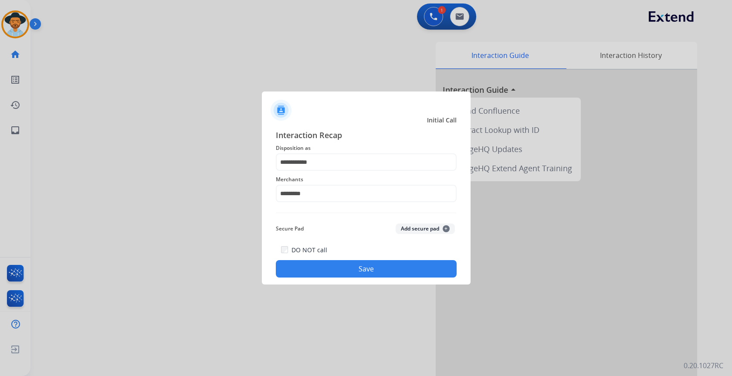
click at [341, 261] on button "Save" at bounding box center [366, 268] width 181 height 17
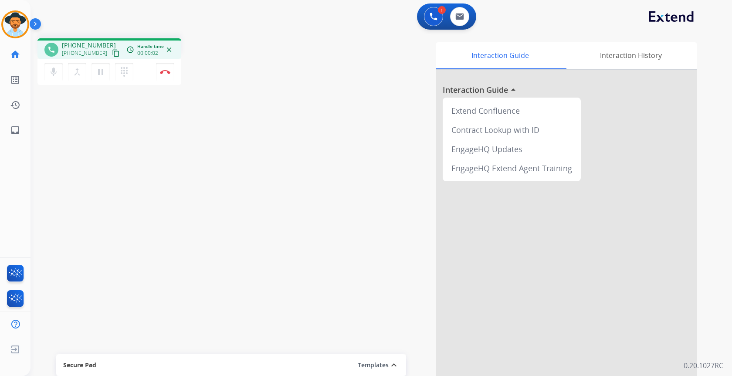
click at [112, 52] on mat-icon "content_copy" at bounding box center [116, 53] width 8 height 8
click at [101, 72] on mat-icon "pause" at bounding box center [100, 72] width 10 height 10
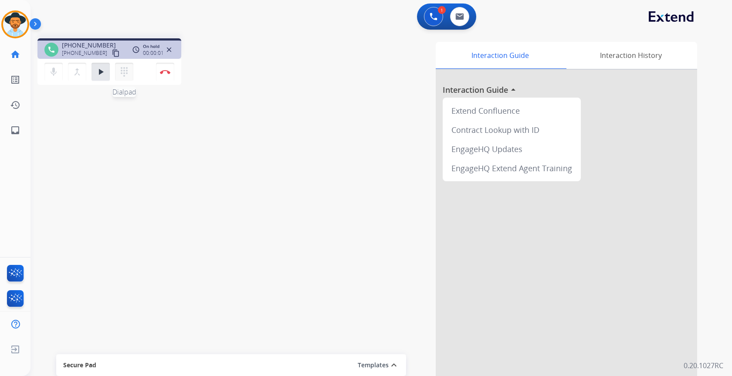
click at [132, 76] on button "dialpad Dialpad" at bounding box center [124, 72] width 18 height 18
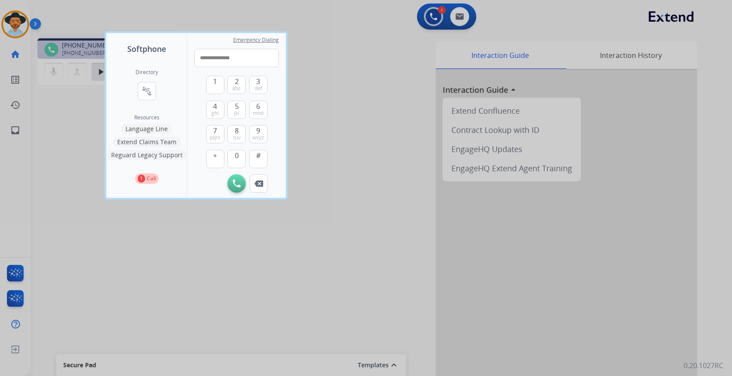
type input "**********"
click at [238, 184] on img at bounding box center [237, 184] width 8 height 8
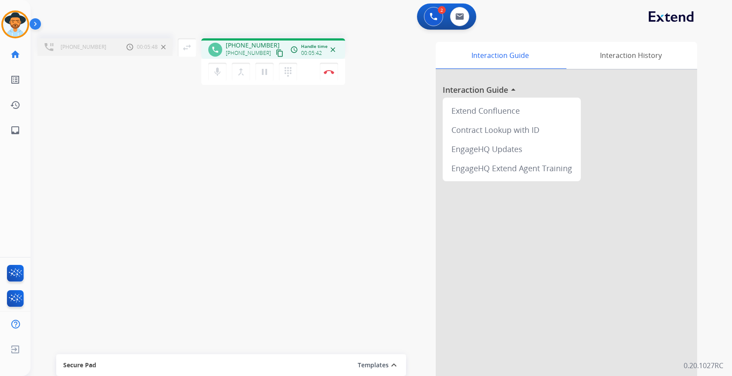
click at [108, 51] on div "+13607751816 Call metrics Hold 00:05:48 00:05:48" at bounding box center [104, 46] width 135 height 17
click at [266, 73] on mat-icon "pause" at bounding box center [264, 72] width 10 height 10
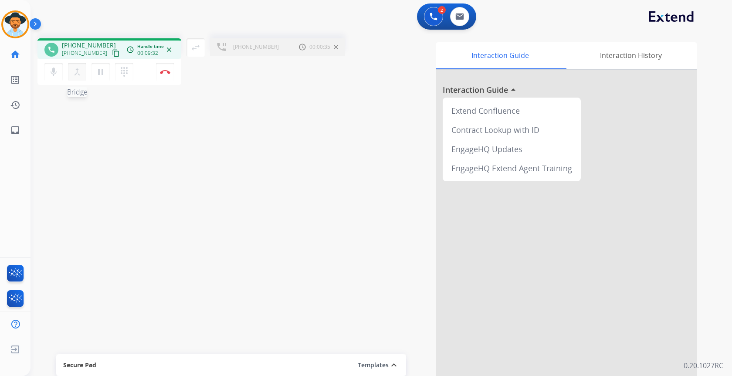
click at [75, 73] on mat-icon "merge_type" at bounding box center [77, 72] width 10 height 10
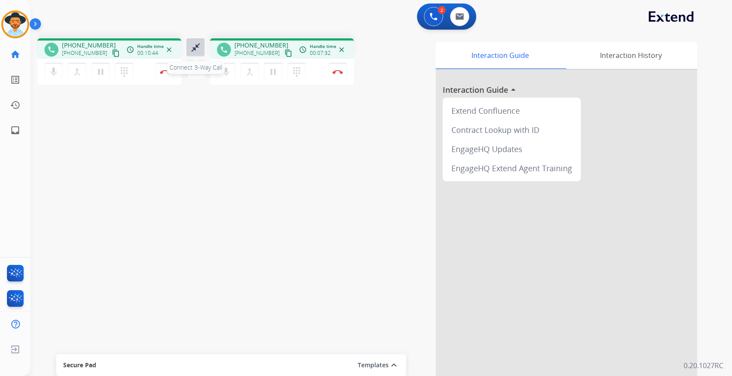
click at [197, 45] on mat-icon "close_fullscreen" at bounding box center [195, 47] width 10 height 10
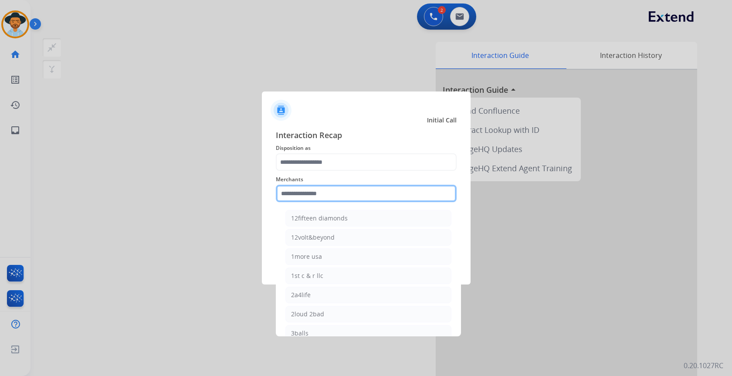
click at [346, 193] on input "text" at bounding box center [366, 193] width 181 height 17
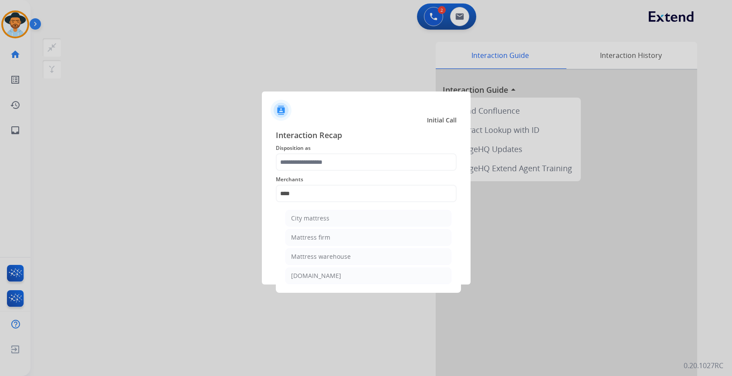
click at [340, 238] on li "Mattress firm" at bounding box center [368, 237] width 166 height 17
type input "**********"
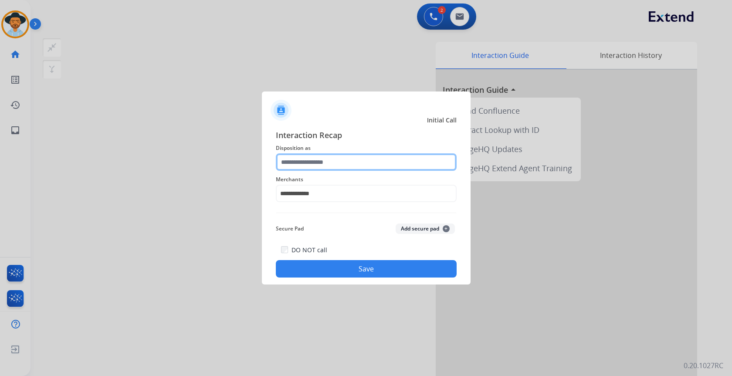
click at [329, 164] on input "text" at bounding box center [366, 161] width 181 height 17
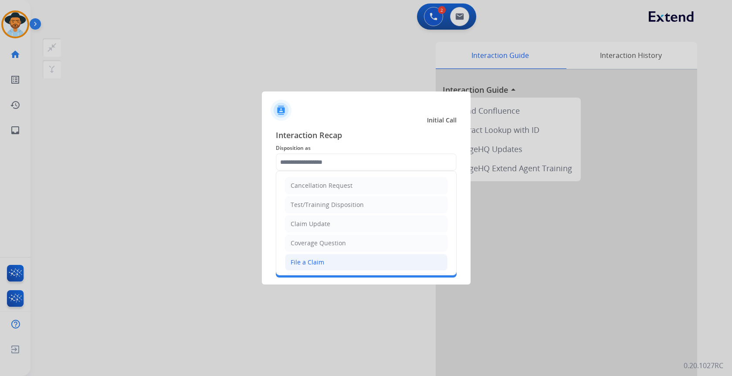
click at [316, 262] on div "File a Claim" at bounding box center [308, 262] width 34 height 9
type input "**********"
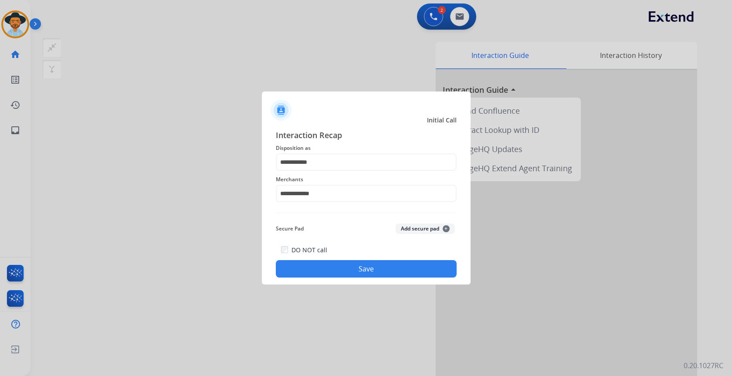
click at [370, 271] on button "Save" at bounding box center [366, 268] width 181 height 17
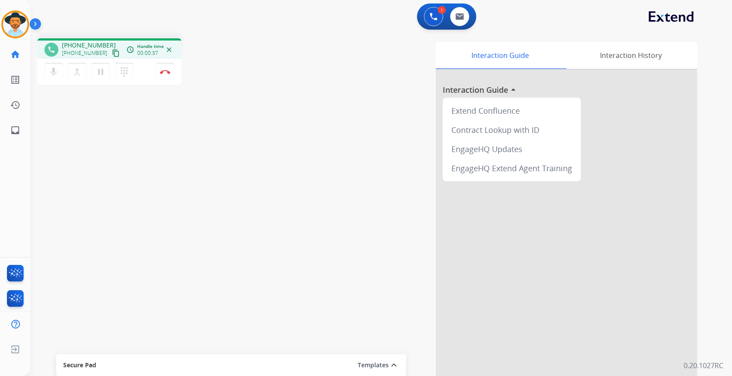
click at [112, 52] on mat-icon "content_copy" at bounding box center [116, 53] width 8 height 8
click at [167, 73] on img at bounding box center [165, 72] width 10 height 4
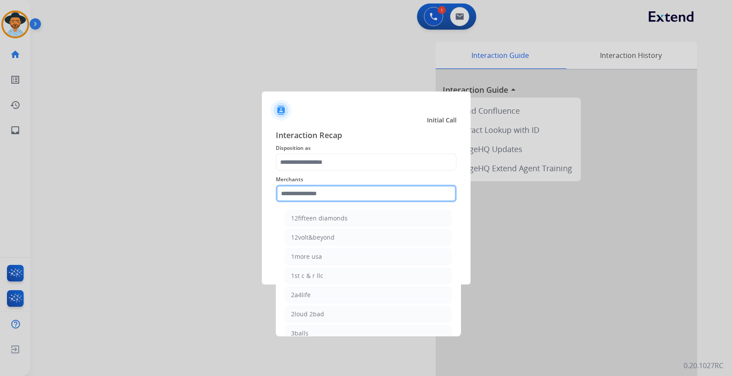
click at [357, 193] on input "text" at bounding box center [366, 193] width 181 height 17
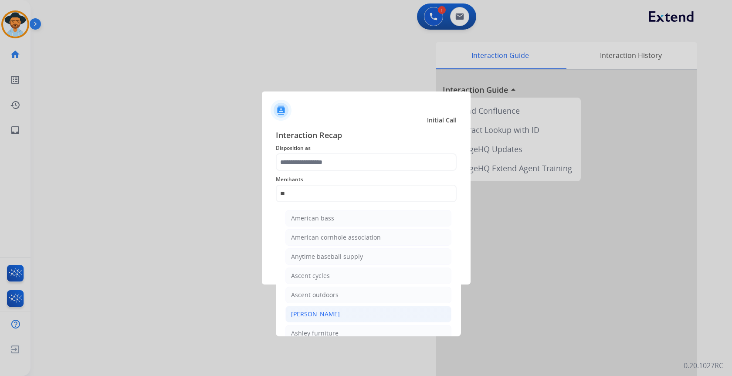
click at [343, 312] on li "[PERSON_NAME]" at bounding box center [368, 314] width 166 height 17
type input "**********"
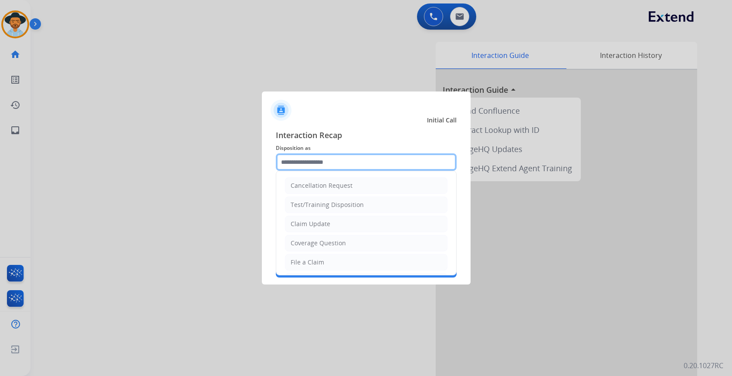
click at [325, 165] on input "text" at bounding box center [366, 161] width 181 height 17
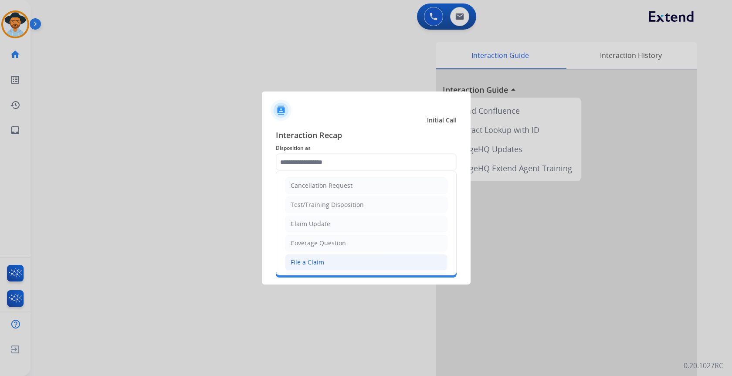
click at [321, 264] on div "File a Claim" at bounding box center [308, 262] width 34 height 9
type input "**********"
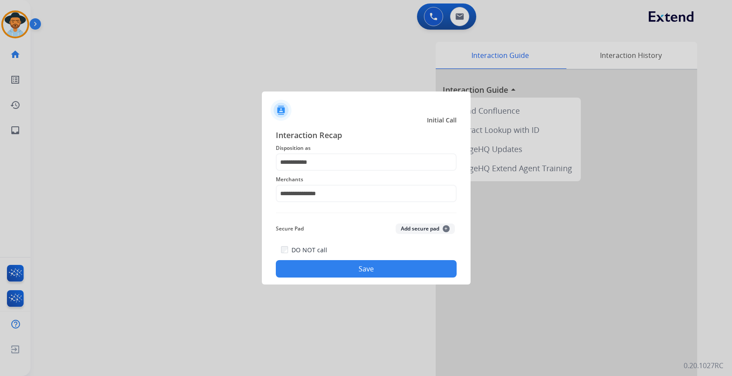
click at [337, 263] on button "Save" at bounding box center [366, 268] width 181 height 17
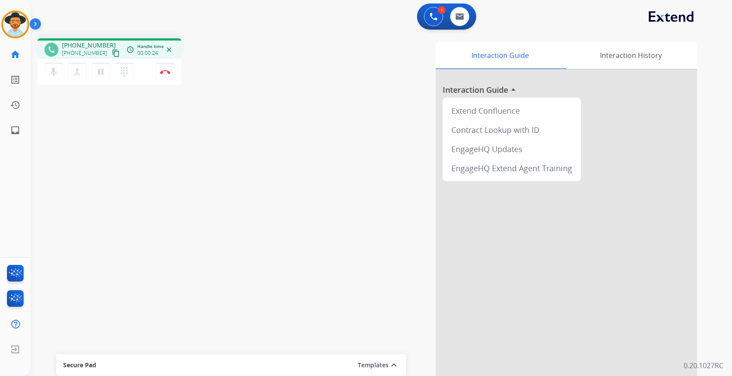
click at [112, 51] on mat-icon "content_copy" at bounding box center [116, 53] width 8 height 8
click at [104, 72] on mat-icon "pause" at bounding box center [100, 72] width 10 height 10
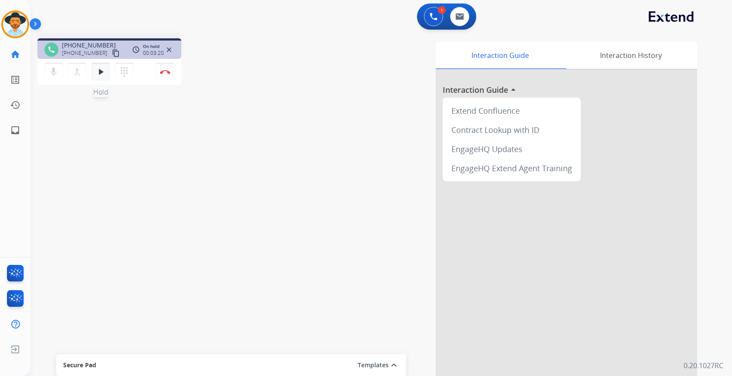
click at [97, 71] on mat-icon "play_arrow" at bounding box center [100, 72] width 10 height 10
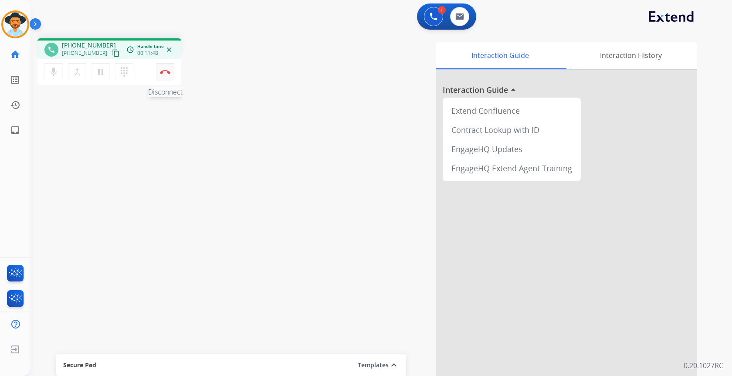
click at [163, 66] on button "Disconnect" at bounding box center [165, 72] width 18 height 18
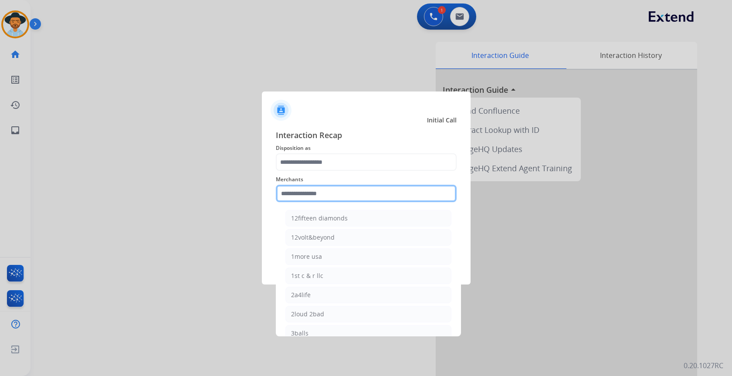
click at [323, 197] on input "text" at bounding box center [366, 193] width 181 height 17
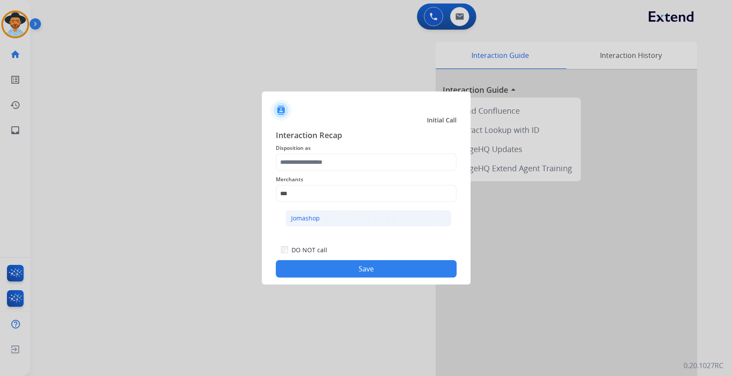
click at [325, 216] on li "Jomashop" at bounding box center [368, 218] width 166 height 17
type input "********"
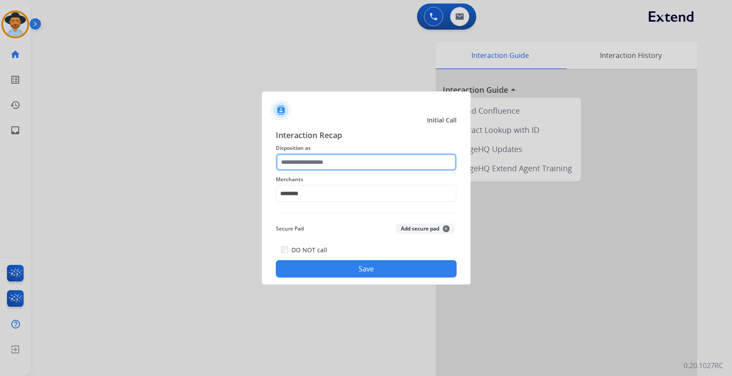
click at [327, 171] on div at bounding box center [366, 161] width 181 height 17
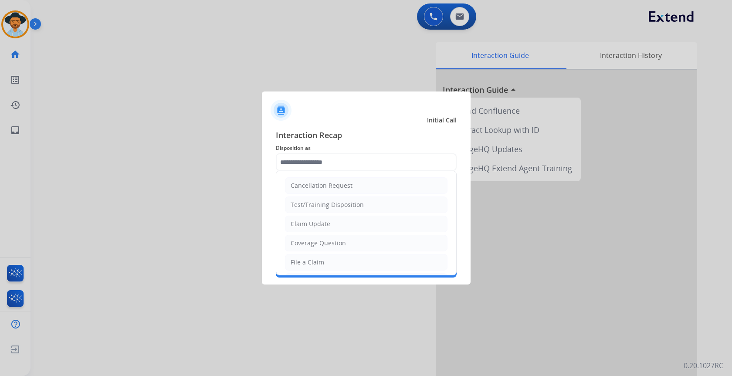
click at [366, 224] on li "Claim Update" at bounding box center [366, 224] width 163 height 17
type input "**********"
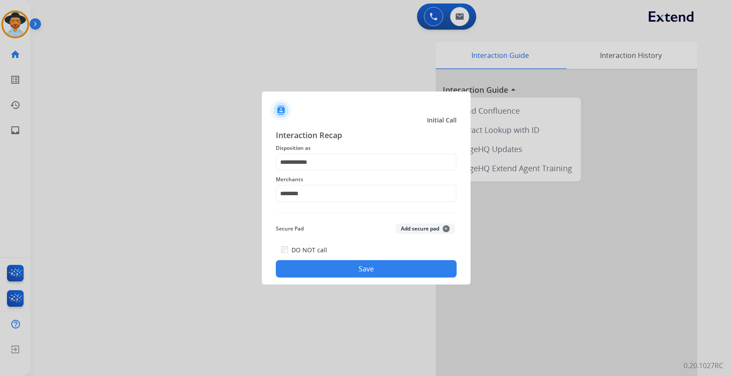
click at [368, 271] on button "Save" at bounding box center [366, 268] width 181 height 17
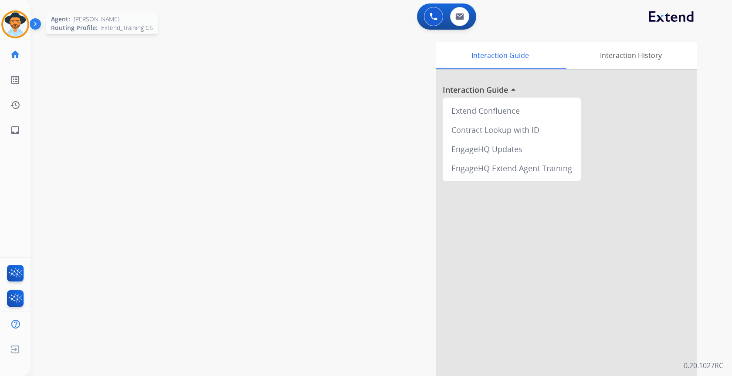
click at [21, 28] on img at bounding box center [15, 24] width 24 height 24
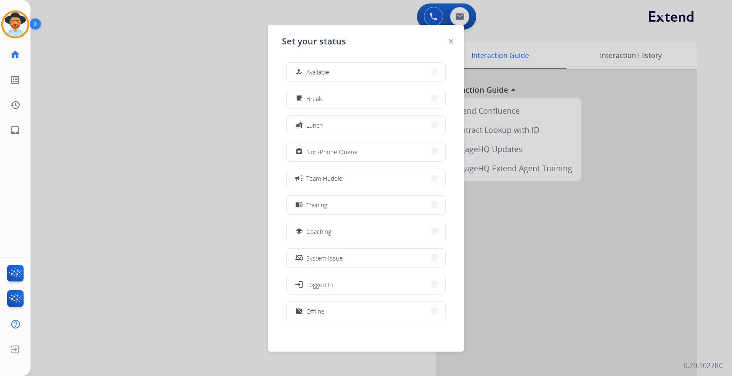
click at [360, 225] on button "school Coaching" at bounding box center [366, 231] width 159 height 19
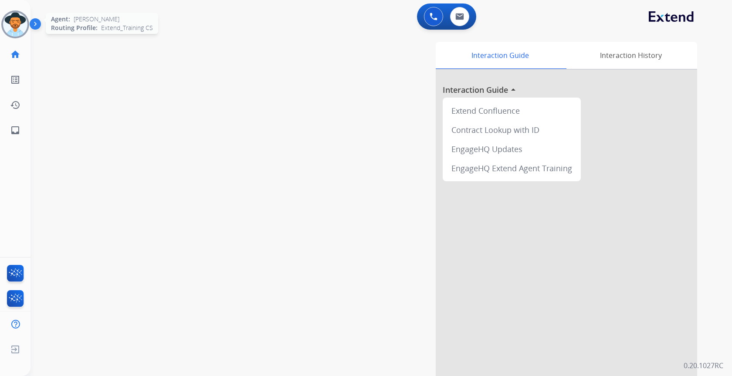
click at [12, 20] on img at bounding box center [15, 24] width 24 height 24
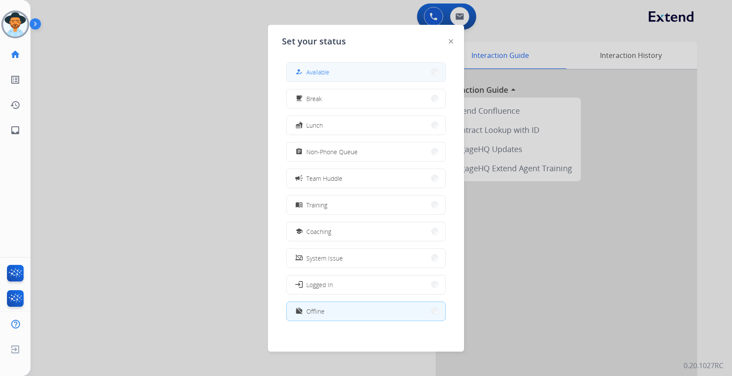
click at [319, 68] on span "Available" at bounding box center [317, 72] width 23 height 9
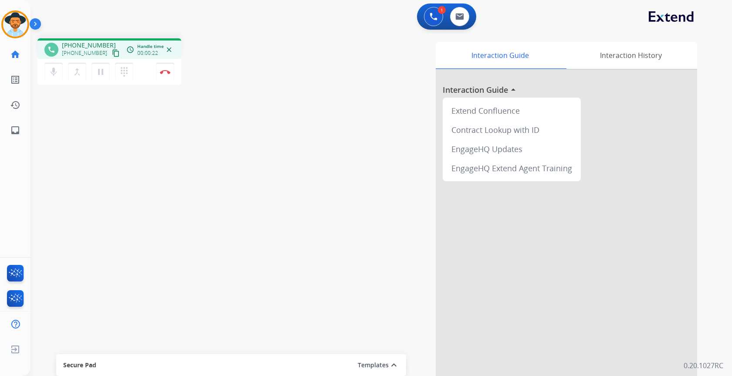
click at [112, 54] on mat-icon "content_copy" at bounding box center [116, 53] width 8 height 8
click at [105, 73] on mat-icon "pause" at bounding box center [100, 72] width 10 height 10
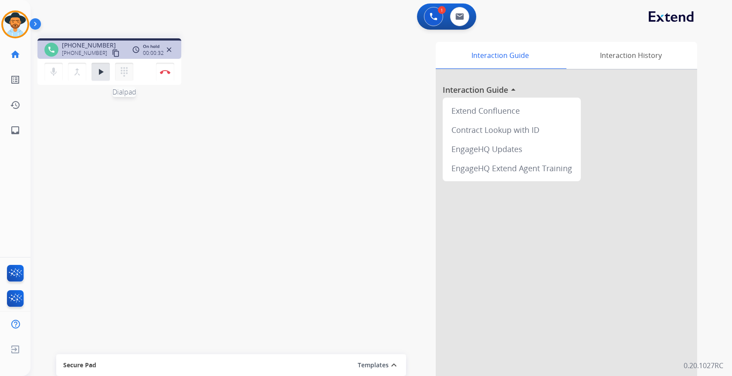
click at [126, 70] on mat-icon "dialpad" at bounding box center [124, 72] width 10 height 10
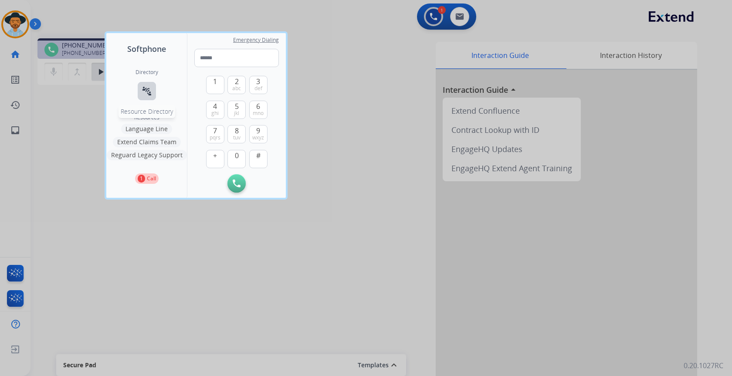
click at [148, 93] on mat-icon "connect_without_contact" at bounding box center [147, 91] width 10 height 10
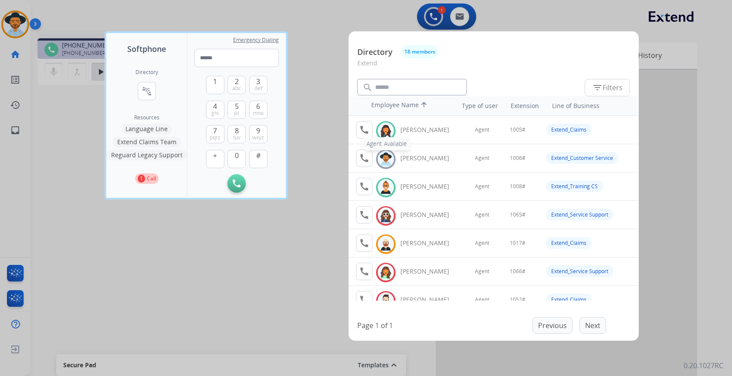
click at [364, 126] on mat-icon "call" at bounding box center [364, 130] width 10 height 10
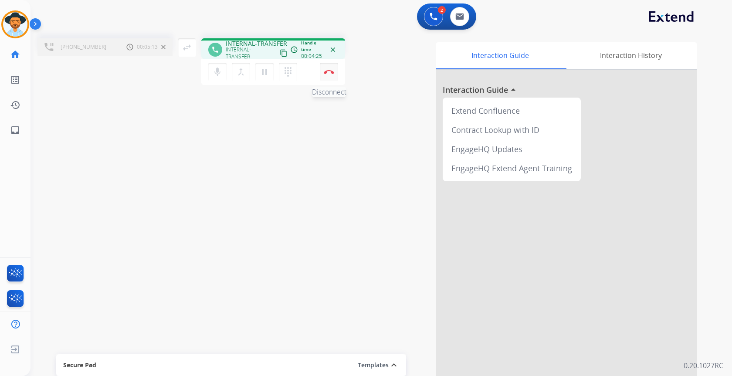
click at [333, 75] on button "Disconnect" at bounding box center [329, 72] width 18 height 18
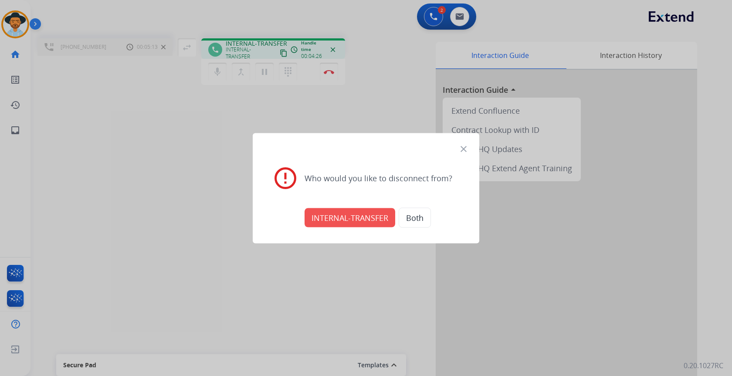
click at [350, 225] on button "INTERNAL-TRANSFER" at bounding box center [350, 217] width 91 height 19
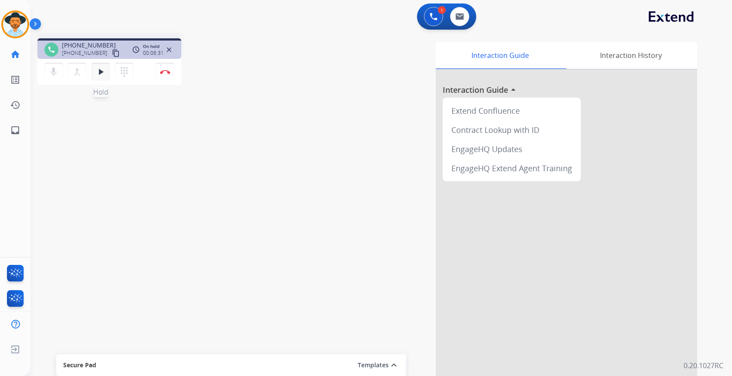
click at [102, 71] on mat-icon "play_arrow" at bounding box center [100, 72] width 10 height 10
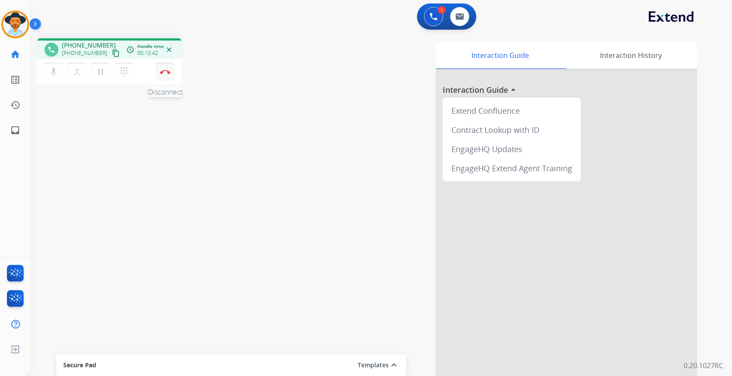
click at [165, 71] on img at bounding box center [165, 72] width 10 height 4
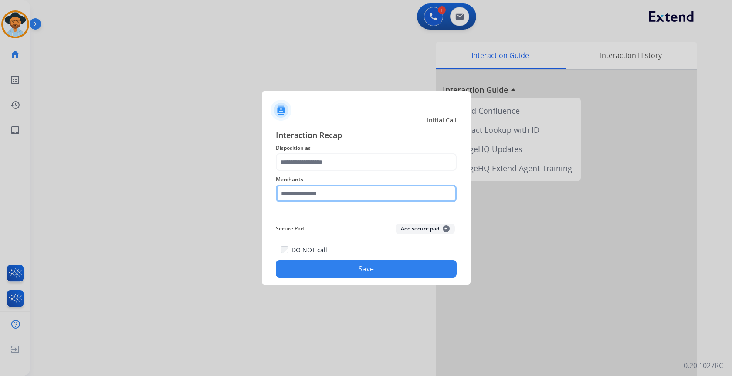
click at [319, 195] on input "text" at bounding box center [366, 193] width 181 height 17
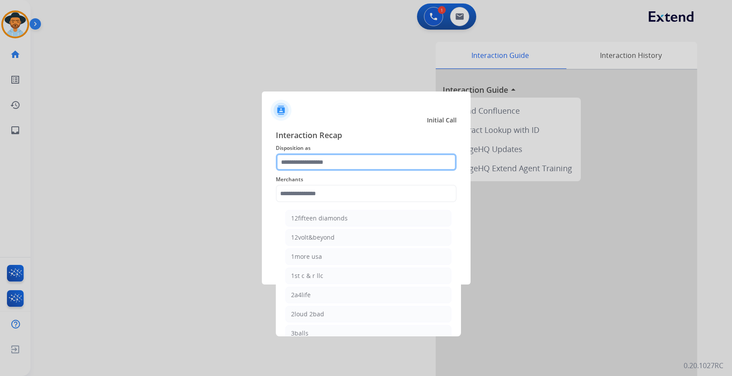
click at [314, 163] on input "text" at bounding box center [366, 161] width 181 height 17
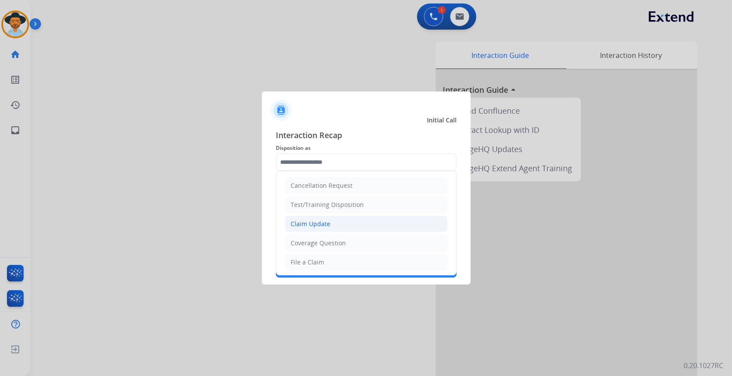
click at [315, 225] on div "Claim Update" at bounding box center [311, 224] width 40 height 9
type input "**********"
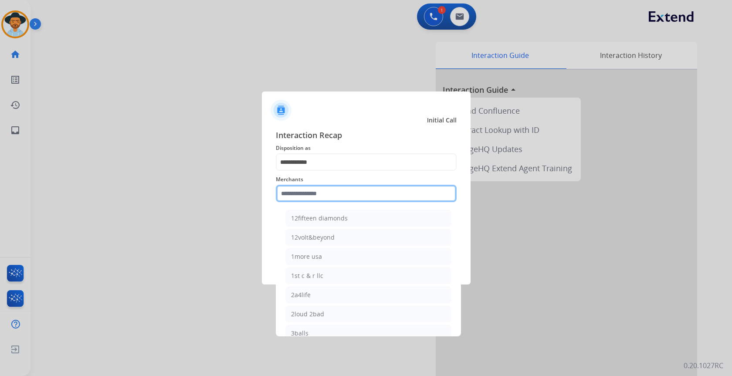
click at [312, 191] on input "text" at bounding box center [366, 193] width 181 height 17
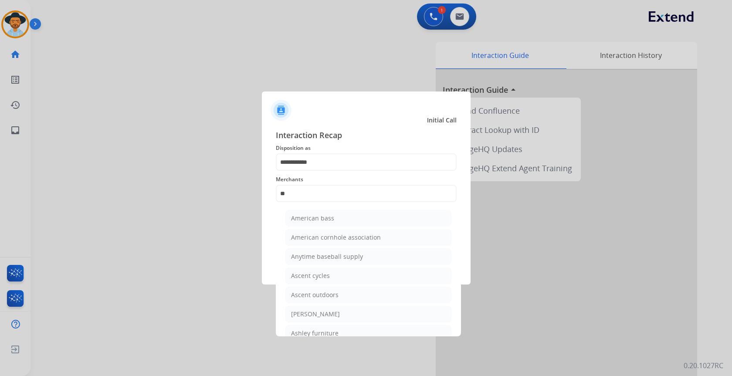
drag, startPoint x: 329, startPoint y: 328, endPoint x: 328, endPoint y: 313, distance: 14.8
click at [329, 328] on li "Ashley furniture" at bounding box center [368, 333] width 166 height 17
type input "**********"
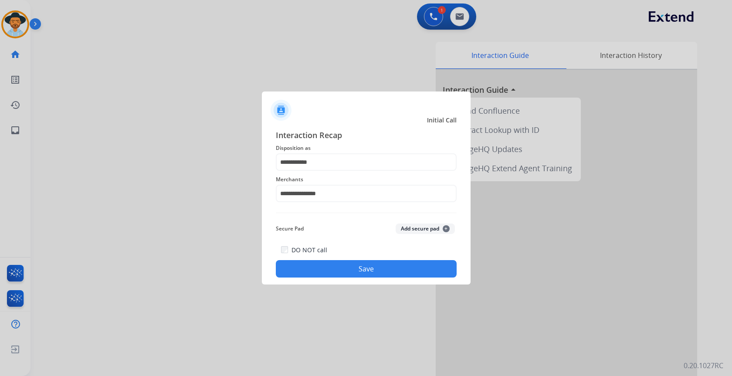
click at [381, 267] on button "Save" at bounding box center [366, 268] width 181 height 17
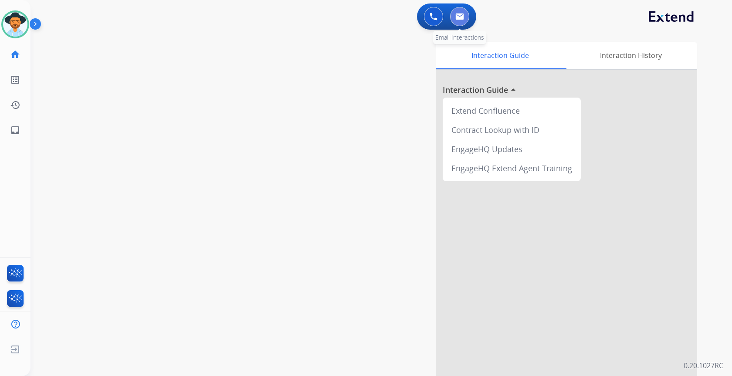
click at [460, 14] on img at bounding box center [459, 16] width 9 height 7
select select "**********"
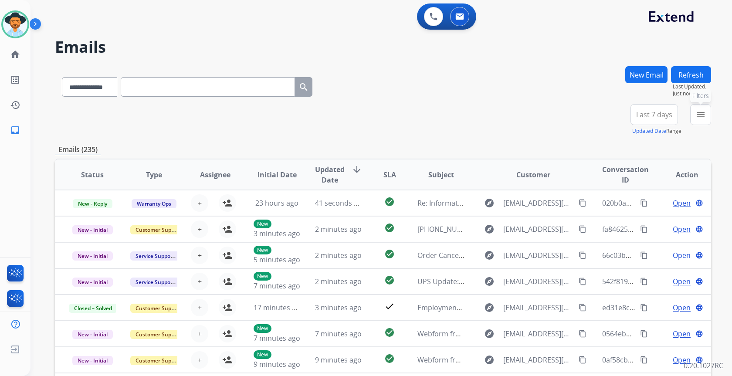
click at [703, 117] on mat-icon "menu" at bounding box center [701, 114] width 10 height 10
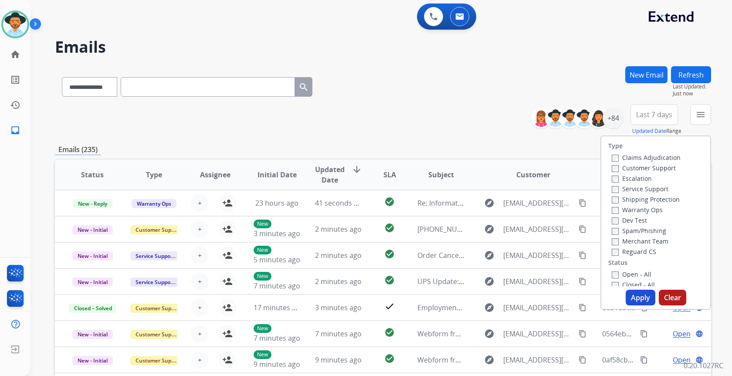
drag, startPoint x: 641, startPoint y: 254, endPoint x: 641, endPoint y: 245, distance: 8.7
click at [641, 253] on label "Reguard CS" at bounding box center [634, 252] width 44 height 8
click at [648, 200] on label "Shipping Protection" at bounding box center [646, 199] width 68 height 8
click at [639, 169] on label "Customer Support" at bounding box center [644, 168] width 64 height 8
click at [643, 274] on label "Open - All" at bounding box center [632, 274] width 40 height 8
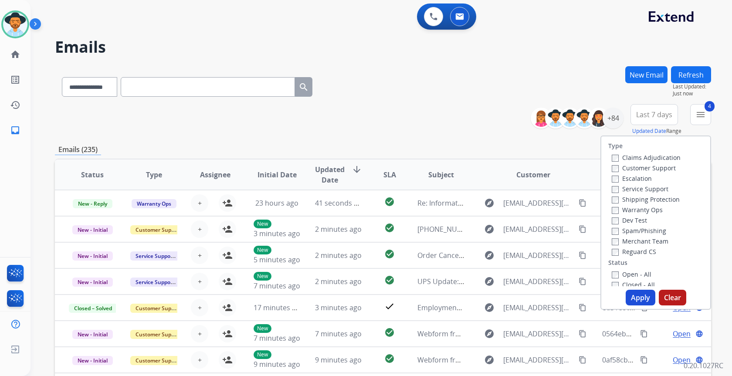
click at [644, 295] on button "Apply" at bounding box center [641, 298] width 30 height 16
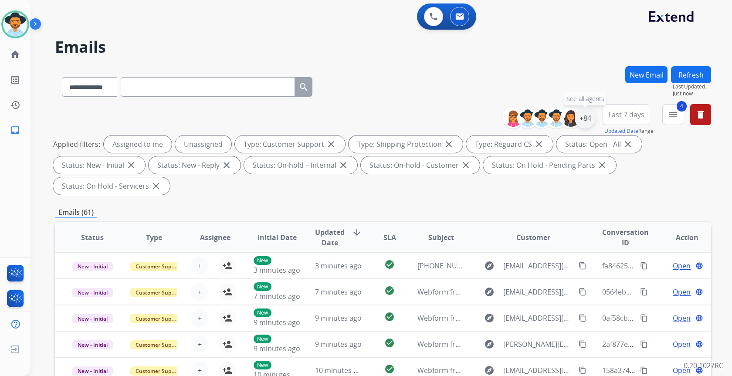
click at [580, 117] on div "+84" at bounding box center [585, 118] width 21 height 21
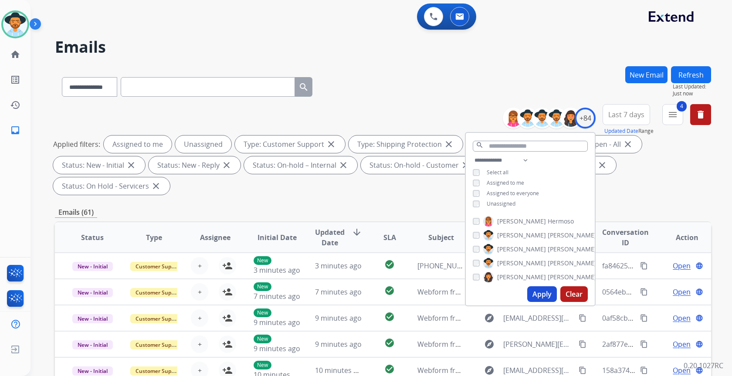
click at [496, 202] on span "Unassigned" at bounding box center [501, 203] width 29 height 7
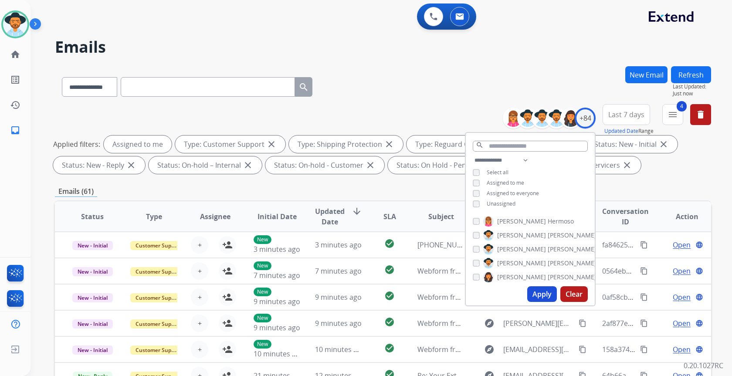
click at [533, 298] on button "Apply" at bounding box center [542, 294] width 30 height 16
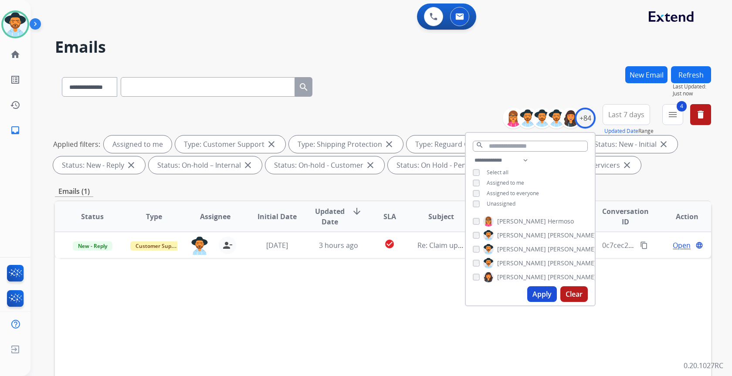
click at [442, 290] on div "Status Type Assignee Initial Date Updated Date arrow_downward SLA Subject Custo…" at bounding box center [383, 346] width 656 height 292
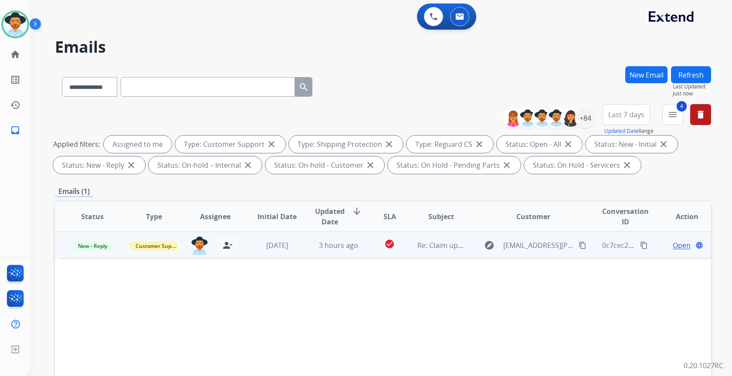
click at [314, 252] on td "3 hours ago" at bounding box center [331, 245] width 61 height 26
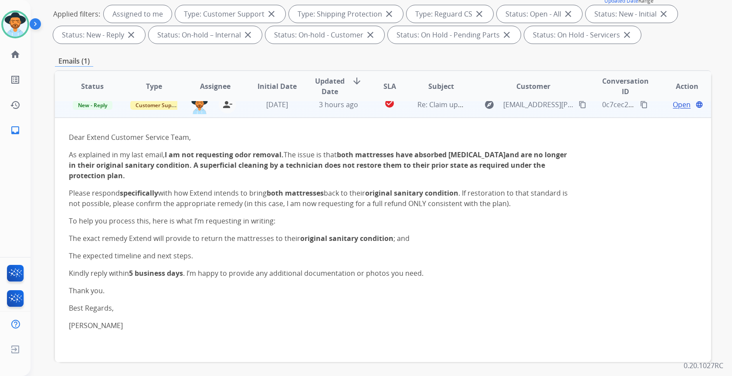
scroll to position [131, 0]
click at [676, 106] on span "Open" at bounding box center [682, 104] width 18 height 10
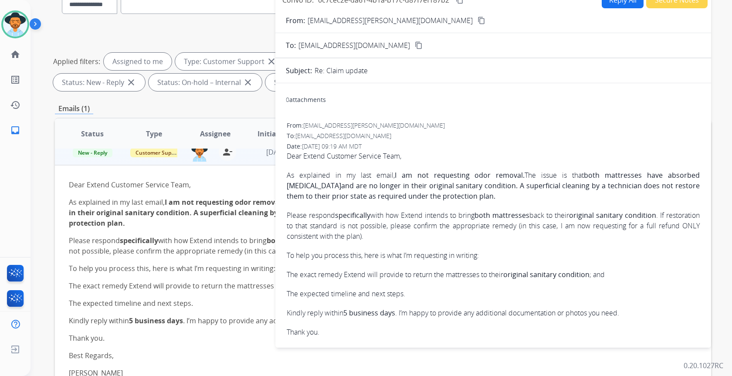
scroll to position [0, 0]
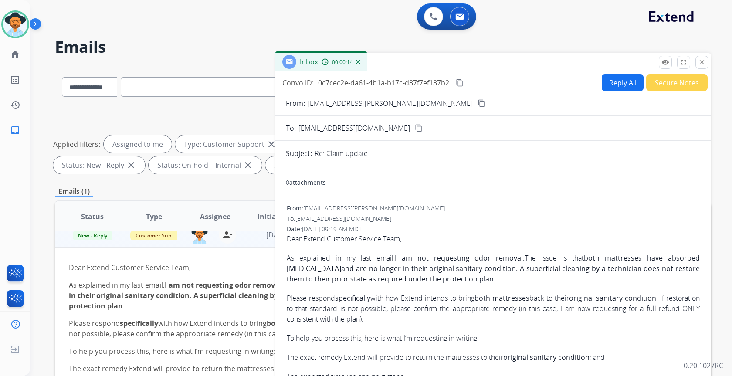
click at [478, 102] on mat-icon "content_copy" at bounding box center [482, 103] width 8 height 8
click at [461, 85] on mat-icon "content_copy" at bounding box center [460, 83] width 8 height 8
click at [7, 18] on img at bounding box center [15, 24] width 24 height 24
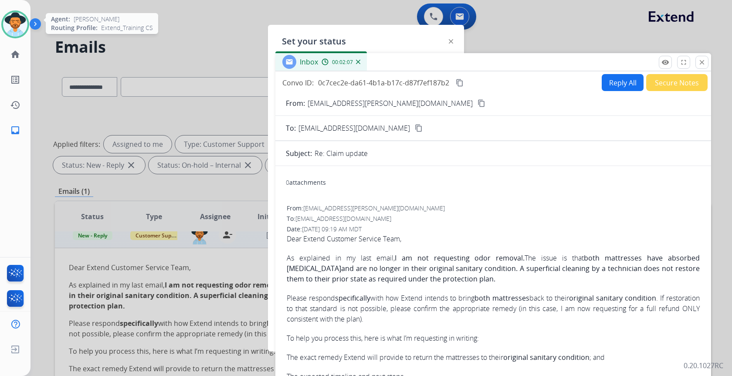
click at [15, 25] on img at bounding box center [15, 24] width 24 height 24
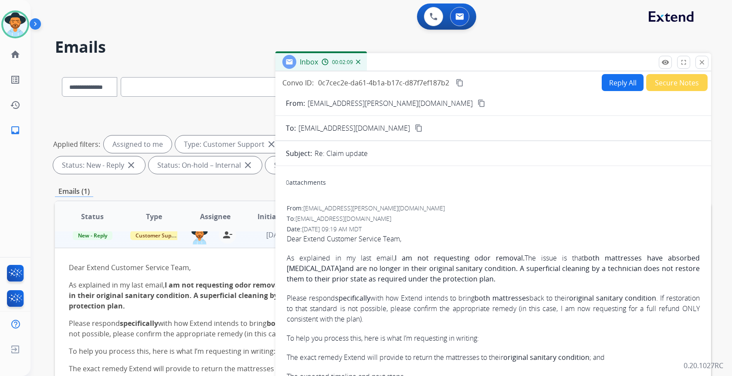
click at [703, 64] on mat-icon "close" at bounding box center [702, 62] width 8 height 8
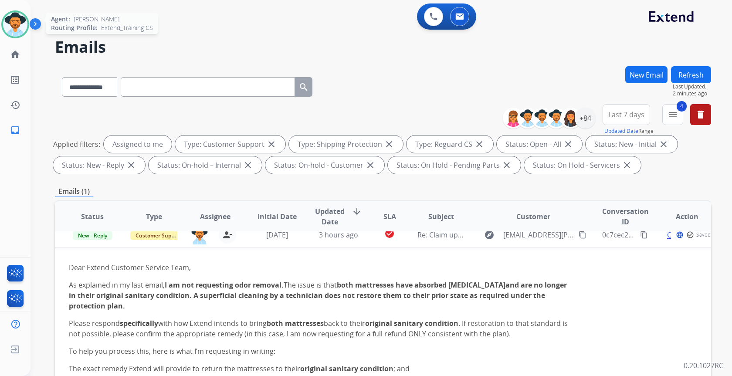
click at [15, 34] on img at bounding box center [15, 24] width 24 height 24
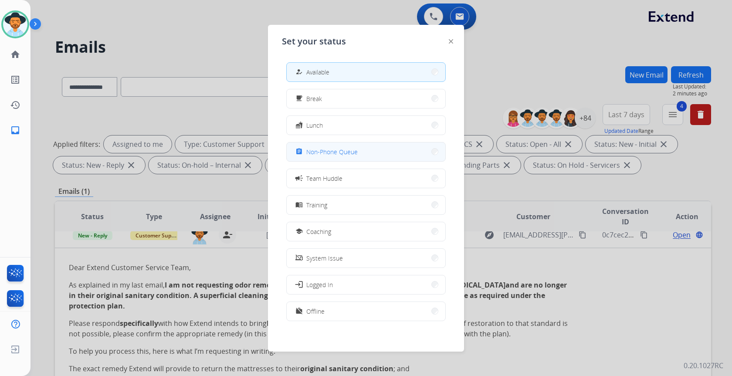
click at [357, 158] on button "assignment Non-Phone Queue" at bounding box center [366, 152] width 159 height 19
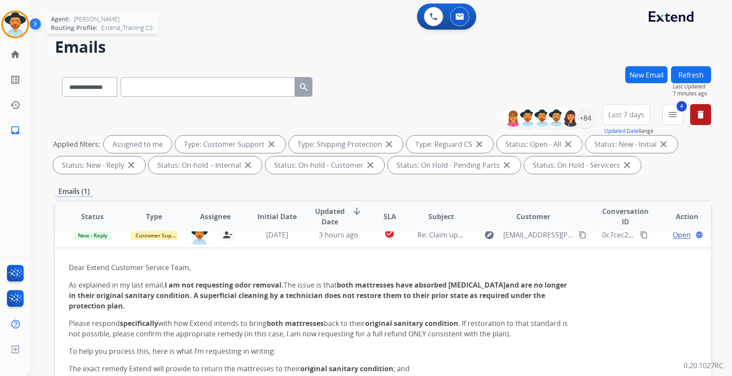
click at [7, 29] on img at bounding box center [15, 24] width 24 height 24
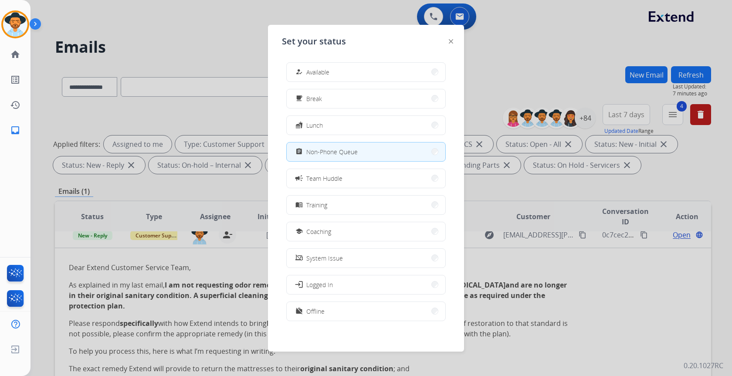
click at [308, 75] on div "how_to_reg Available" at bounding box center [312, 72] width 36 height 10
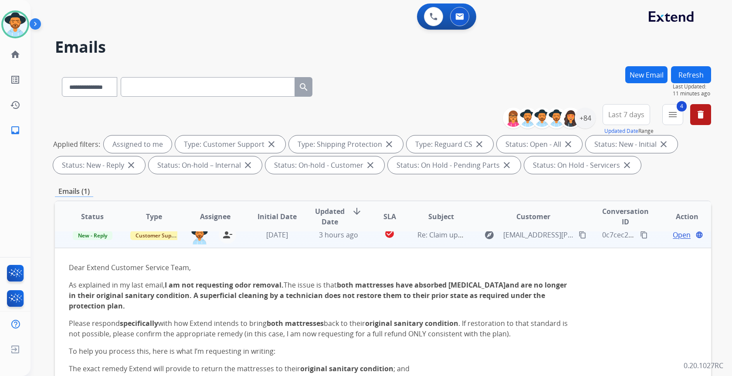
click at [673, 237] on span "Open" at bounding box center [682, 235] width 18 height 10
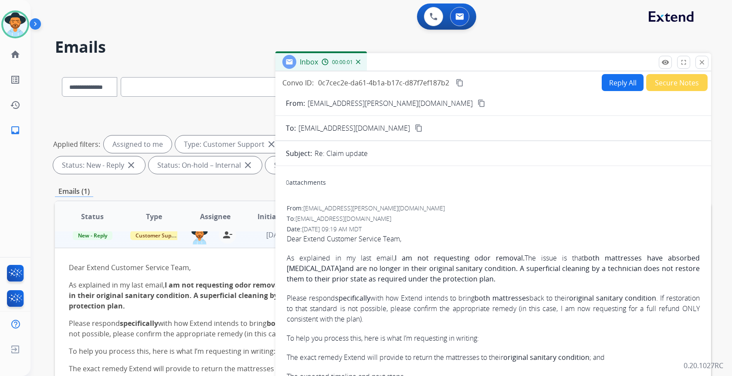
click at [672, 87] on button "Secure Notes" at bounding box center [676, 82] width 61 height 17
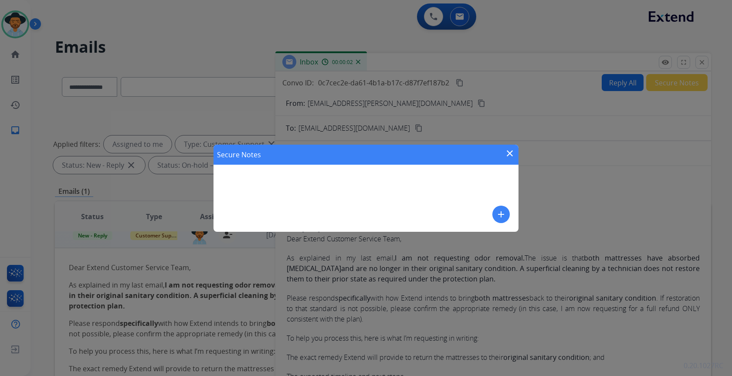
click at [499, 216] on mat-icon "add" at bounding box center [501, 214] width 10 height 10
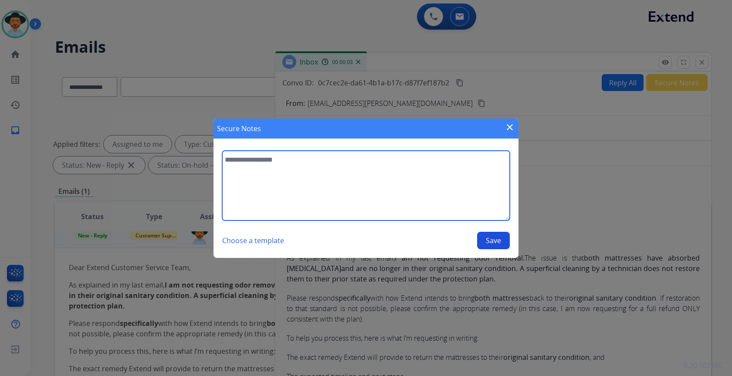
click at [431, 189] on textarea at bounding box center [366, 186] width 288 height 70
type textarea "**********"
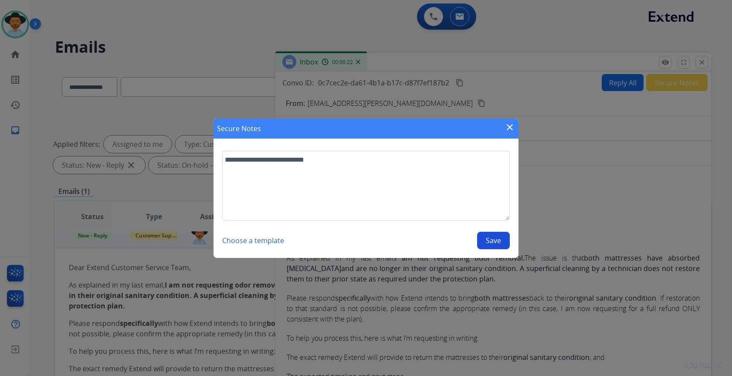
click at [501, 240] on button "Save" at bounding box center [493, 240] width 33 height 17
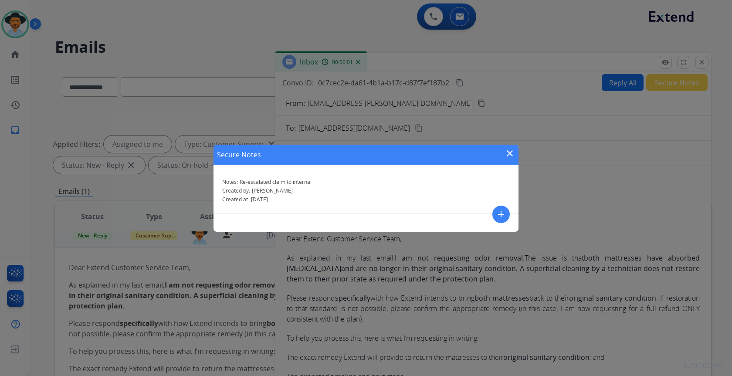
click at [511, 153] on mat-icon "close" at bounding box center [510, 153] width 10 height 10
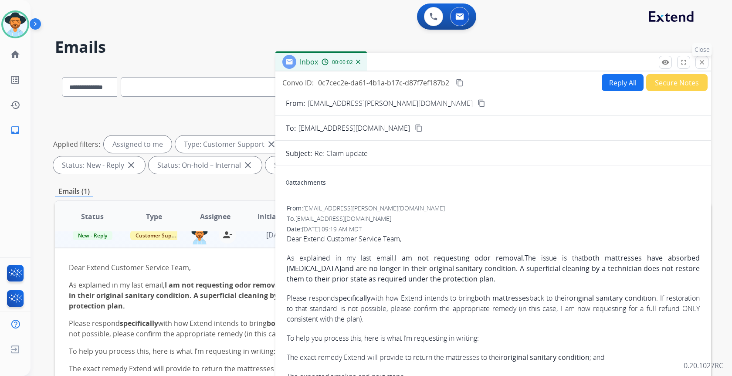
click at [703, 63] on mat-icon "close" at bounding box center [702, 62] width 8 height 8
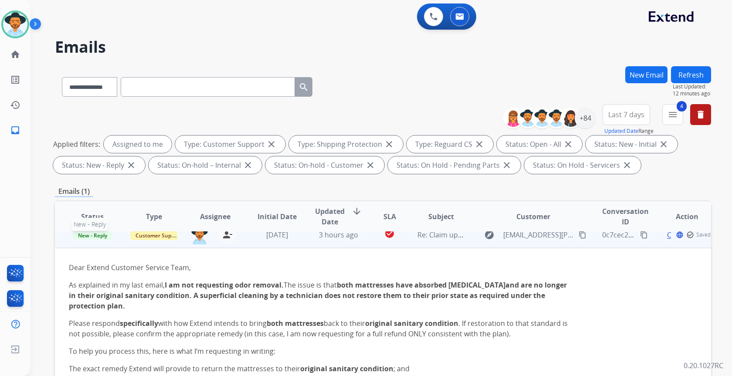
click at [98, 233] on span "New - Reply" at bounding box center [93, 235] width 40 height 9
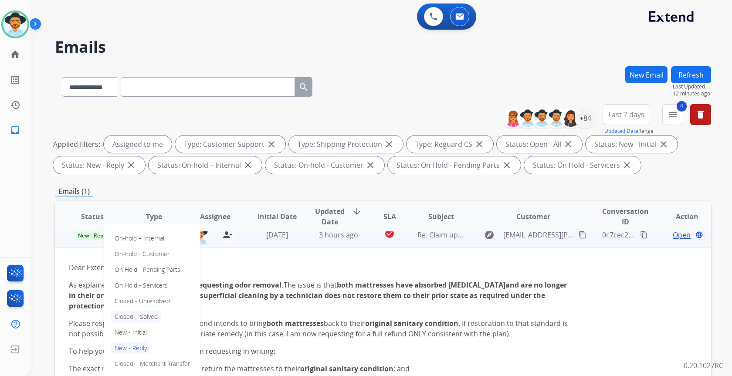
click at [150, 320] on p "Closed – Solved" at bounding box center [136, 317] width 50 height 12
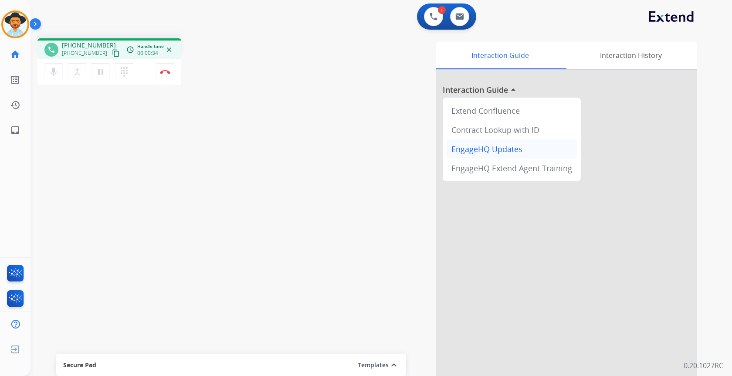
select select "**********"
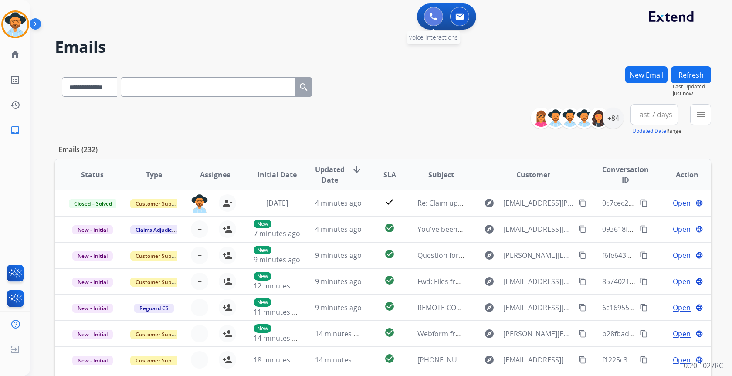
click at [429, 20] on button at bounding box center [433, 16] width 19 height 19
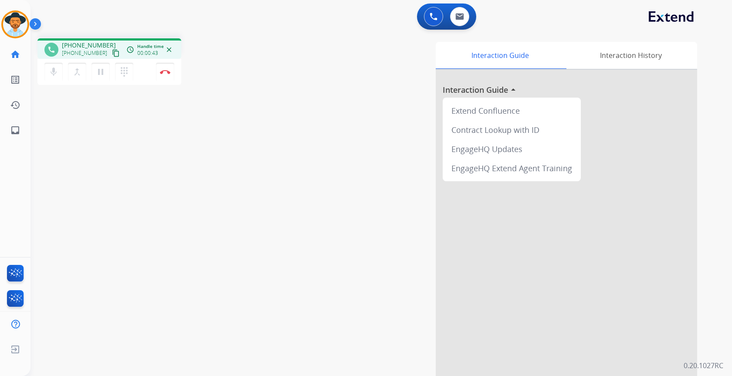
click at [112, 51] on mat-icon "content_copy" at bounding box center [116, 53] width 8 height 8
click at [168, 70] on img at bounding box center [165, 72] width 10 height 4
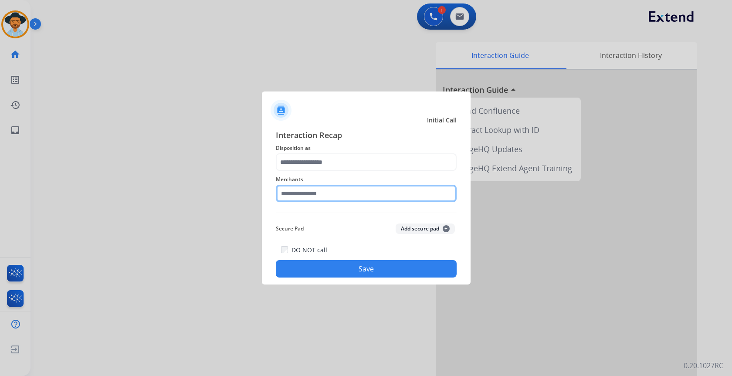
click at [381, 197] on input "text" at bounding box center [366, 193] width 181 height 17
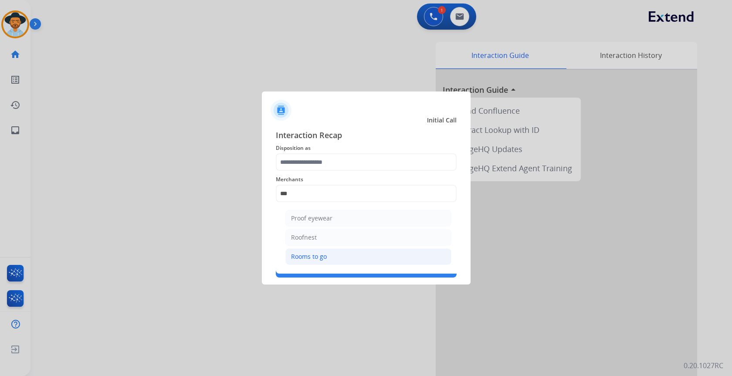
click at [351, 253] on li "Rooms to go" at bounding box center [368, 256] width 166 height 17
type input "**********"
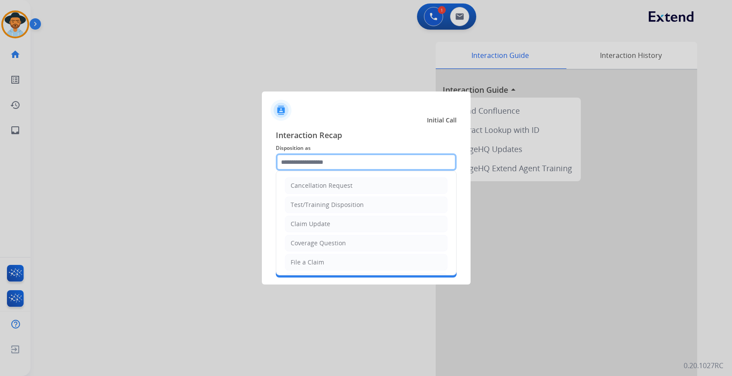
click at [349, 160] on input "text" at bounding box center [366, 161] width 181 height 17
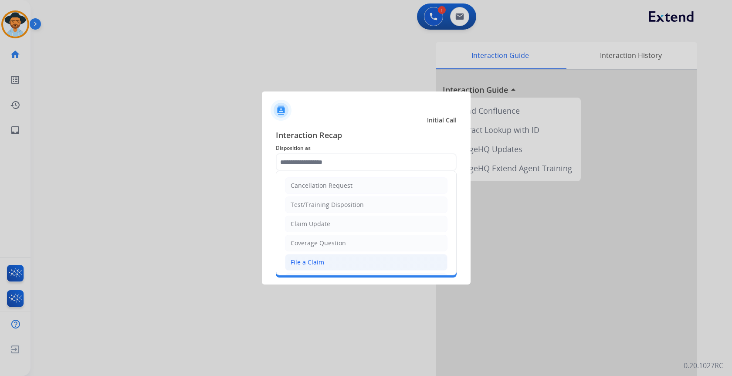
click at [342, 258] on li "File a Claim" at bounding box center [366, 262] width 163 height 17
type input "**********"
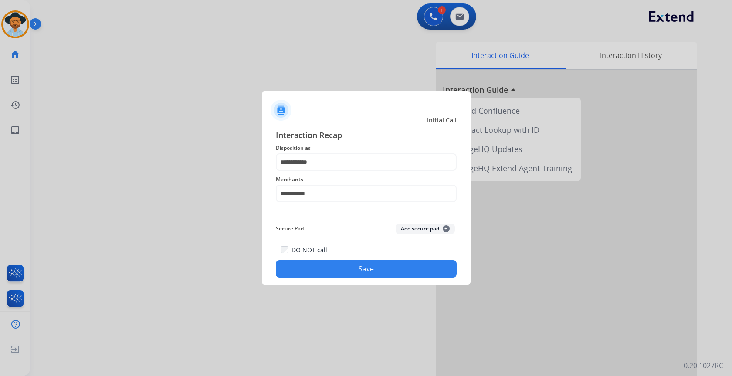
drag, startPoint x: 347, startPoint y: 268, endPoint x: 403, endPoint y: 281, distance: 57.7
click at [347, 268] on button "Save" at bounding box center [366, 268] width 181 height 17
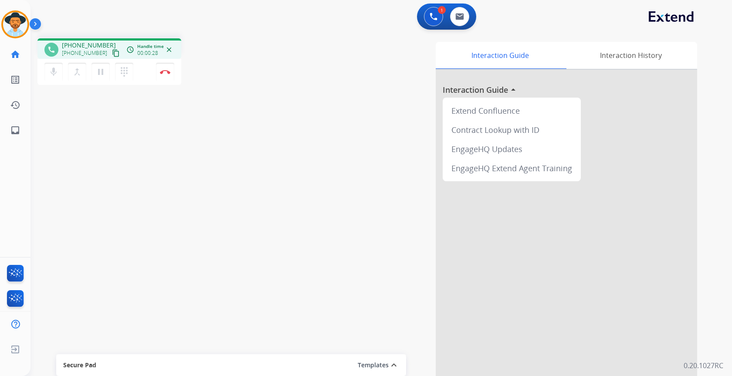
click at [112, 53] on mat-icon "content_copy" at bounding box center [116, 53] width 8 height 8
click at [167, 76] on button "Disconnect" at bounding box center [165, 72] width 18 height 18
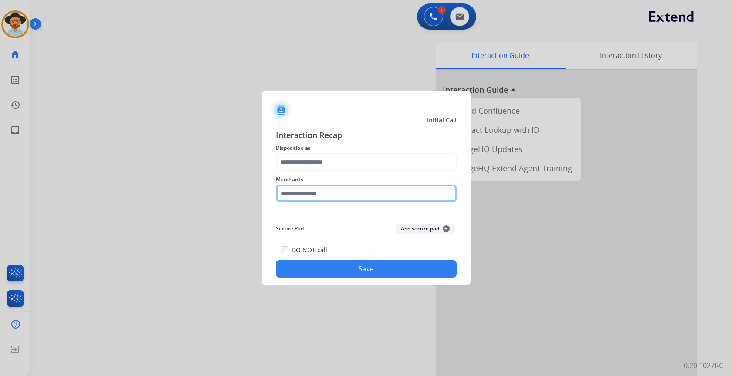
click at [358, 189] on input "text" at bounding box center [366, 193] width 181 height 17
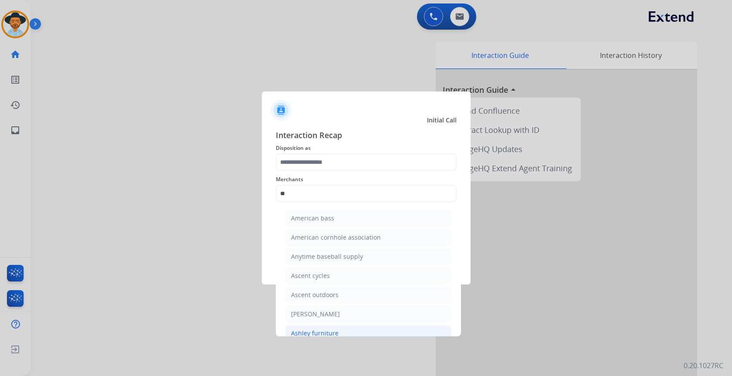
click at [349, 328] on li "Ashley furniture" at bounding box center [368, 333] width 166 height 17
type input "**********"
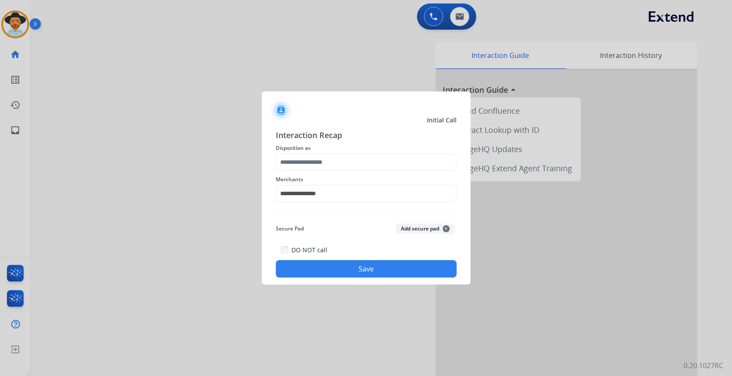
click at [339, 177] on span "Merchants" at bounding box center [366, 179] width 181 height 10
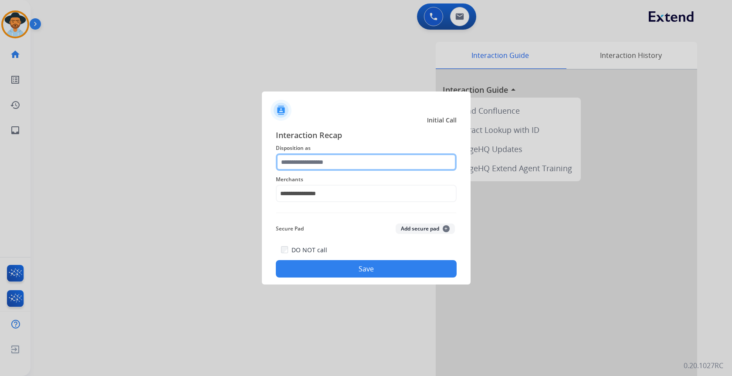
click at [338, 163] on input "text" at bounding box center [366, 161] width 181 height 17
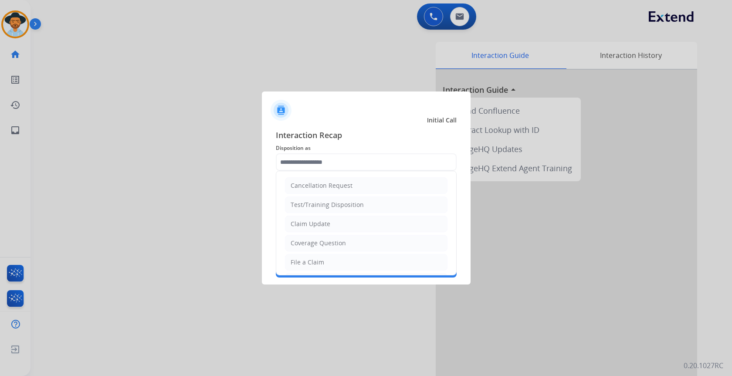
click at [338, 259] on li "File a Claim" at bounding box center [366, 262] width 163 height 17
type input "**********"
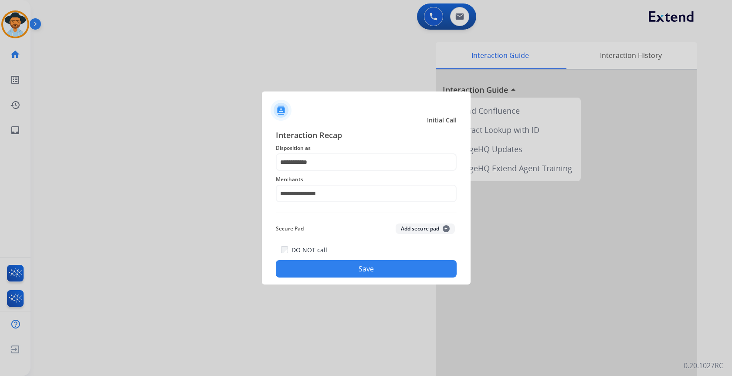
click at [343, 261] on button "Save" at bounding box center [366, 268] width 181 height 17
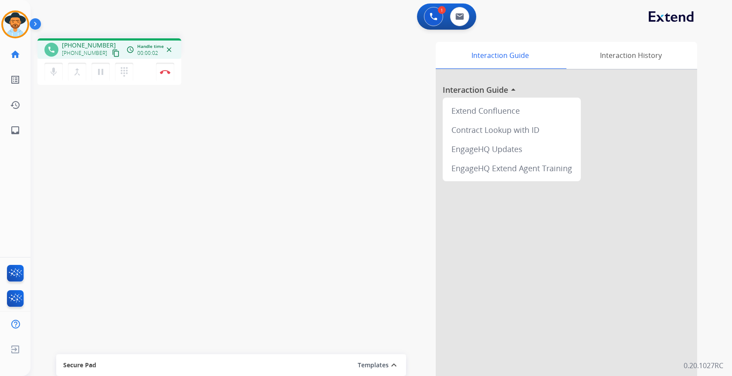
click at [112, 54] on mat-icon "content_copy" at bounding box center [116, 53] width 8 height 8
click at [112, 52] on mat-icon "content_copy" at bounding box center [116, 53] width 8 height 8
click at [103, 71] on mat-icon "pause" at bounding box center [100, 72] width 10 height 10
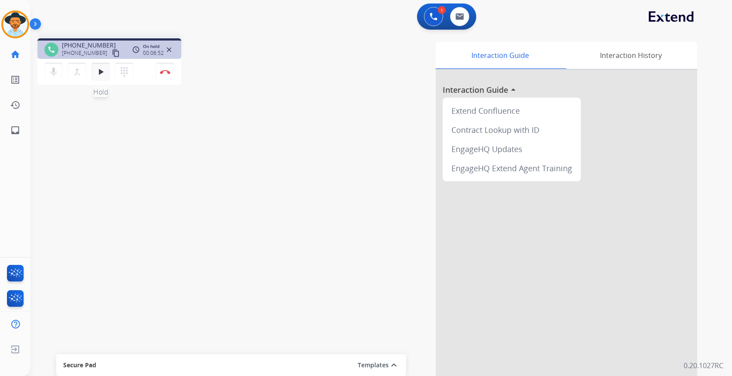
click at [96, 75] on mat-icon "play_arrow" at bounding box center [100, 72] width 10 height 10
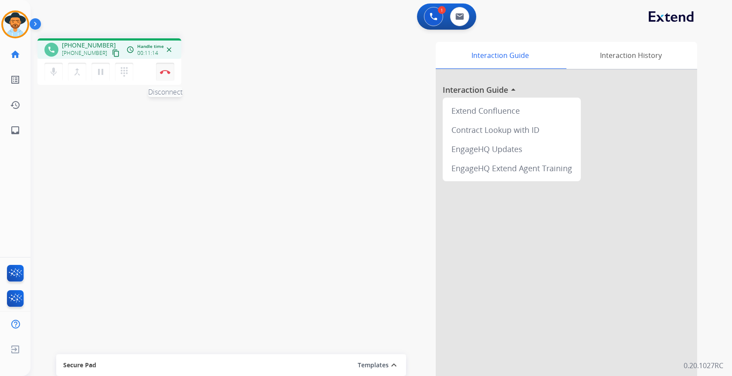
click at [166, 77] on button "Disconnect" at bounding box center [165, 72] width 18 height 18
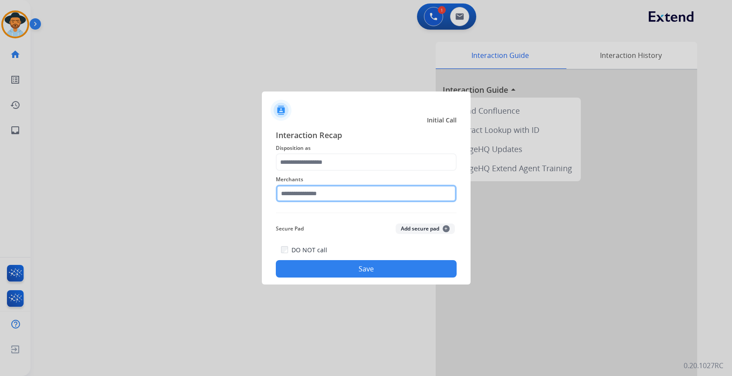
click at [336, 196] on input "text" at bounding box center [366, 193] width 181 height 17
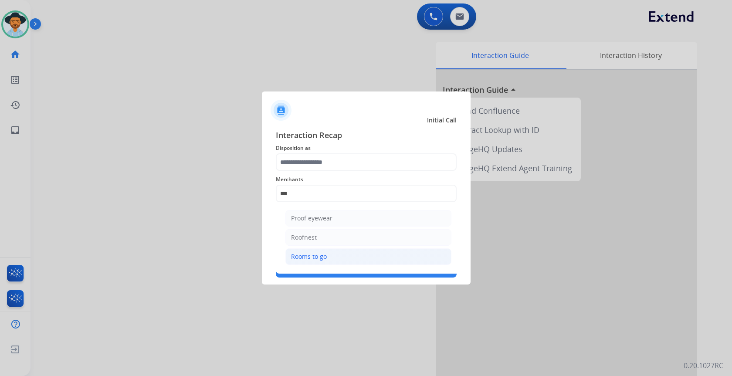
click at [355, 255] on li "Rooms to go" at bounding box center [368, 256] width 166 height 17
type input "**********"
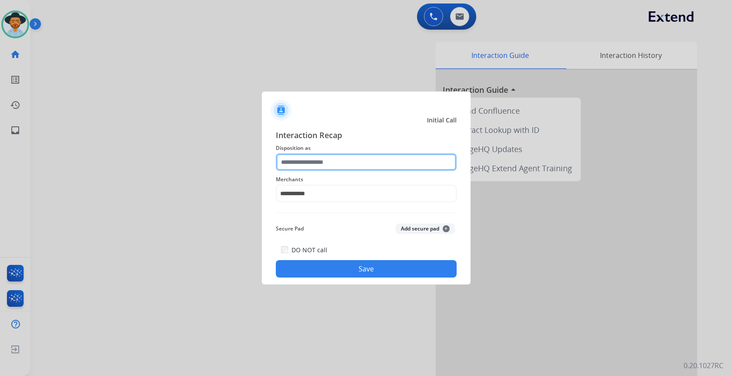
click at [316, 162] on input "text" at bounding box center [366, 161] width 181 height 17
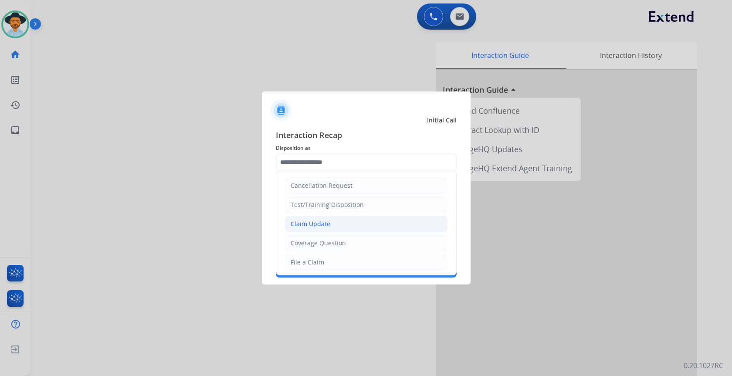
click at [328, 220] on div "Claim Update" at bounding box center [311, 224] width 40 height 9
type input "**********"
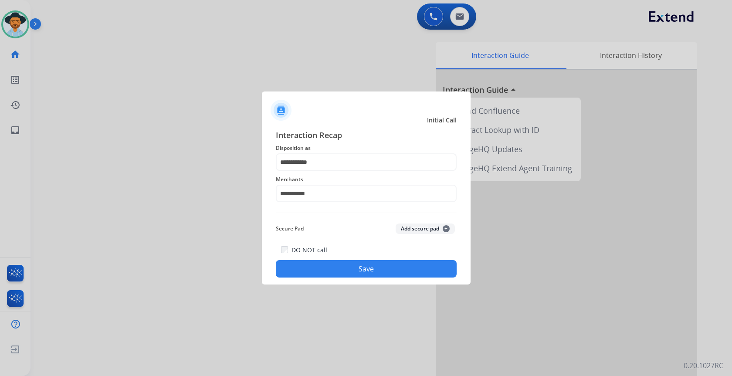
click at [373, 270] on button "Save" at bounding box center [366, 268] width 181 height 17
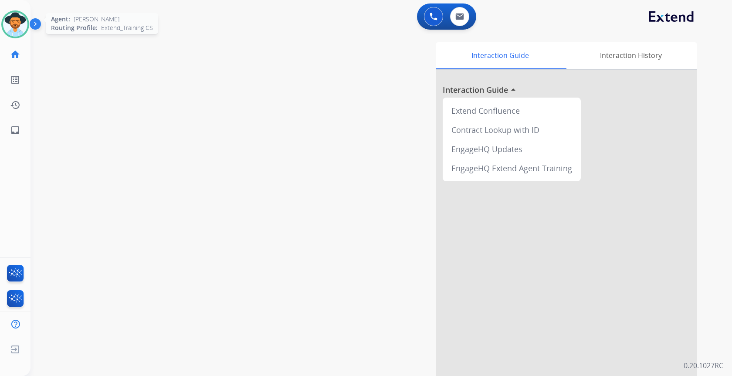
click at [7, 21] on img at bounding box center [15, 24] width 24 height 24
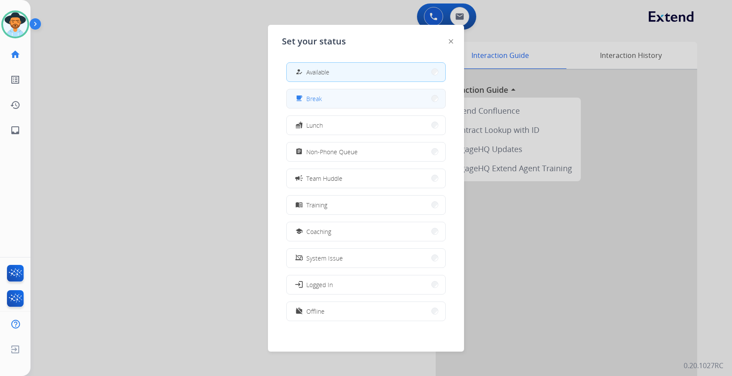
click at [356, 98] on button "free_breakfast Break" at bounding box center [366, 98] width 159 height 19
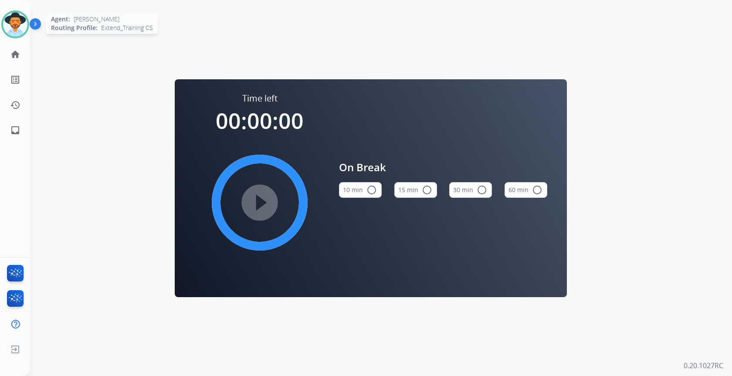
click at [15, 20] on img at bounding box center [15, 24] width 24 height 24
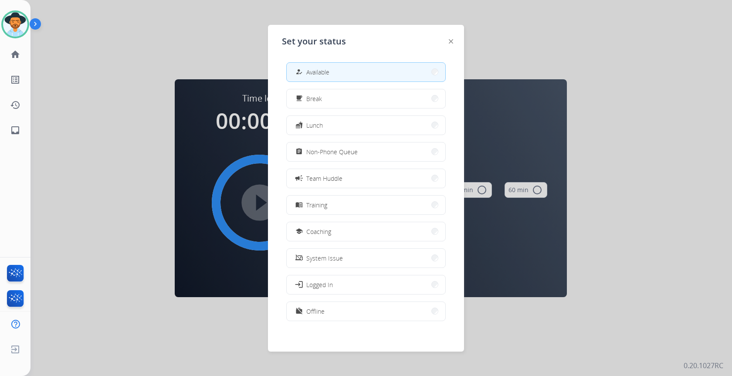
click at [363, 72] on button "how_to_reg Available" at bounding box center [366, 72] width 159 height 19
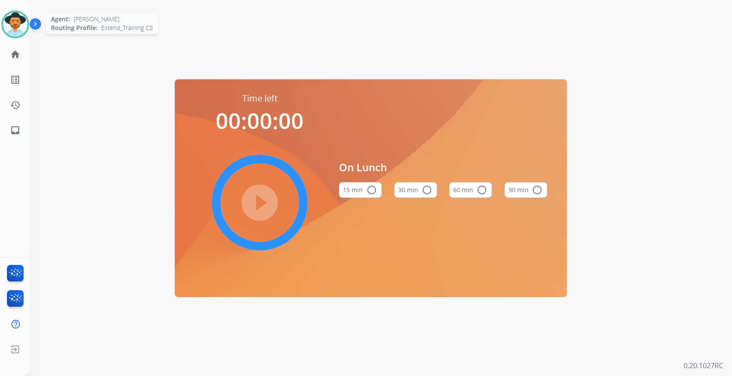
click at [10, 24] on img at bounding box center [15, 24] width 24 height 24
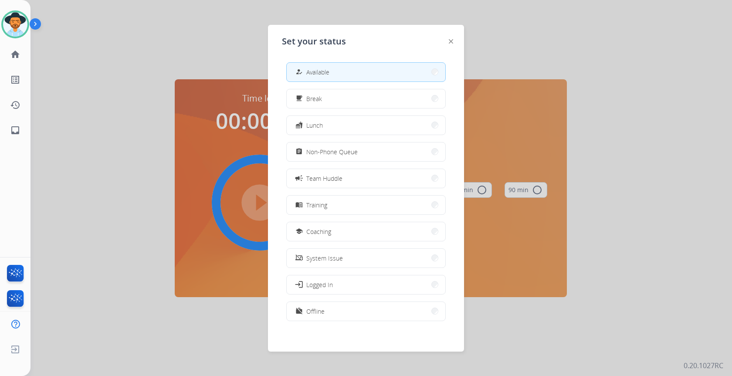
click at [370, 74] on button "how_to_reg Available" at bounding box center [366, 72] width 159 height 19
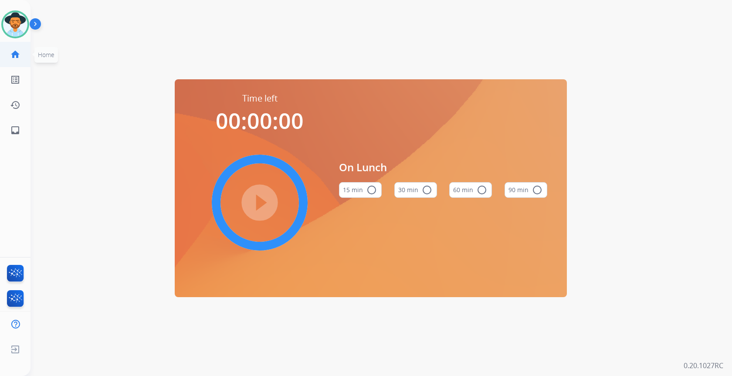
click at [16, 56] on mat-icon "home" at bounding box center [15, 54] width 10 height 10
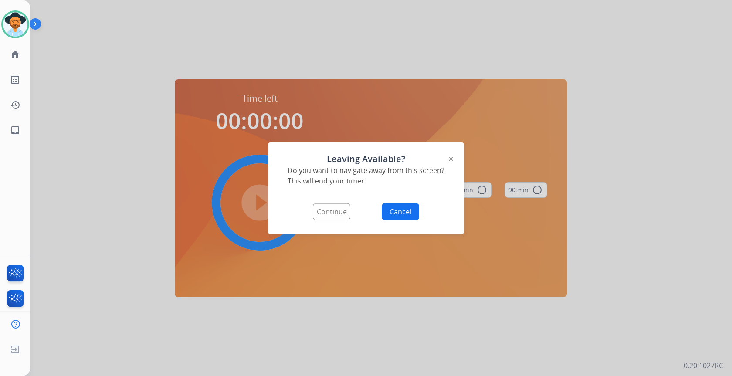
click at [334, 210] on button "Continue" at bounding box center [331, 211] width 37 height 17
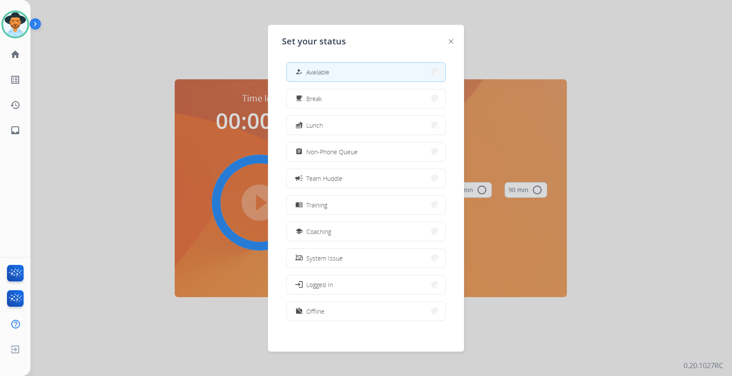
click at [339, 75] on button "how_to_reg Available" at bounding box center [366, 72] width 159 height 19
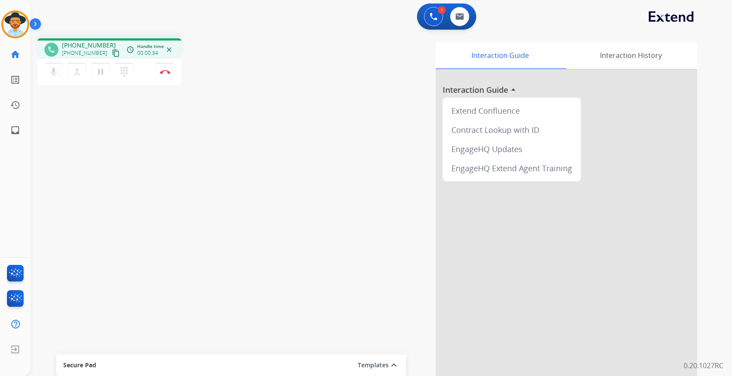
click at [111, 54] on button "content_copy" at bounding box center [116, 53] width 10 height 10
click at [166, 74] on img at bounding box center [165, 72] width 10 height 4
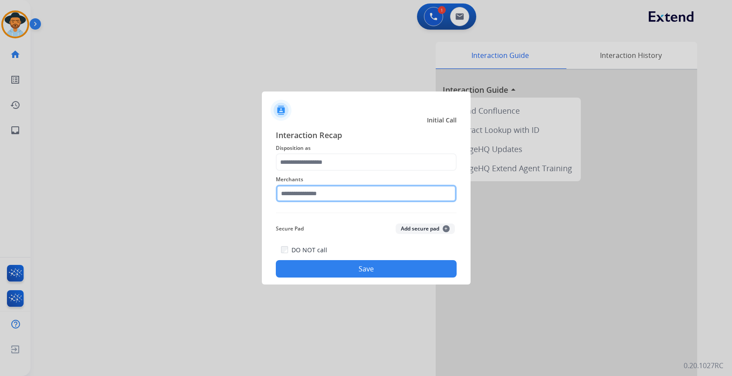
click at [305, 195] on input "text" at bounding box center [366, 193] width 181 height 17
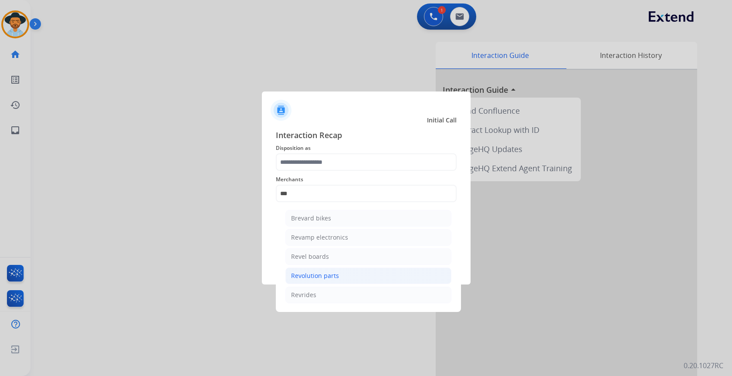
click at [343, 277] on li "Revolution parts" at bounding box center [368, 276] width 166 height 17
type input "**********"
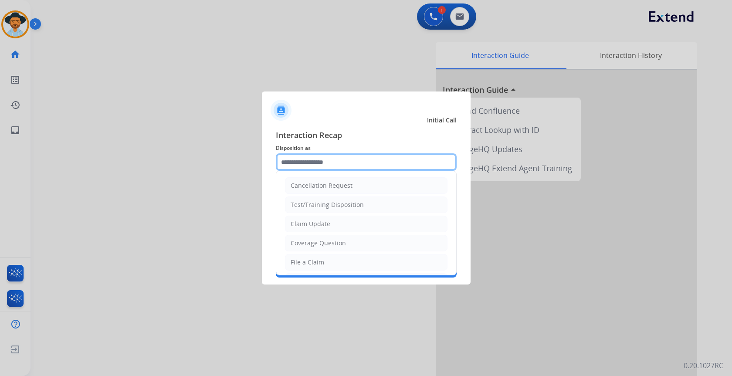
click at [329, 164] on input "text" at bounding box center [366, 161] width 181 height 17
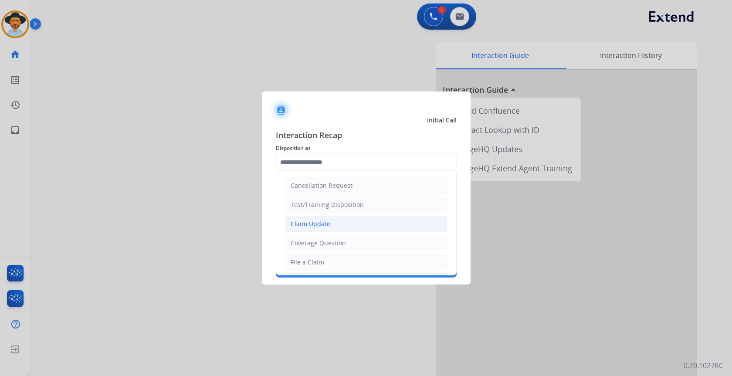
click at [316, 227] on div "Claim Update" at bounding box center [311, 224] width 40 height 9
type input "**********"
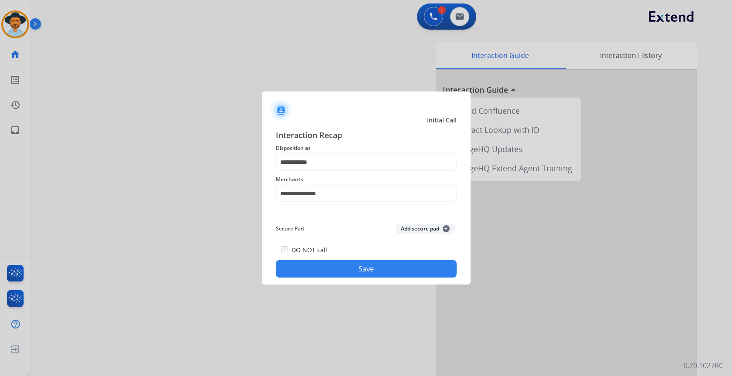
click at [373, 271] on button "Save" at bounding box center [366, 268] width 181 height 17
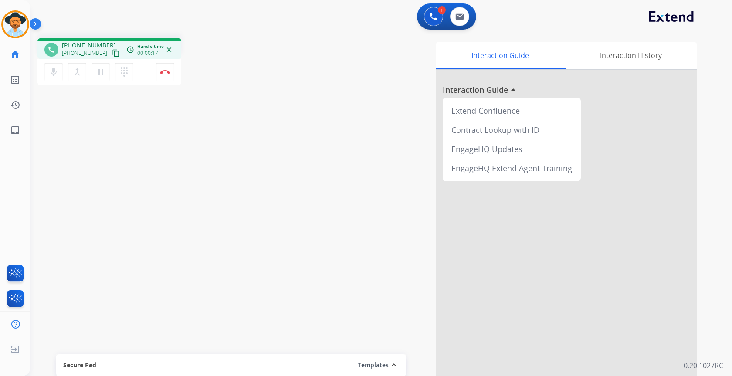
click at [112, 54] on mat-icon "content_copy" at bounding box center [116, 53] width 8 height 8
click at [102, 72] on mat-icon "pause" at bounding box center [100, 72] width 10 height 10
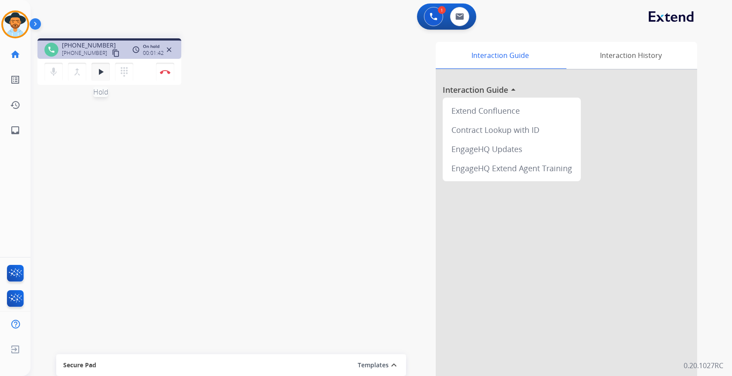
click at [101, 74] on mat-icon "play_arrow" at bounding box center [100, 72] width 10 height 10
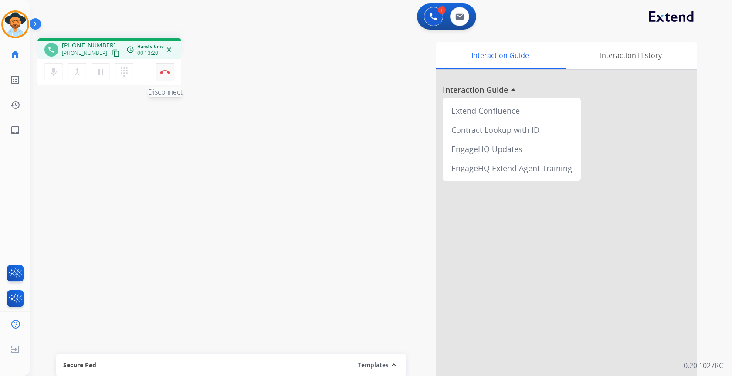
click at [164, 72] on img at bounding box center [165, 72] width 10 height 4
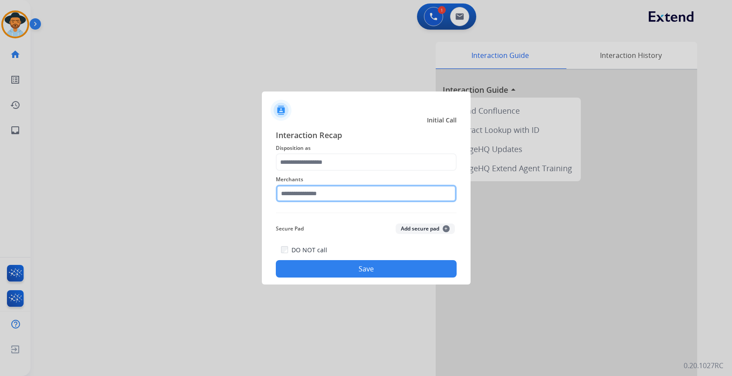
click at [341, 196] on input "text" at bounding box center [366, 193] width 181 height 17
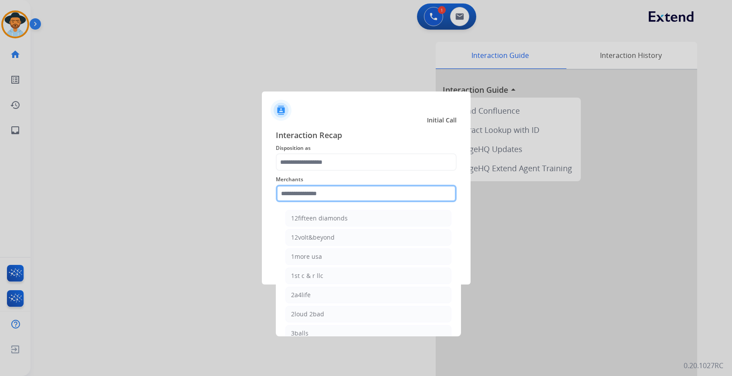
type input "*"
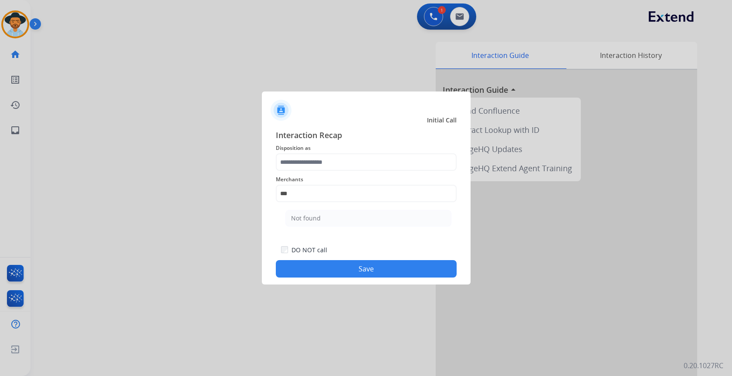
drag, startPoint x: 327, startPoint y: 218, endPoint x: 325, endPoint y: 202, distance: 16.3
click at [327, 218] on li "Not found" at bounding box center [368, 218] width 166 height 17
type input "*********"
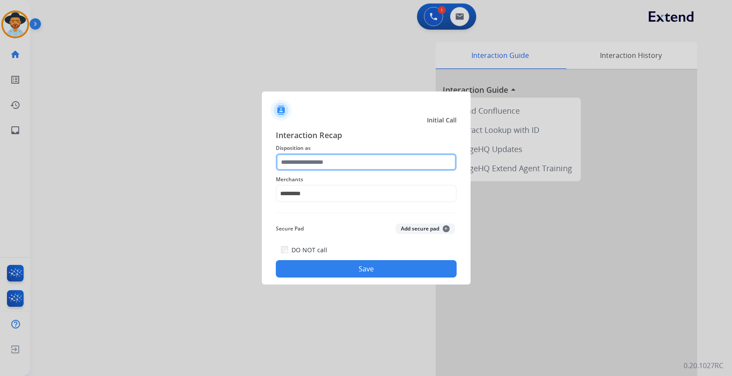
click at [322, 163] on input "text" at bounding box center [366, 161] width 181 height 17
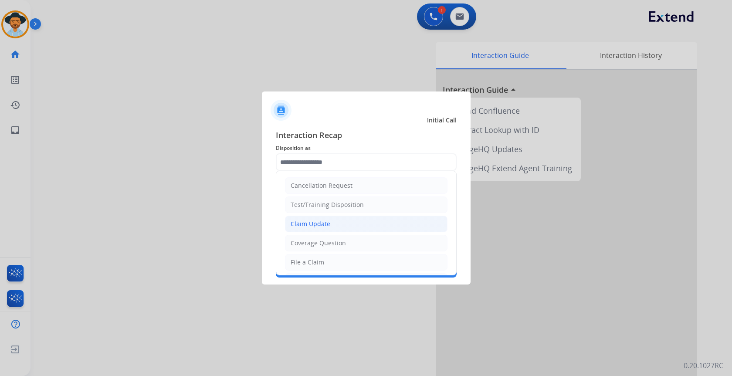
click at [315, 224] on div "Claim Update" at bounding box center [311, 224] width 40 height 9
type input "**********"
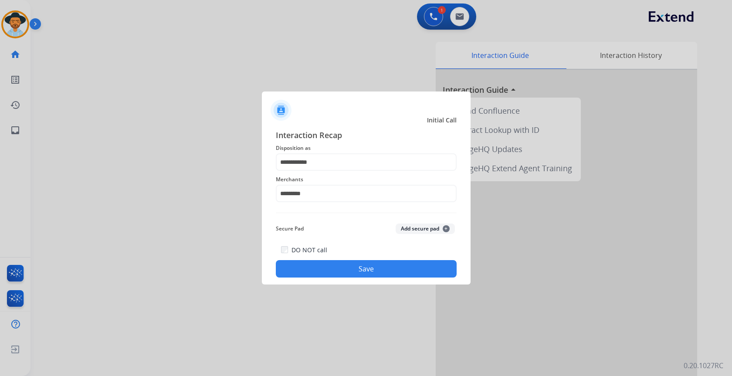
click at [339, 268] on button "Save" at bounding box center [366, 268] width 181 height 17
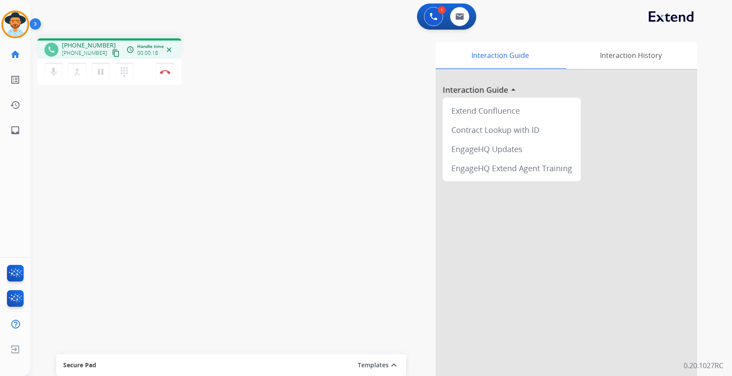
click at [112, 54] on mat-icon "content_copy" at bounding box center [116, 53] width 8 height 8
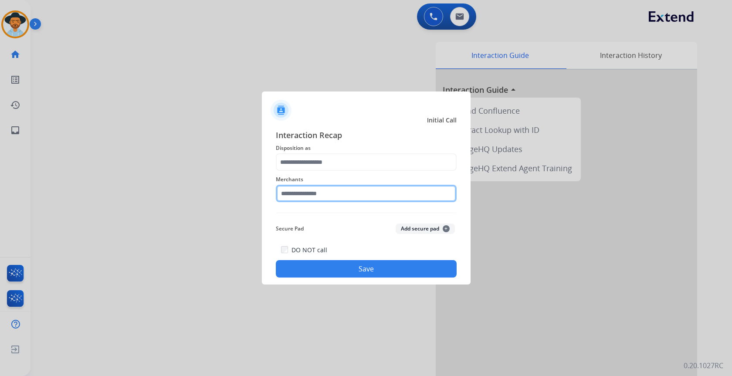
click at [398, 194] on input "text" at bounding box center [366, 193] width 181 height 17
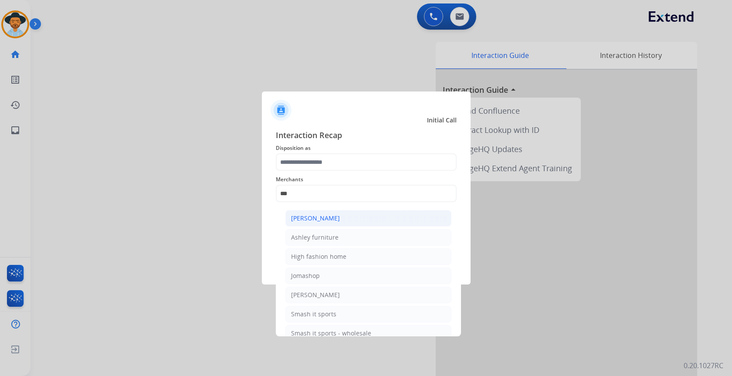
click at [347, 218] on li "[PERSON_NAME]" at bounding box center [368, 218] width 166 height 17
type input "**********"
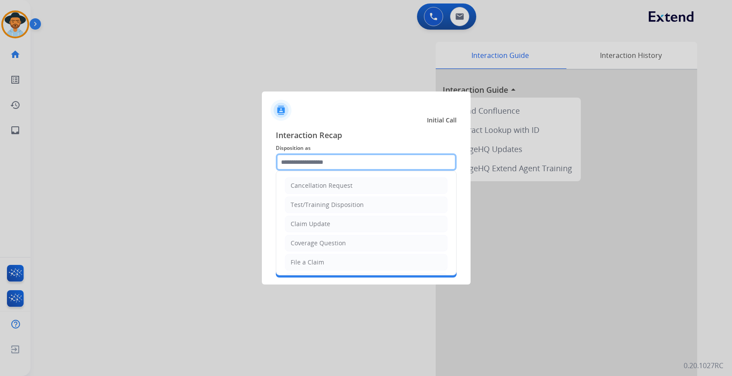
click at [326, 158] on input "text" at bounding box center [366, 161] width 181 height 17
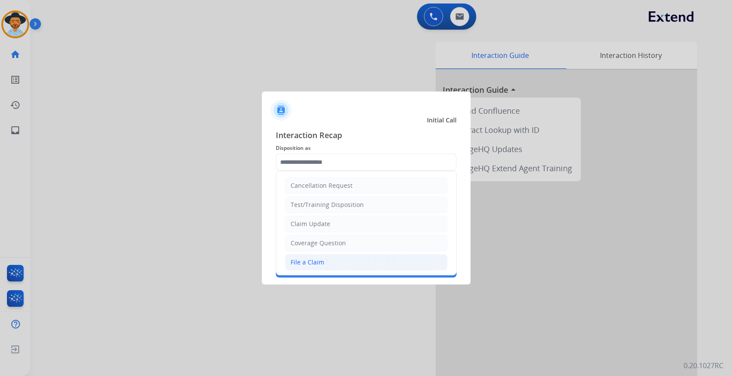
click at [309, 267] on li "File a Claim" at bounding box center [366, 262] width 163 height 17
type input "**********"
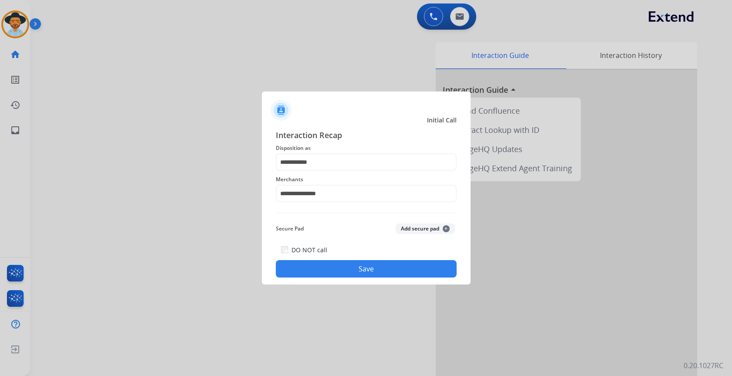
click at [373, 266] on button "Save" at bounding box center [366, 268] width 181 height 17
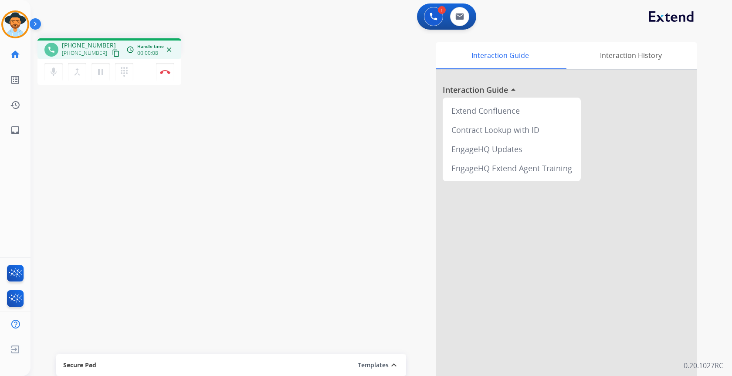
click at [112, 53] on mat-icon "content_copy" at bounding box center [116, 53] width 8 height 8
click at [466, 17] on button at bounding box center [459, 16] width 19 height 19
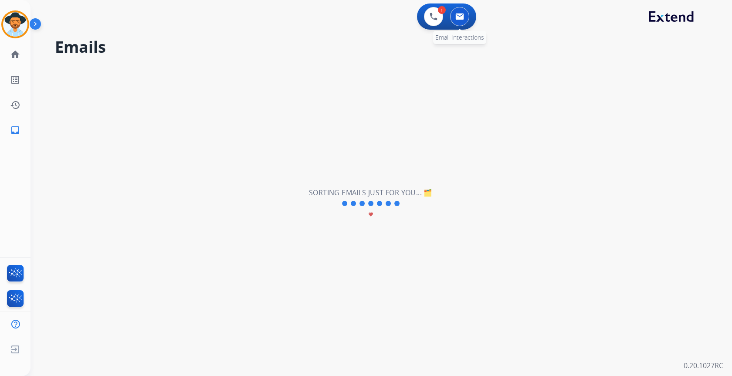
click at [462, 15] on img at bounding box center [459, 16] width 9 height 7
click at [462, 17] on img at bounding box center [459, 16] width 9 height 7
click at [427, 19] on button at bounding box center [433, 16] width 19 height 19
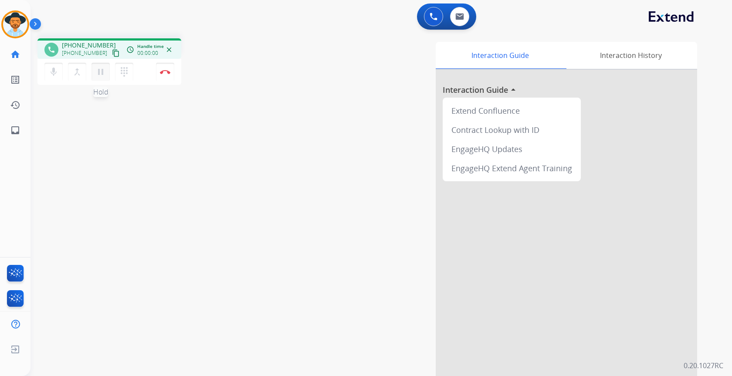
click at [98, 69] on mat-icon "pause" at bounding box center [100, 72] width 10 height 10
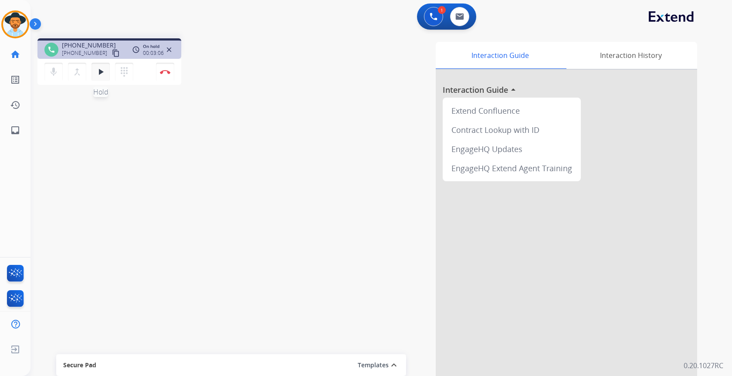
click at [104, 75] on mat-icon "play_arrow" at bounding box center [100, 72] width 10 height 10
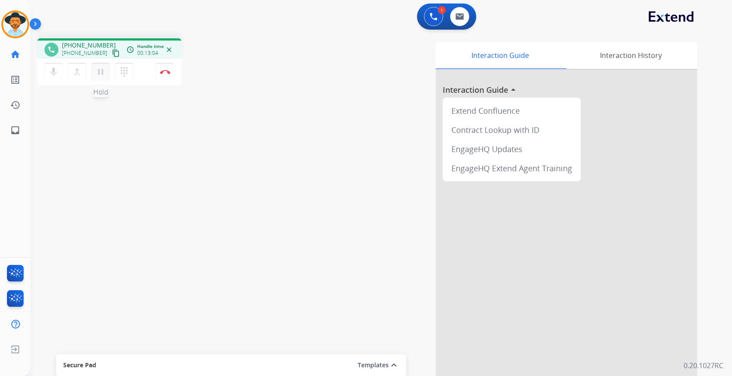
click at [101, 72] on mat-icon "pause" at bounding box center [100, 72] width 10 height 10
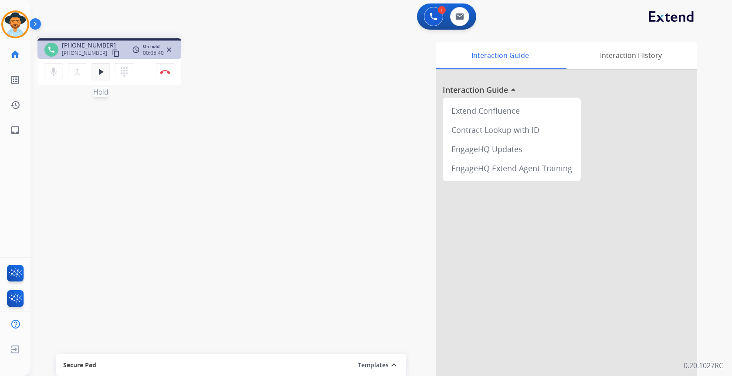
click at [101, 72] on mat-icon "play_arrow" at bounding box center [100, 72] width 10 height 10
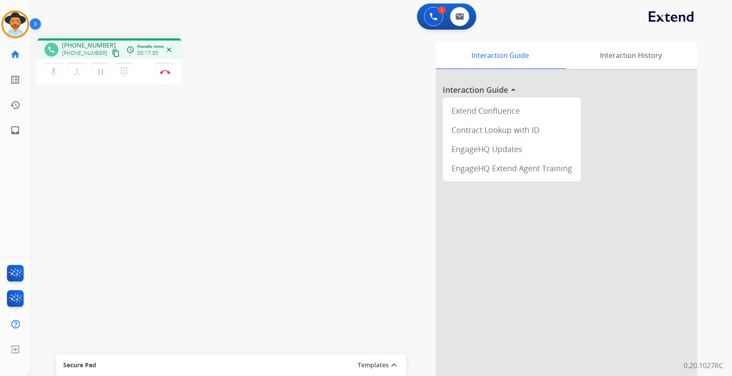
click at [112, 54] on mat-icon "content_copy" at bounding box center [116, 53] width 8 height 8
click at [458, 6] on div "1 Voice Interactions 0 Email Interactions" at bounding box center [446, 16] width 59 height 26
click at [459, 14] on img at bounding box center [459, 16] width 9 height 7
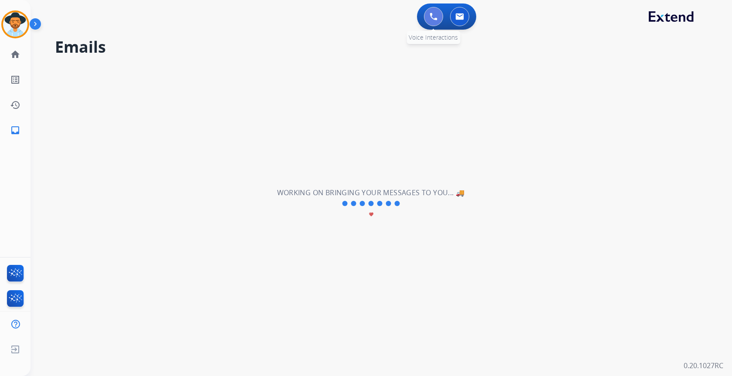
click at [437, 19] on img at bounding box center [434, 17] width 8 height 8
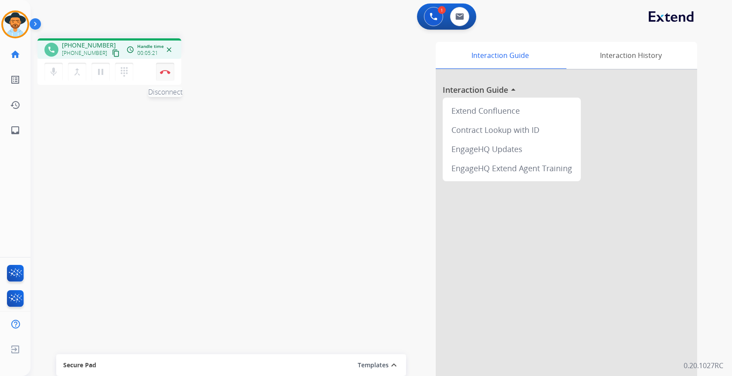
click at [167, 72] on img at bounding box center [165, 72] width 10 height 4
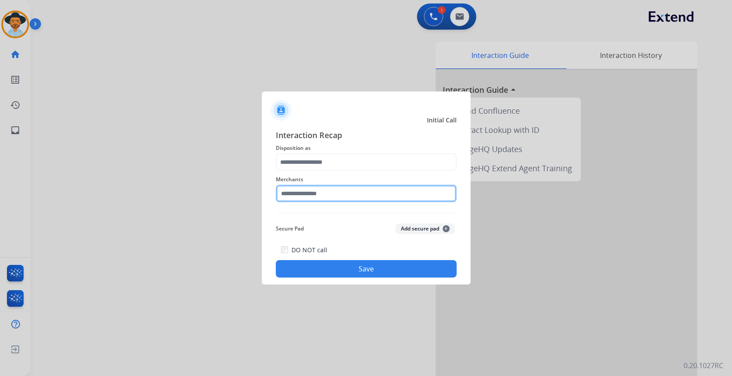
click at [439, 192] on input "text" at bounding box center [366, 193] width 181 height 17
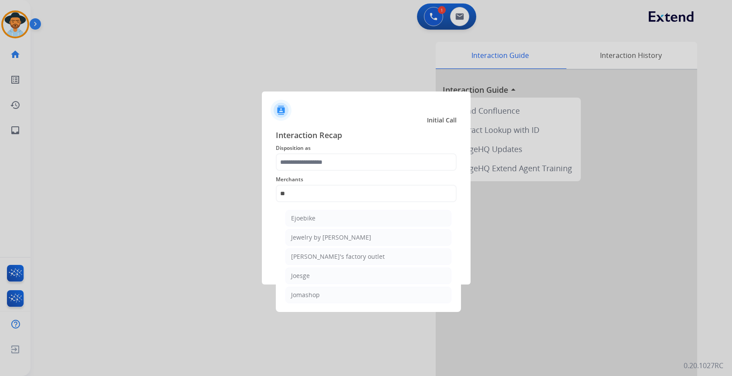
click at [346, 292] on li "Jomashop" at bounding box center [368, 295] width 166 height 17
type input "********"
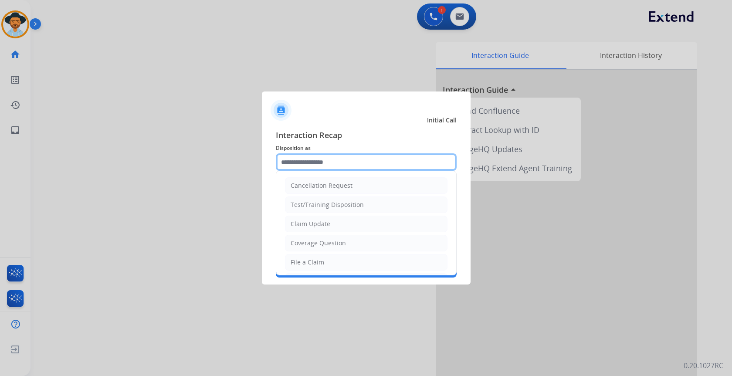
click at [332, 164] on input "text" at bounding box center [366, 161] width 181 height 17
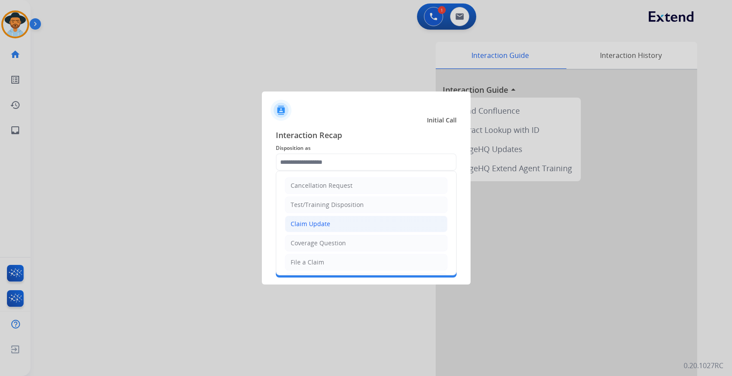
click at [318, 226] on div "Claim Update" at bounding box center [311, 224] width 40 height 9
type input "**********"
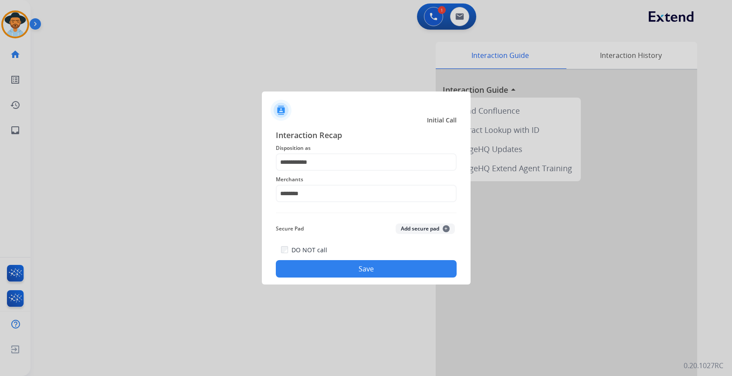
click at [353, 267] on button "Save" at bounding box center [366, 268] width 181 height 17
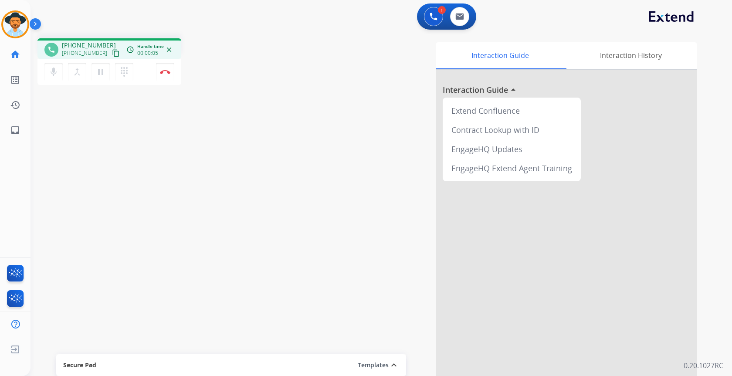
click at [112, 54] on mat-icon "content_copy" at bounding box center [116, 53] width 8 height 8
click at [468, 17] on button at bounding box center [459, 16] width 19 height 19
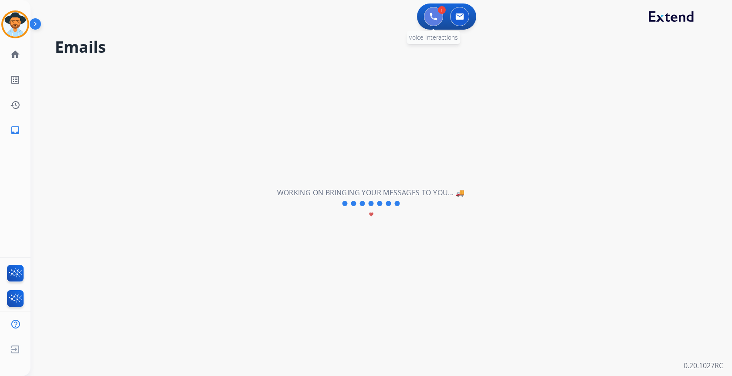
click at [437, 17] on img at bounding box center [434, 17] width 8 height 8
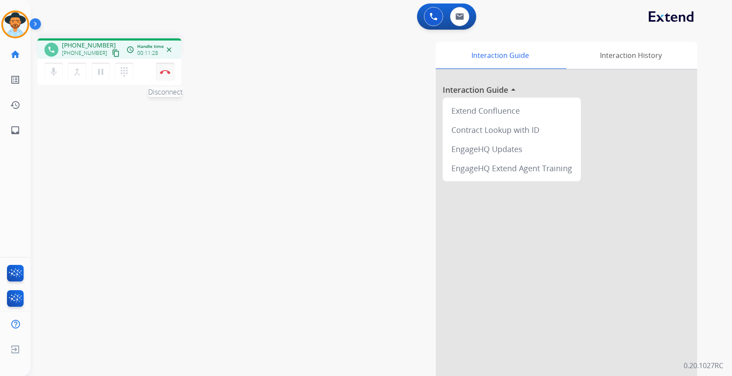
click at [164, 68] on button "Disconnect" at bounding box center [165, 72] width 18 height 18
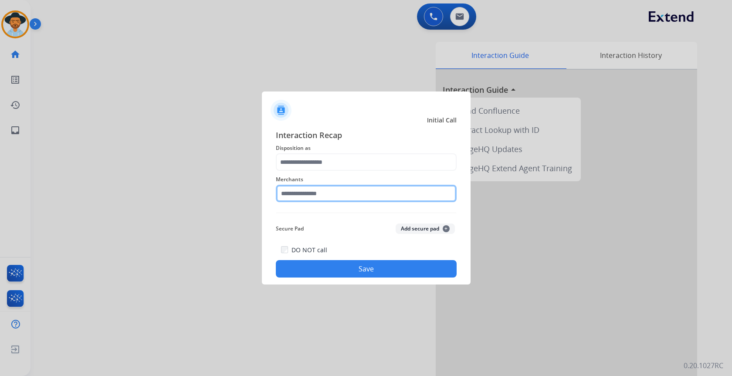
click at [358, 188] on input "text" at bounding box center [366, 193] width 181 height 17
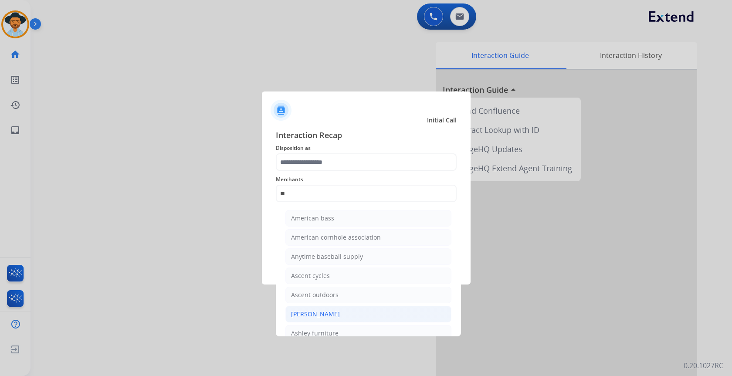
click at [346, 311] on li "[PERSON_NAME]" at bounding box center [368, 314] width 166 height 17
type input "**********"
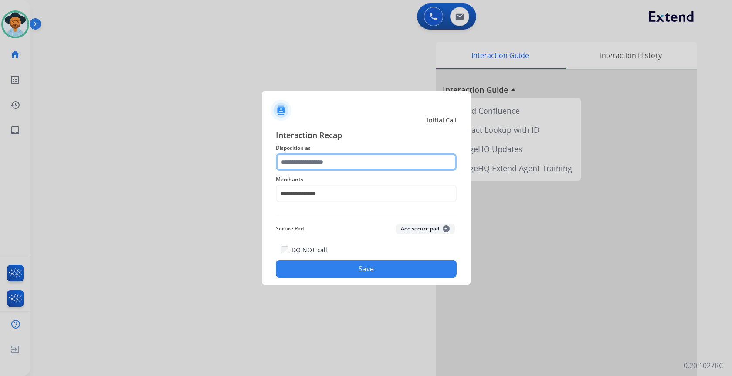
click at [329, 155] on input "text" at bounding box center [366, 161] width 181 height 17
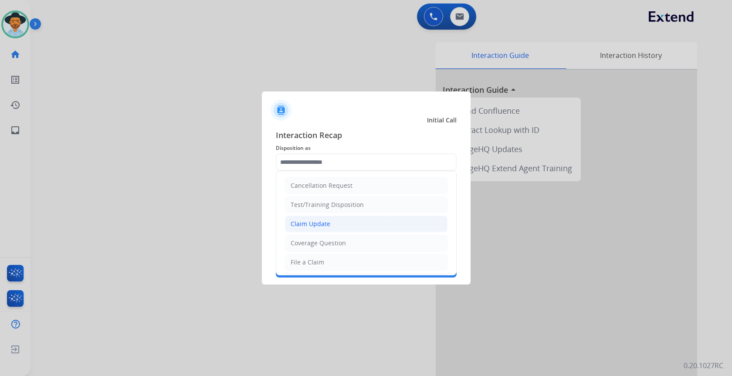
click at [316, 227] on div "Claim Update" at bounding box center [311, 224] width 40 height 9
type input "**********"
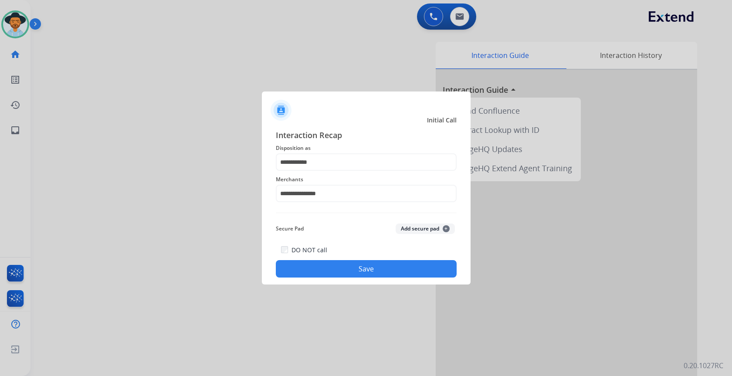
click at [338, 265] on button "Save" at bounding box center [366, 268] width 181 height 17
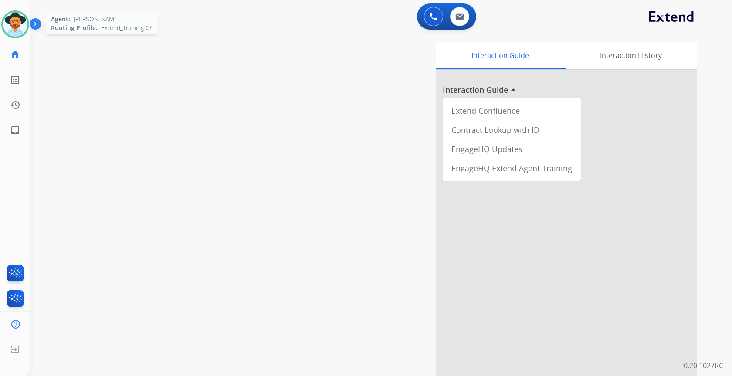
click at [17, 31] on img at bounding box center [15, 24] width 24 height 24
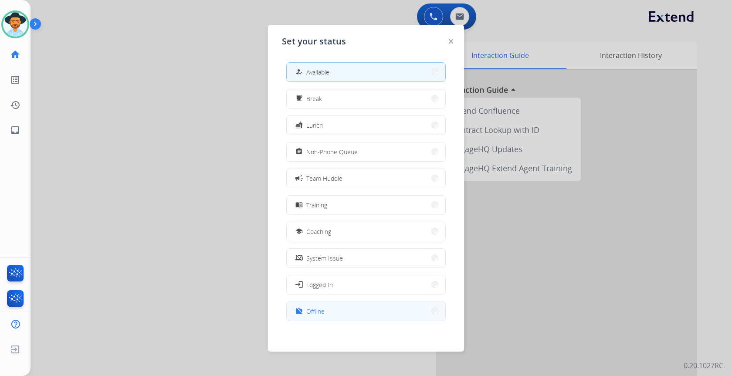
click at [342, 311] on button "work_off Offline" at bounding box center [366, 311] width 159 height 19
